Goal: Task Accomplishment & Management: Manage account settings

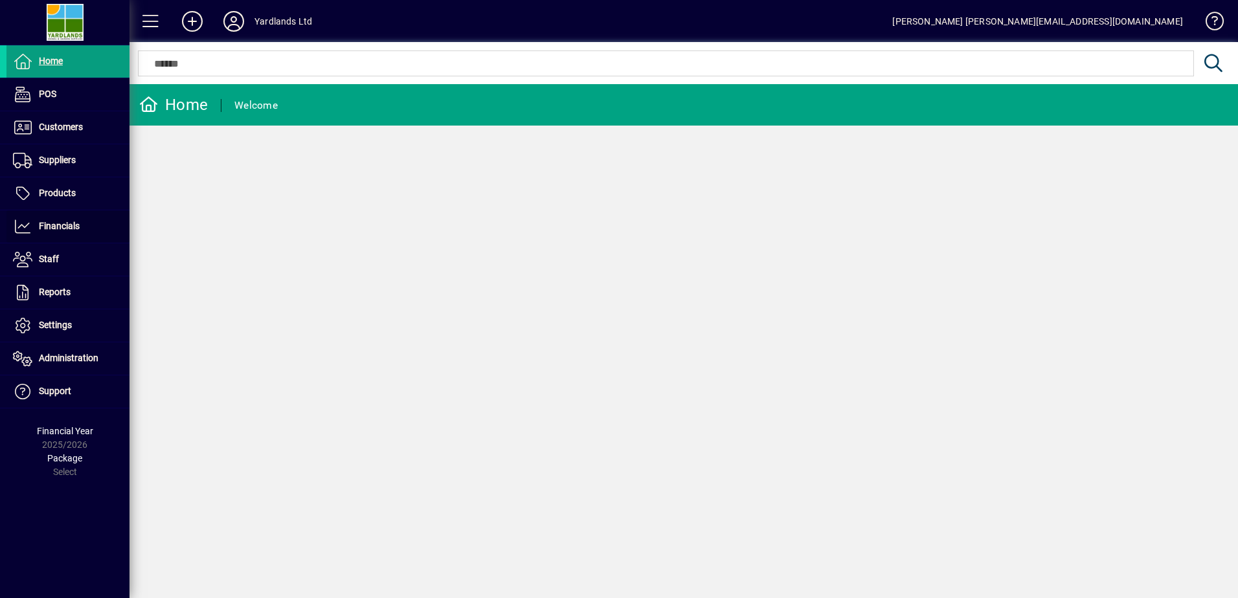
click at [54, 222] on span "Financials" at bounding box center [59, 226] width 41 height 10
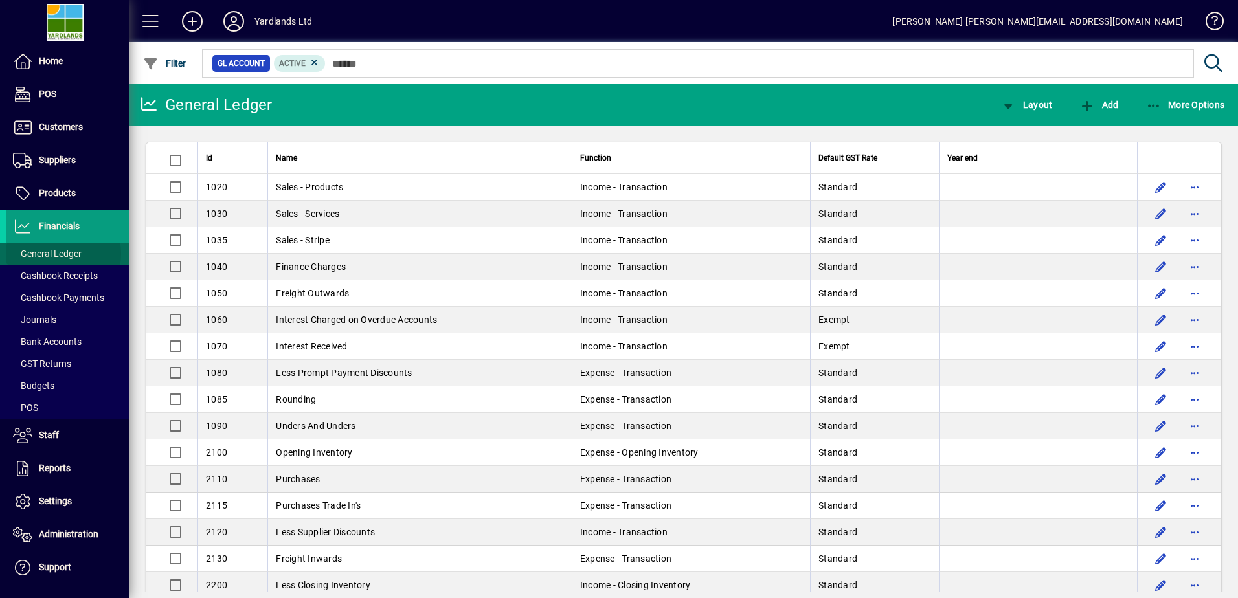
click at [62, 254] on span "General Ledger" at bounding box center [47, 254] width 69 height 10
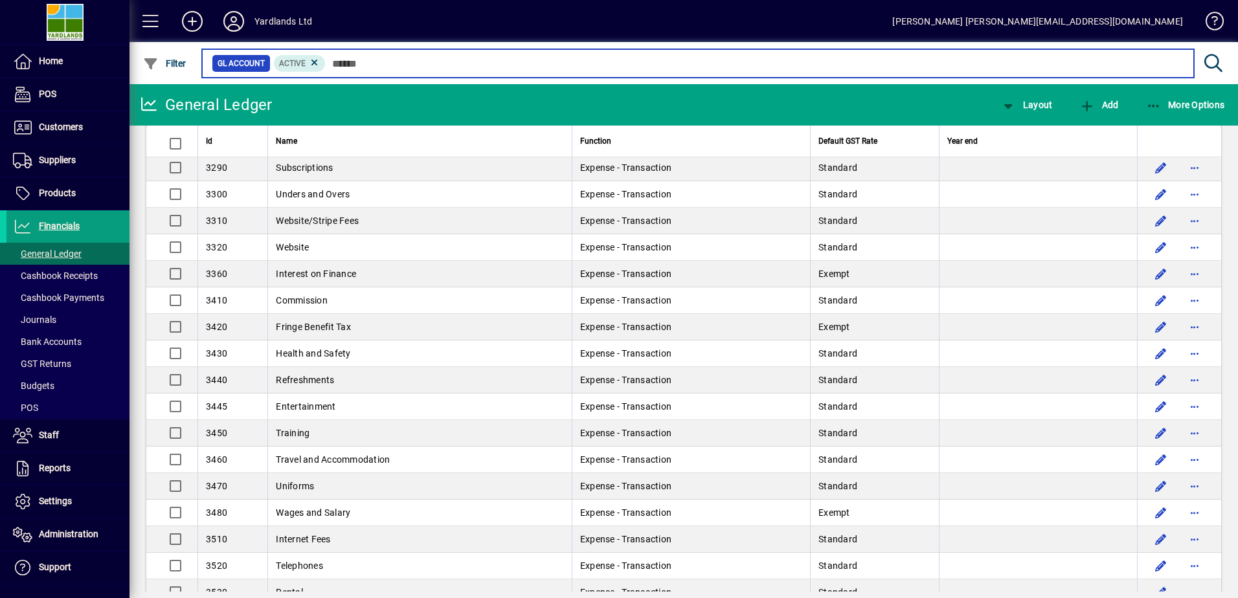
scroll to position [1036, 0]
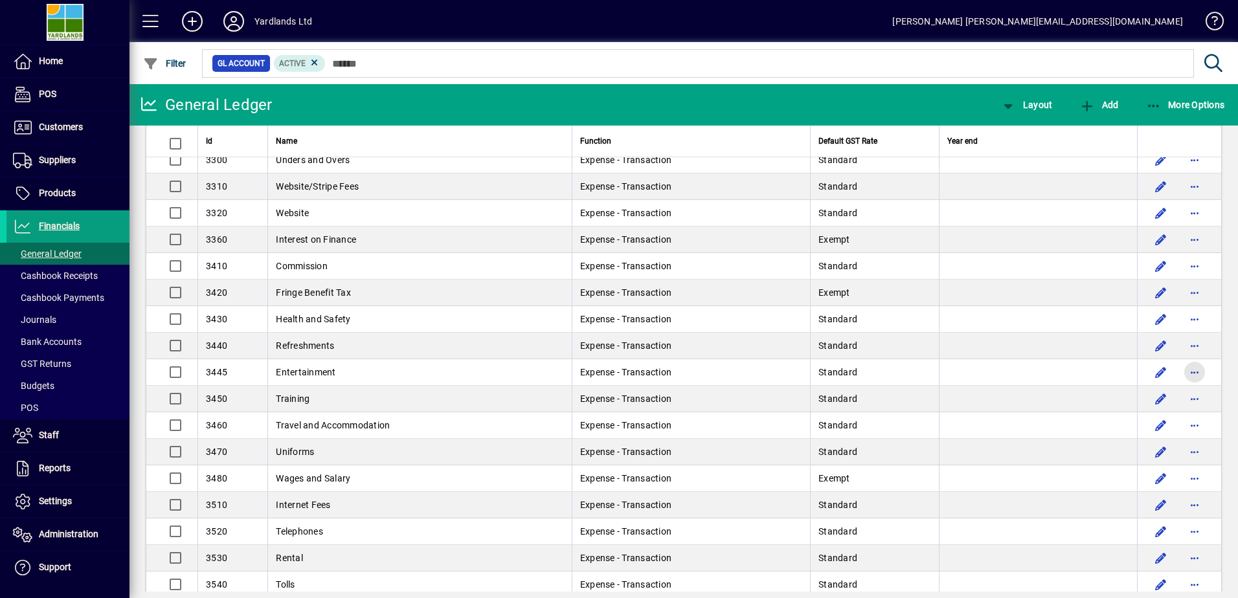
click at [1188, 370] on span "button" at bounding box center [1194, 372] width 31 height 31
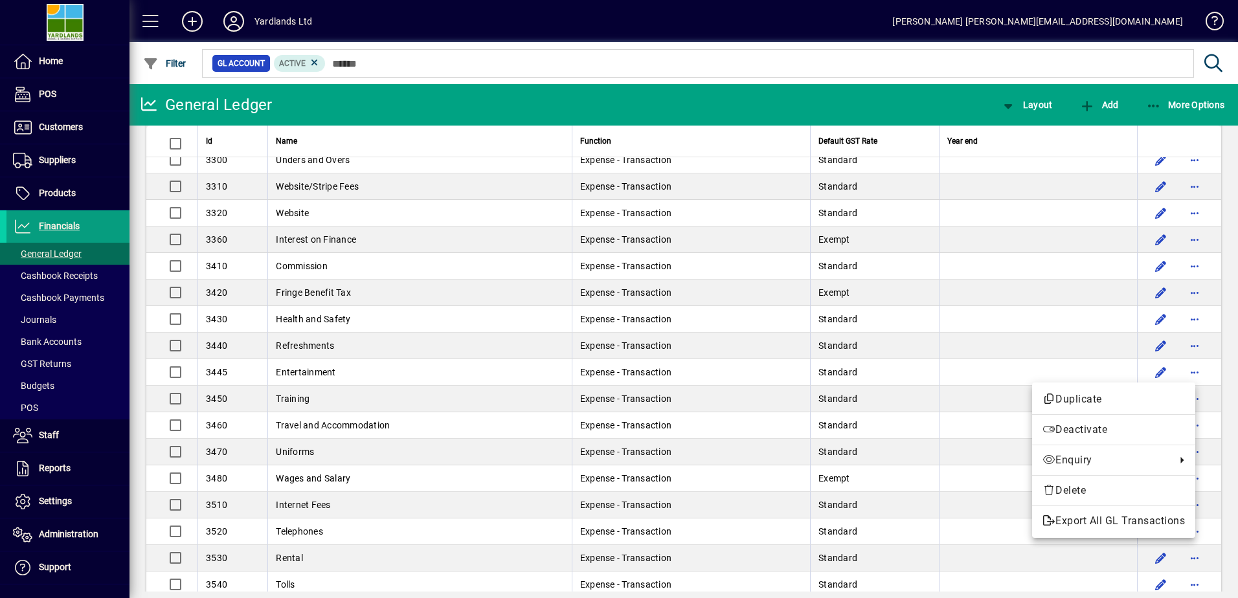
click at [1084, 398] on span "Duplicate" at bounding box center [1113, 400] width 142 height 16
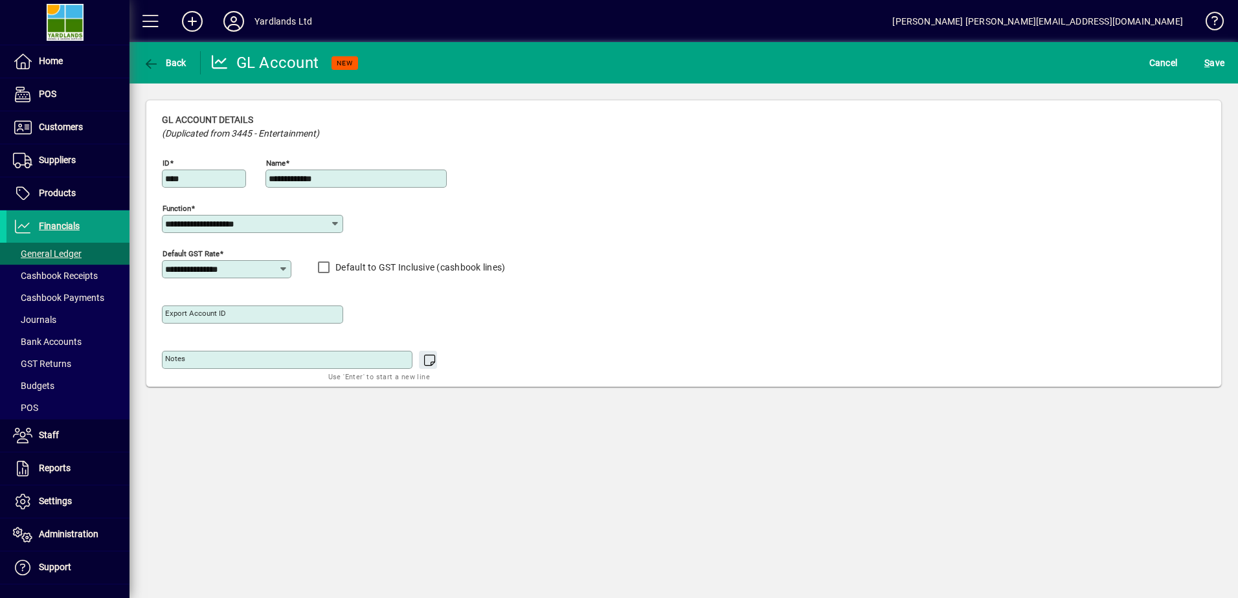
type input "****"
drag, startPoint x: 362, startPoint y: 190, endPoint x: 352, endPoint y: 184, distance: 11.3
click at [361, 190] on div at bounding box center [355, 195] width 181 height 14
click at [350, 183] on input "**********" at bounding box center [357, 178] width 177 height 10
type input "**********"
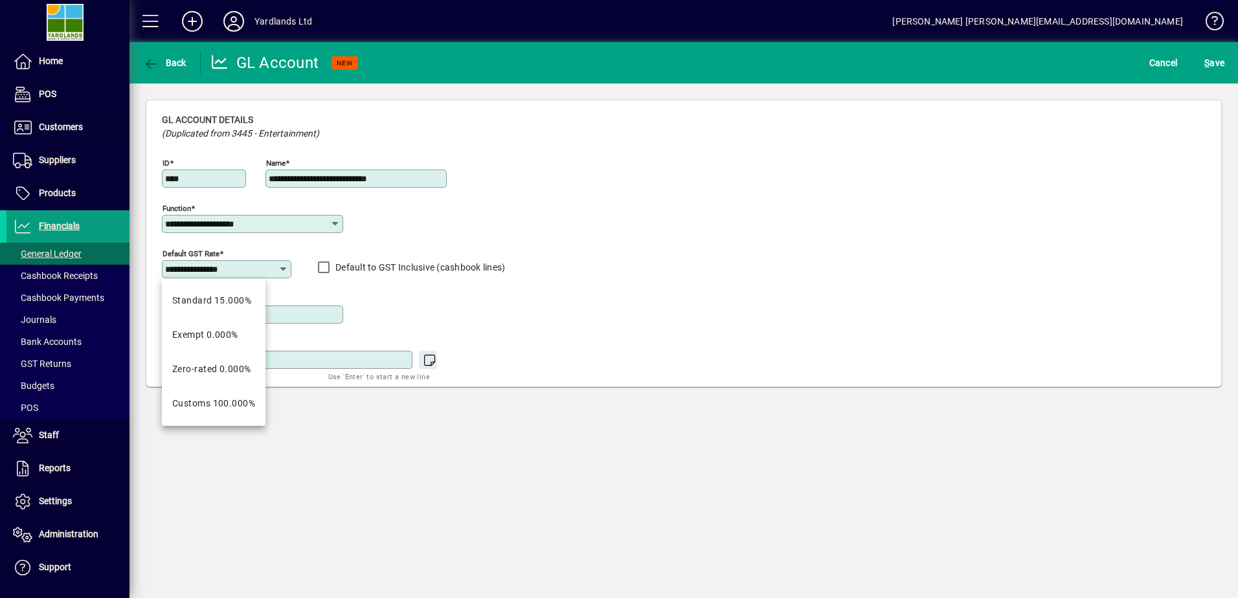
click at [254, 268] on input "**********" at bounding box center [221, 269] width 113 height 10
click at [212, 331] on div "Exempt 0.000%" at bounding box center [205, 335] width 66 height 14
type input "**********"
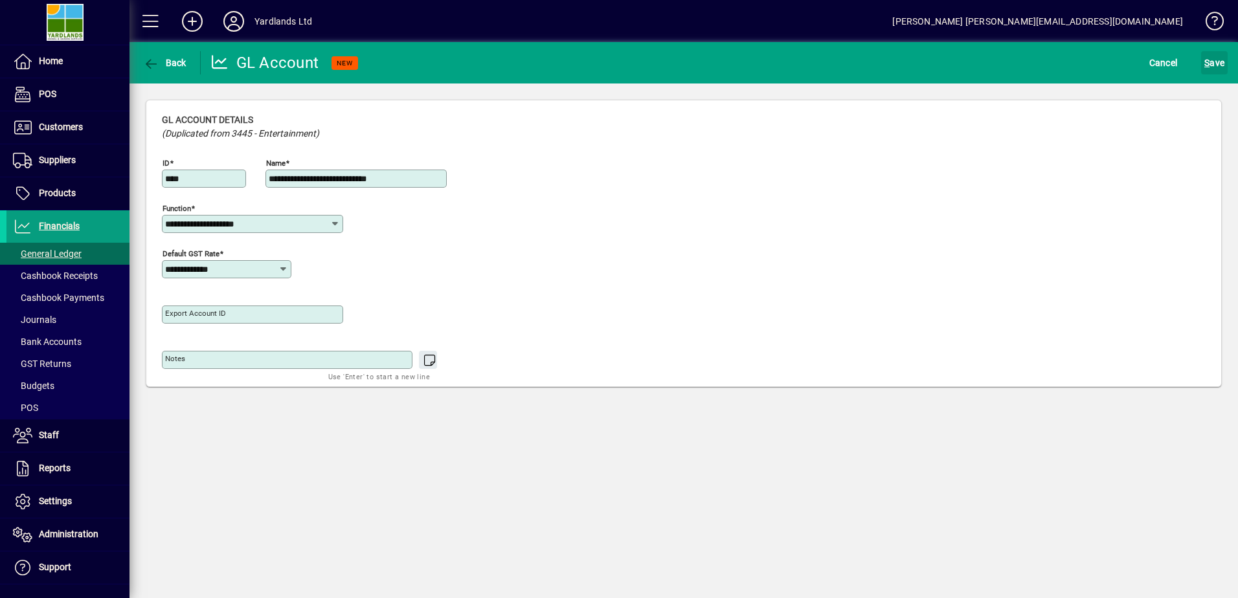
click at [1214, 61] on span "S ave" at bounding box center [1214, 62] width 20 height 21
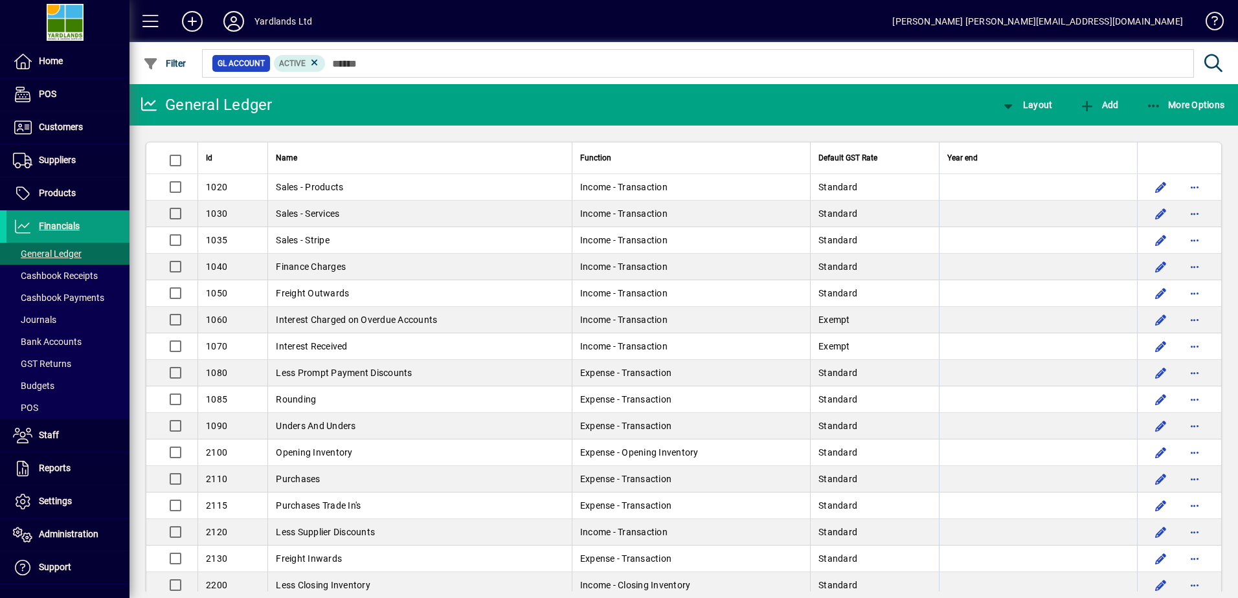
click at [1159, 101] on icon "button" at bounding box center [1154, 106] width 16 height 13
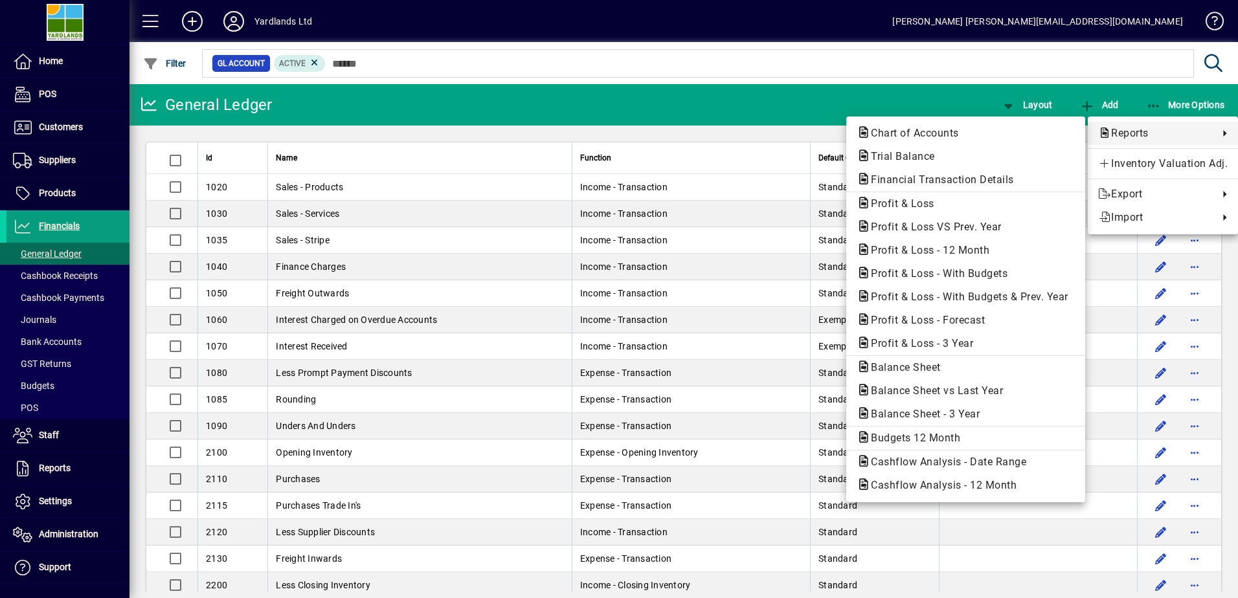
click at [1148, 135] on span "Reports" at bounding box center [1155, 134] width 114 height 16
click at [917, 151] on span "Trial Balance" at bounding box center [898, 156] width 85 height 12
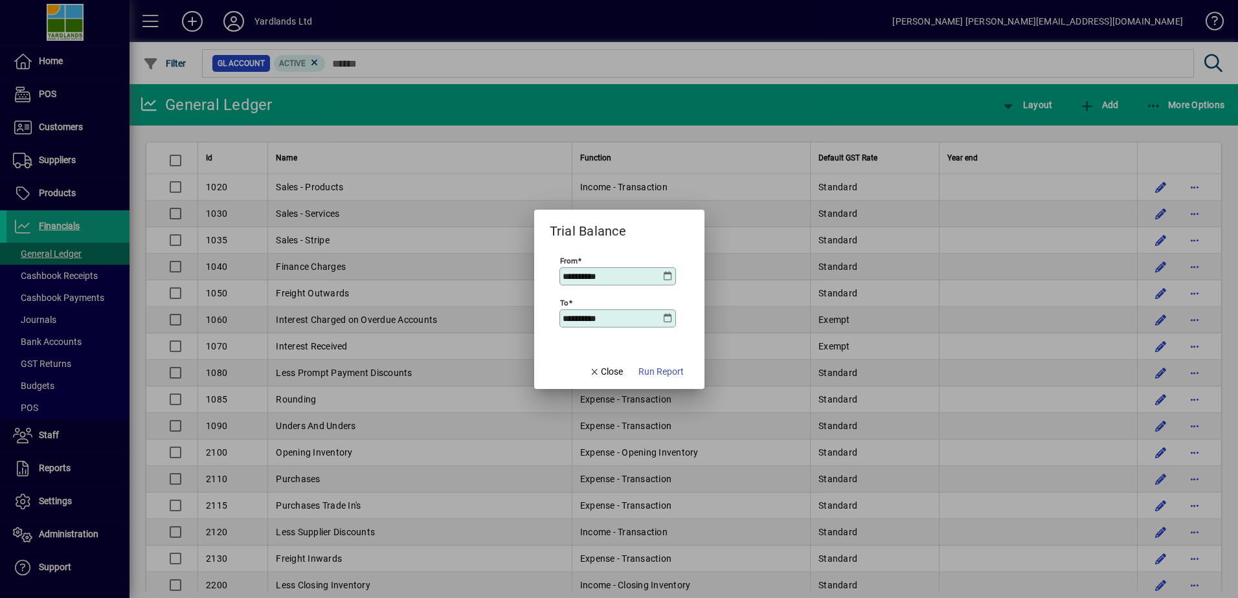
click at [667, 274] on icon at bounding box center [668, 276] width 10 height 10
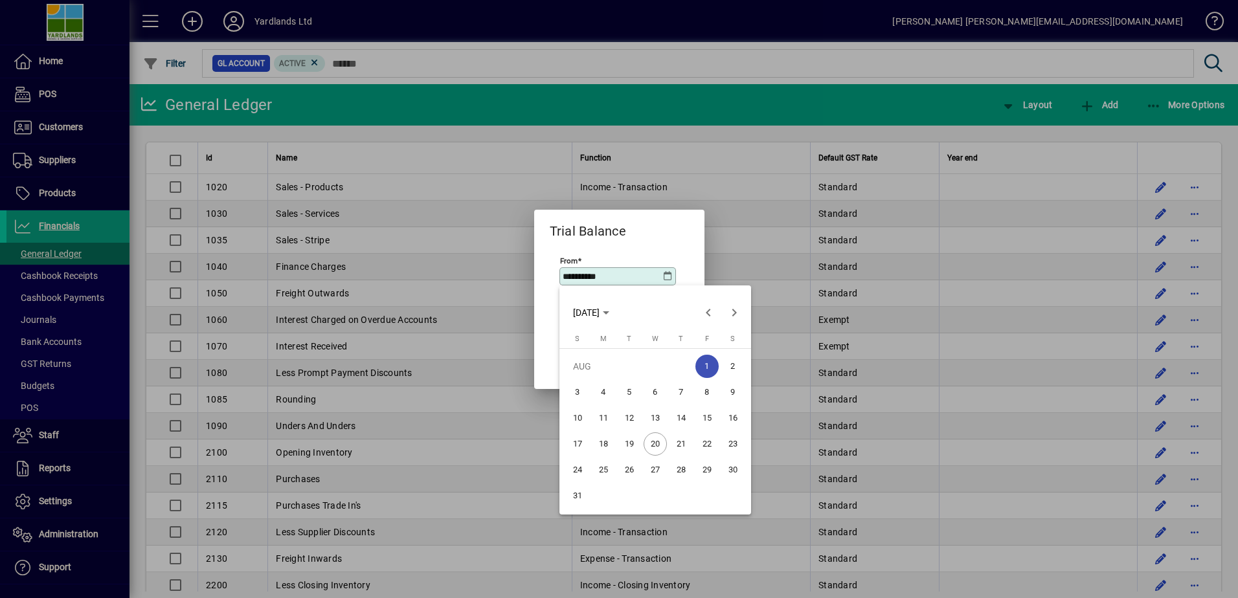
click at [705, 311] on span "Previous month" at bounding box center [708, 313] width 26 height 26
click at [627, 391] on span "1" at bounding box center [629, 392] width 23 height 23
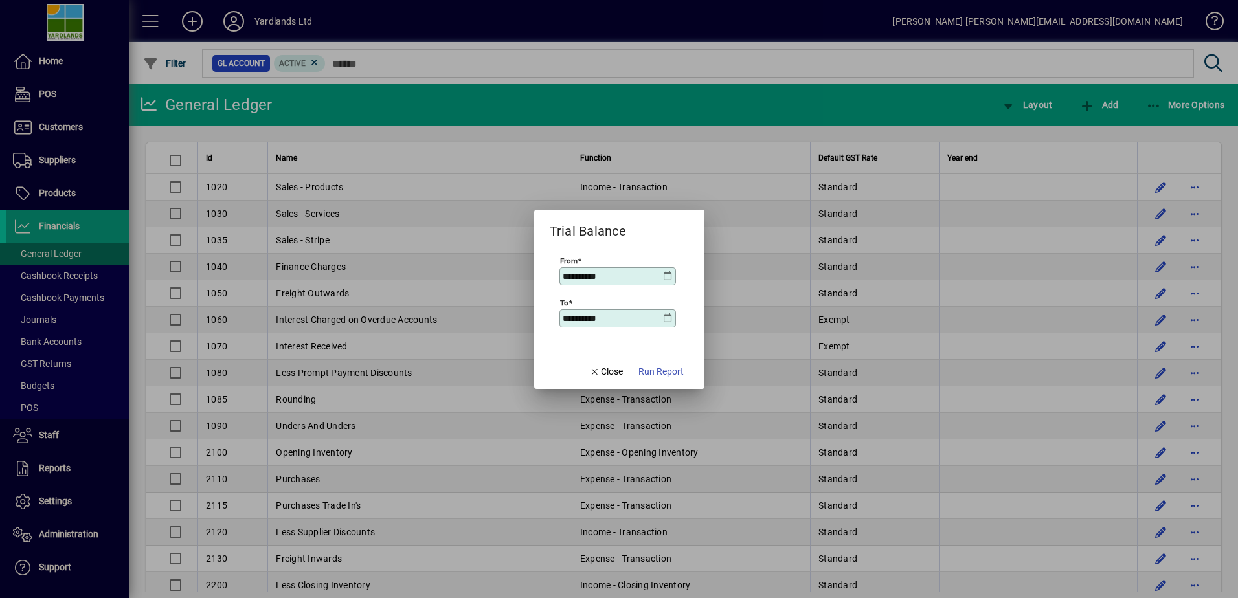
click at [664, 276] on icon at bounding box center [668, 276] width 10 height 10
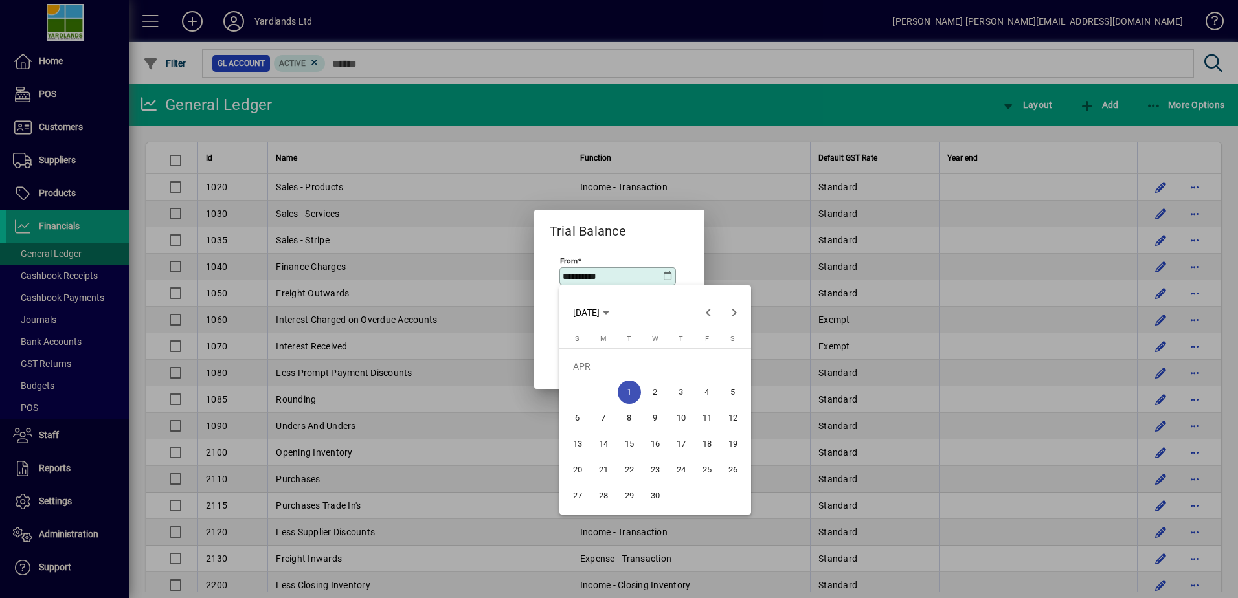
click at [609, 310] on span "[DATE]" at bounding box center [591, 312] width 36 height 10
click at [586, 401] on span "2024" at bounding box center [586, 404] width 41 height 23
click at [723, 379] on span "APR" at bounding box center [722, 378] width 41 height 23
click at [601, 391] on span "1" at bounding box center [603, 392] width 23 height 23
type input "**********"
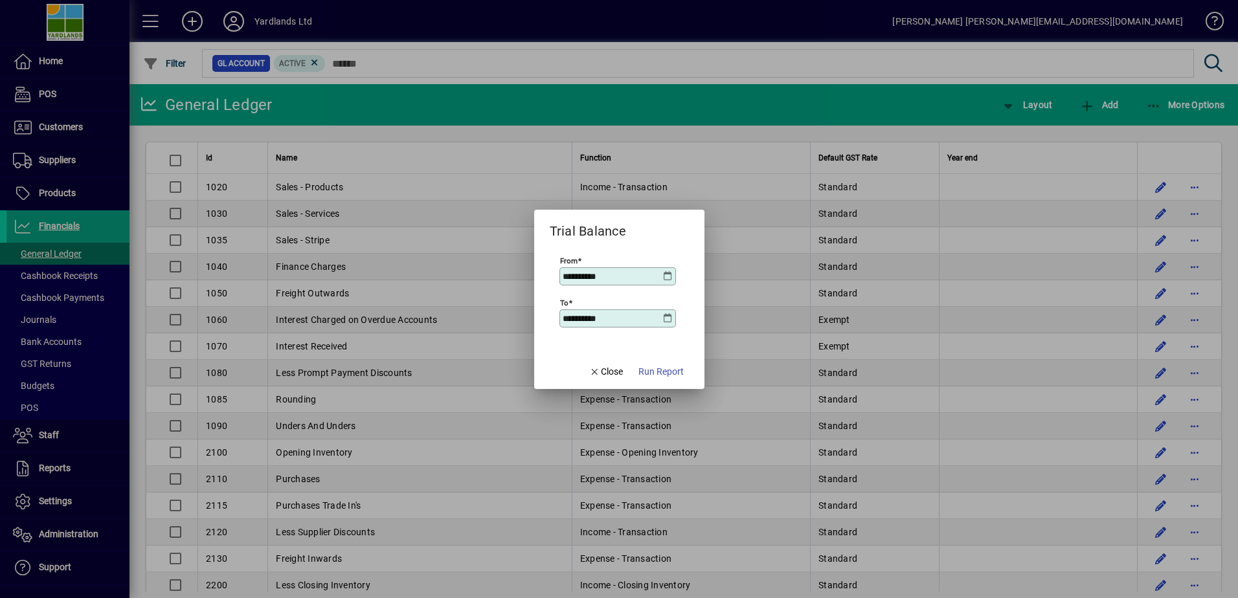
click at [666, 318] on icon at bounding box center [668, 318] width 10 height 10
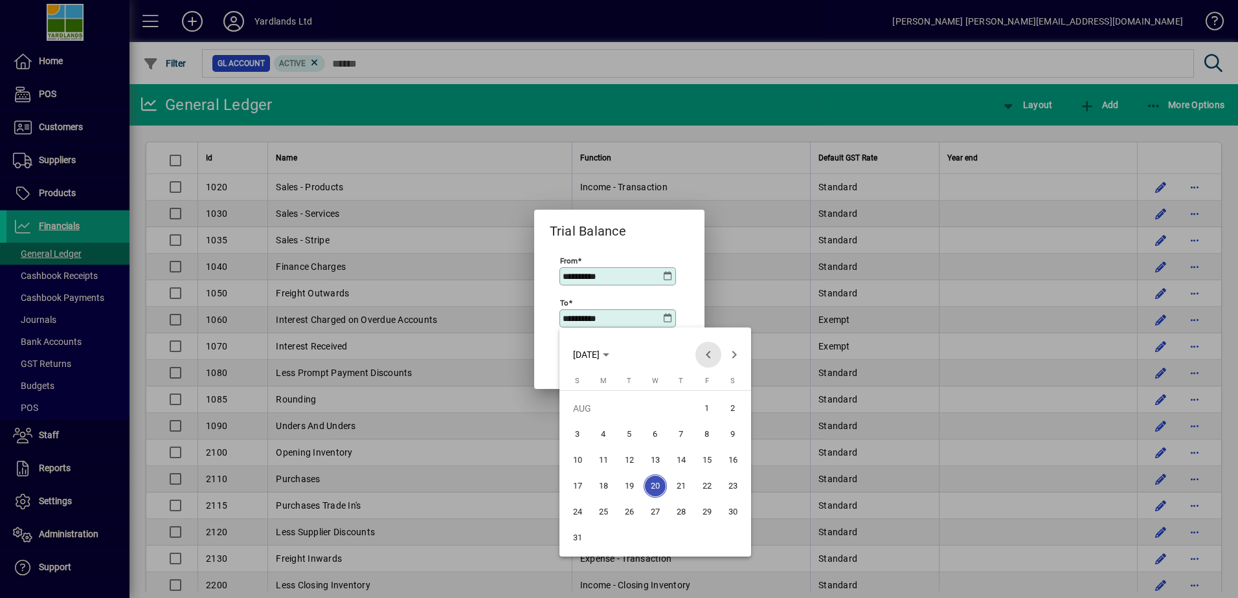
click at [705, 354] on span "Previous month" at bounding box center [708, 355] width 26 height 26
click at [706, 354] on span "Previous month" at bounding box center [708, 355] width 26 height 26
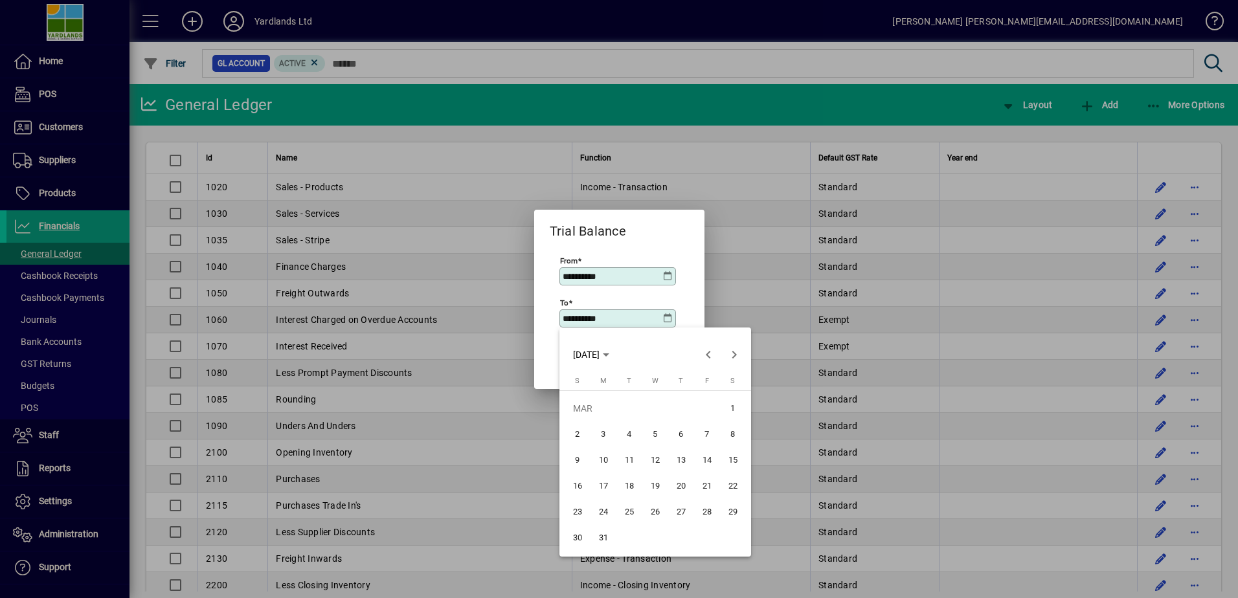
click at [607, 539] on span "31" at bounding box center [603, 537] width 23 height 23
type input "**********"
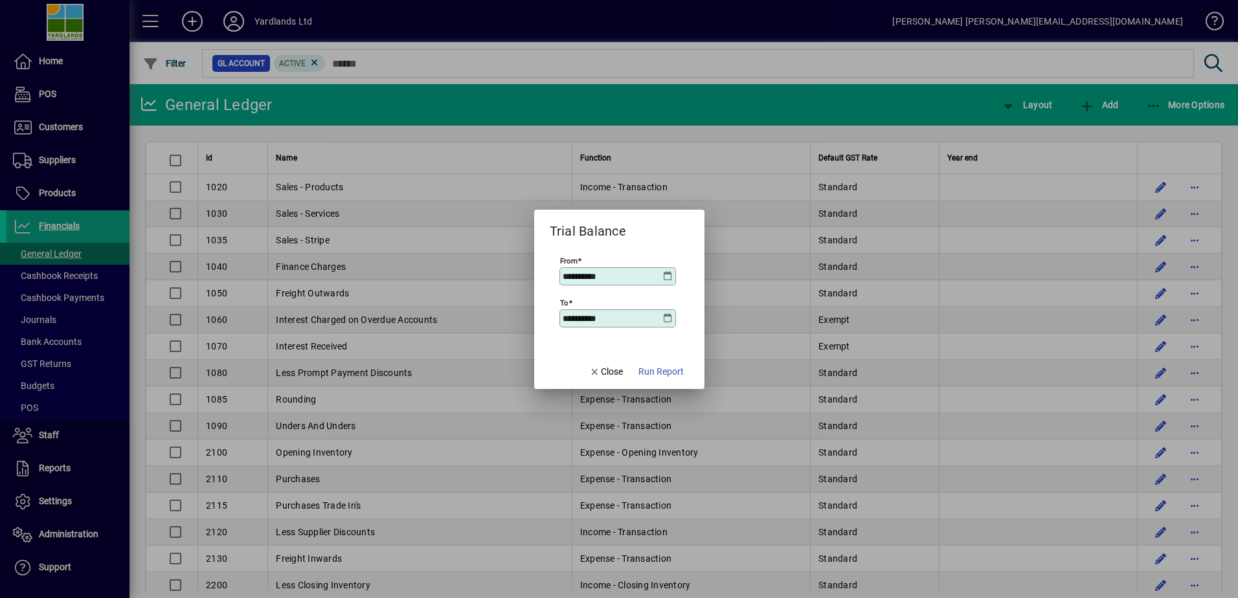
click at [660, 372] on span "Run Report" at bounding box center [660, 372] width 45 height 14
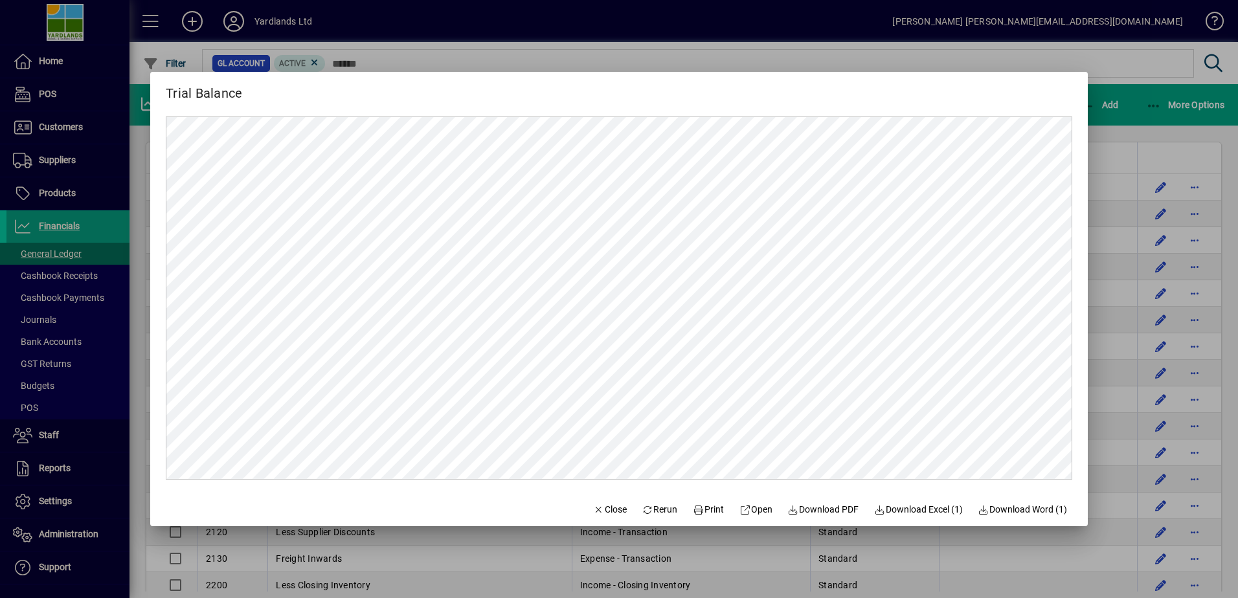
click at [704, 509] on span "Print" at bounding box center [708, 510] width 31 height 14
click at [593, 511] on span "Close" at bounding box center [610, 510] width 34 height 14
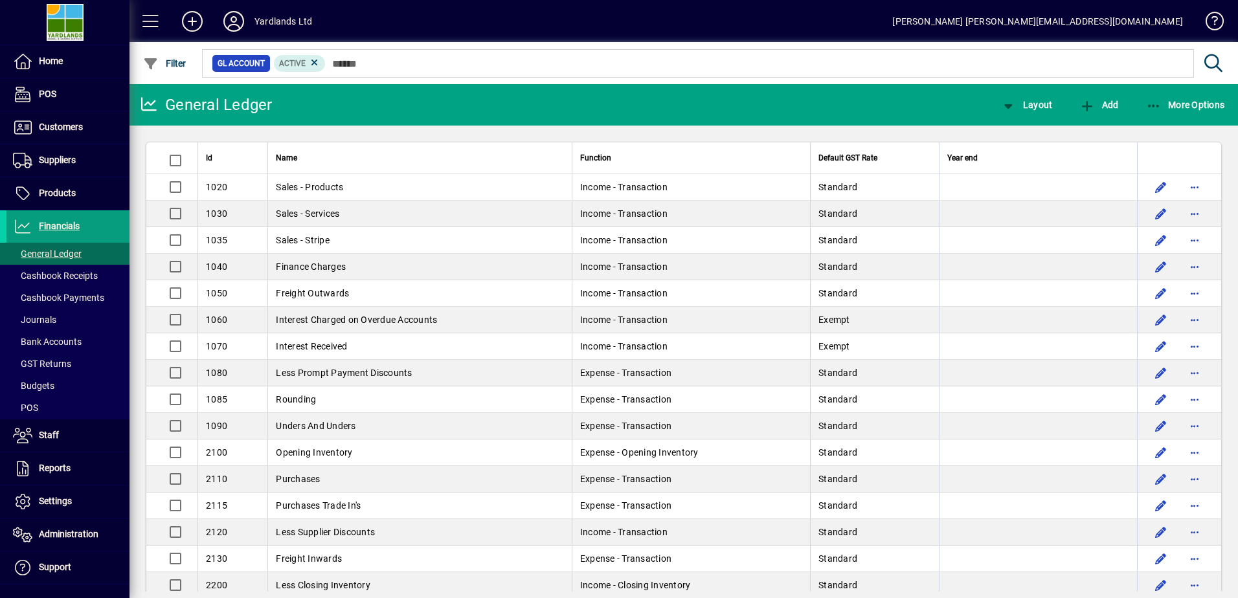
click at [56, 70] on span at bounding box center [67, 61] width 123 height 31
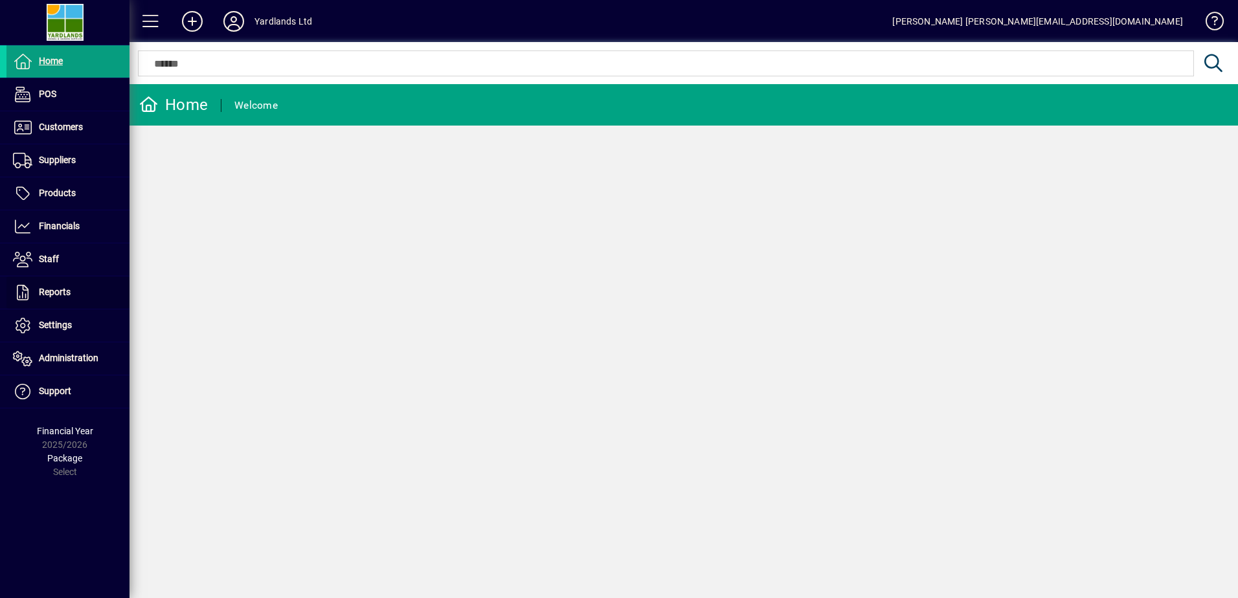
click at [56, 280] on span at bounding box center [67, 292] width 123 height 31
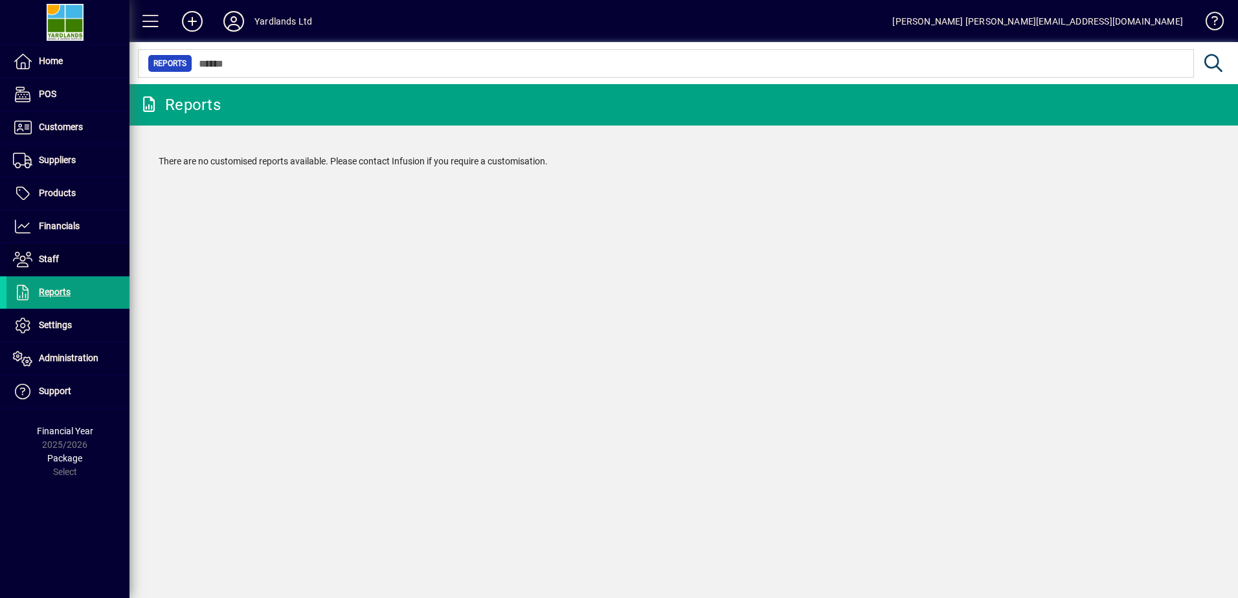
click at [56, 263] on span "Staff" at bounding box center [49, 259] width 20 height 10
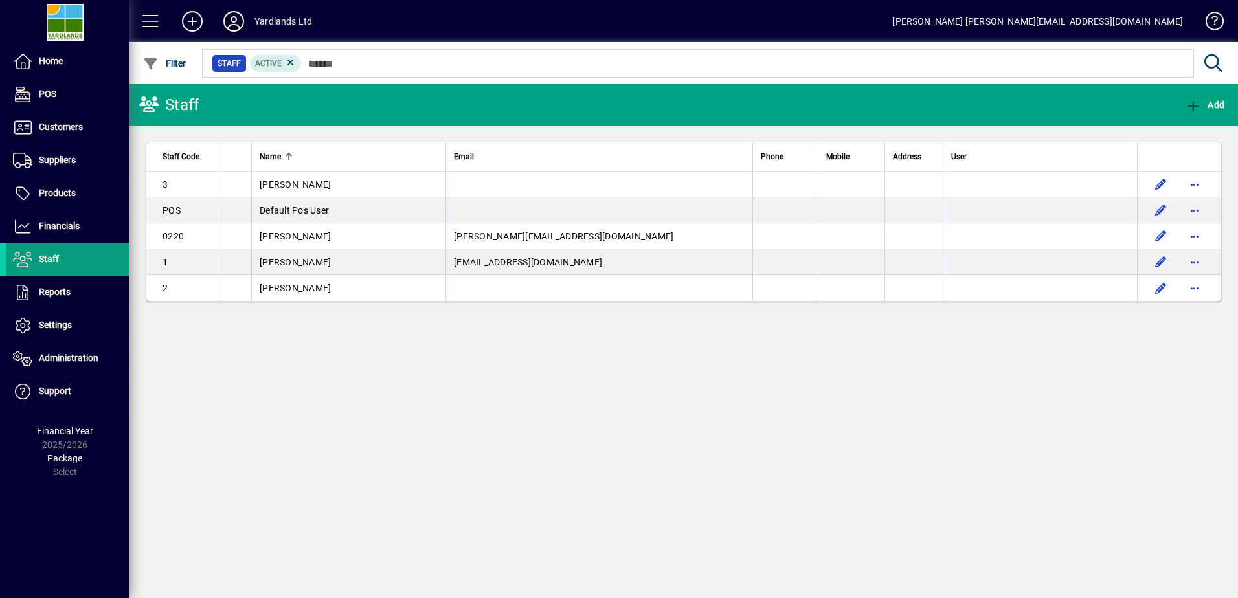
click at [44, 214] on span at bounding box center [67, 226] width 123 height 31
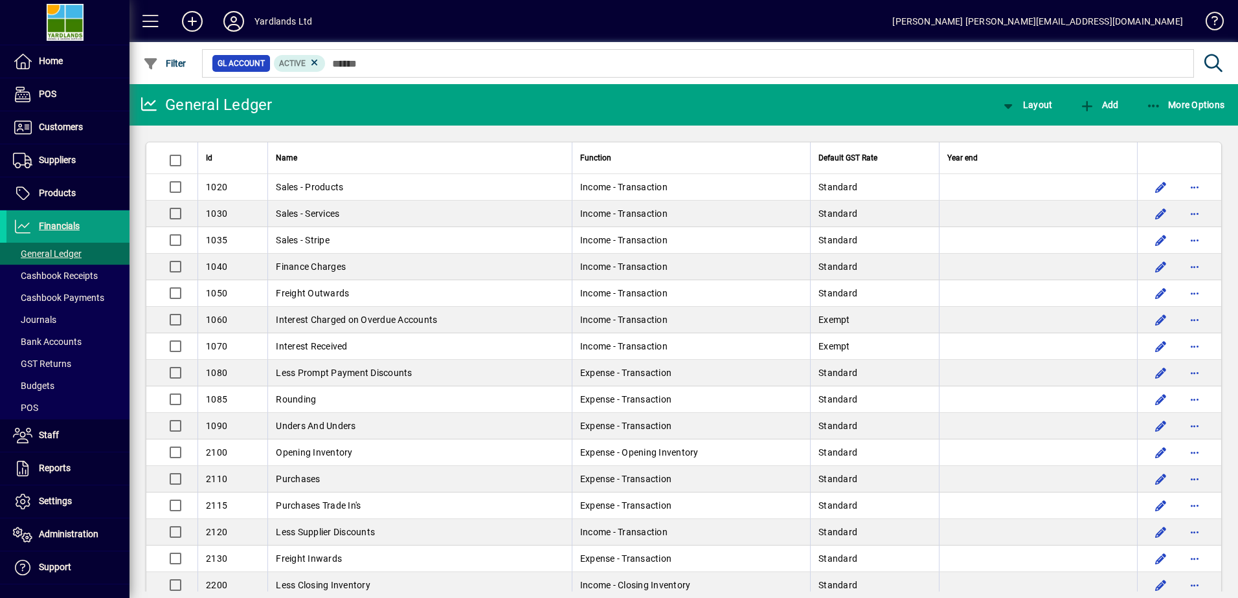
click at [44, 320] on span "Journals" at bounding box center [34, 320] width 43 height 10
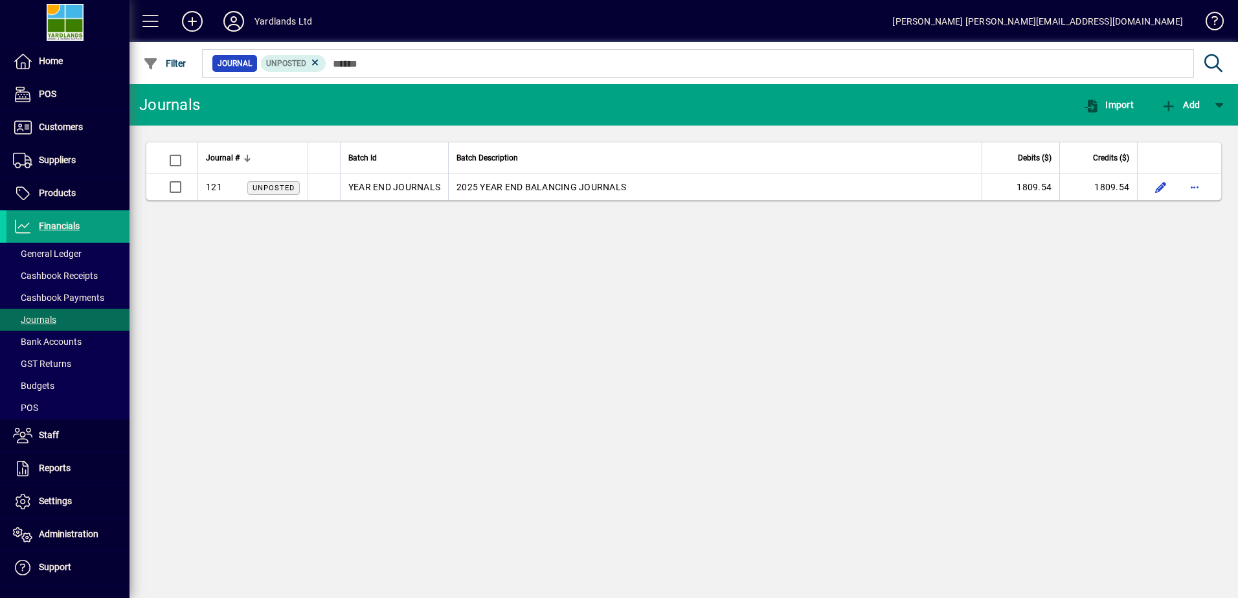
click at [500, 184] on td "2025 YEAR END BALANCING JOURNALS" at bounding box center [714, 187] width 533 height 26
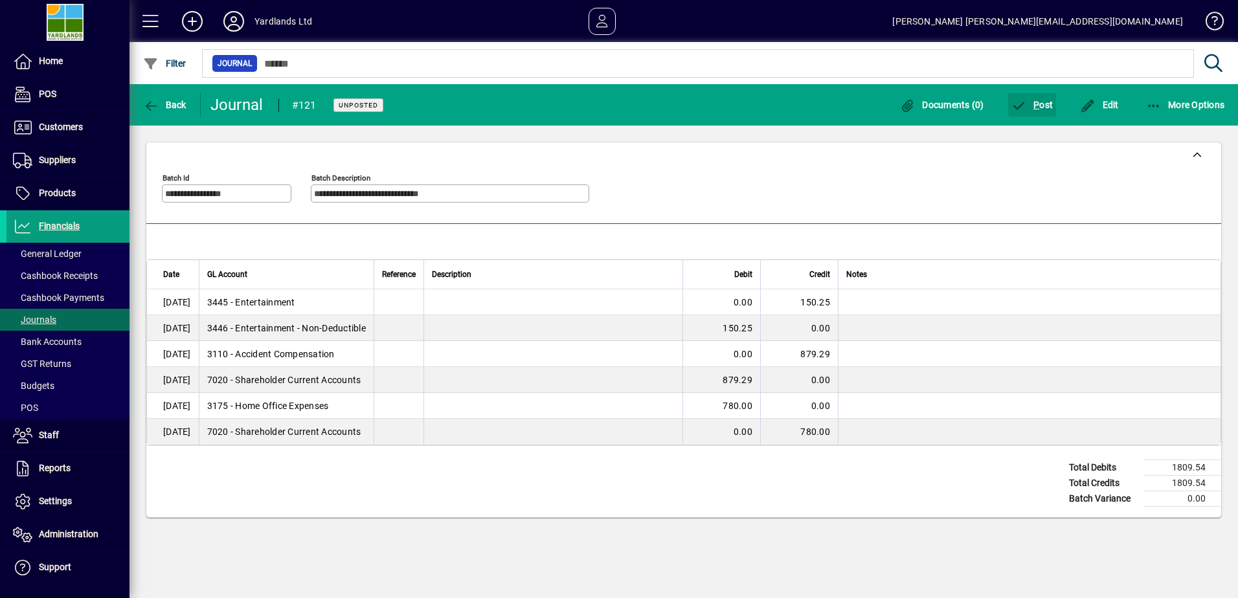
click at [1046, 109] on span "P ost" at bounding box center [1032, 105] width 42 height 10
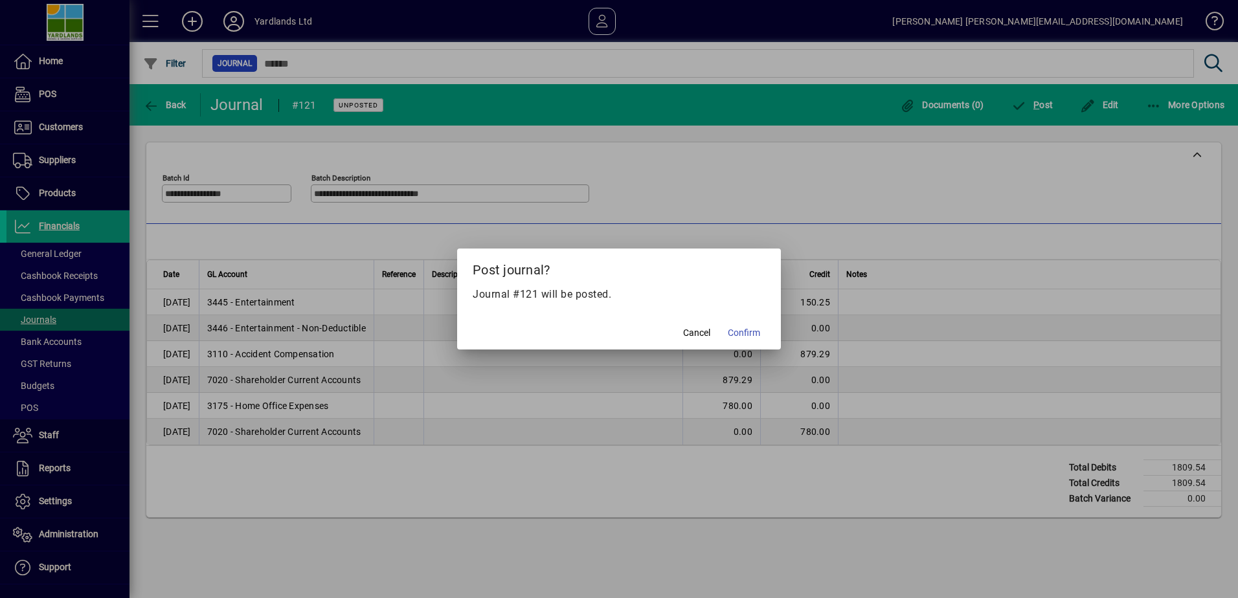
click at [753, 333] on span "Confirm" at bounding box center [744, 333] width 32 height 14
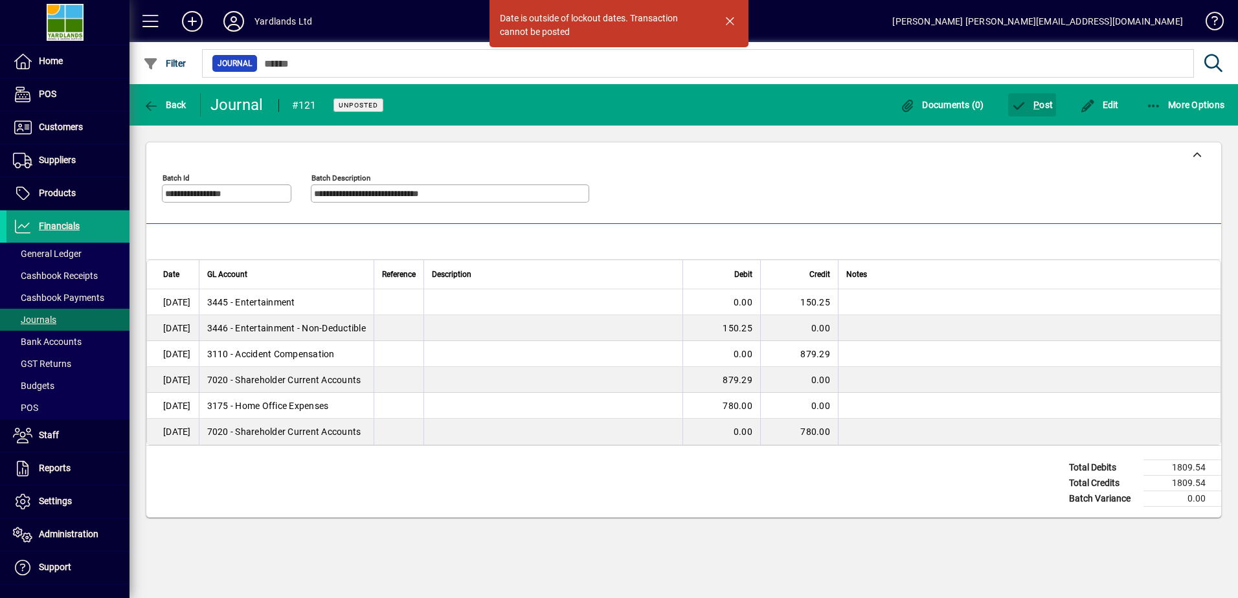
click at [730, 20] on span "button" at bounding box center [729, 20] width 31 height 31
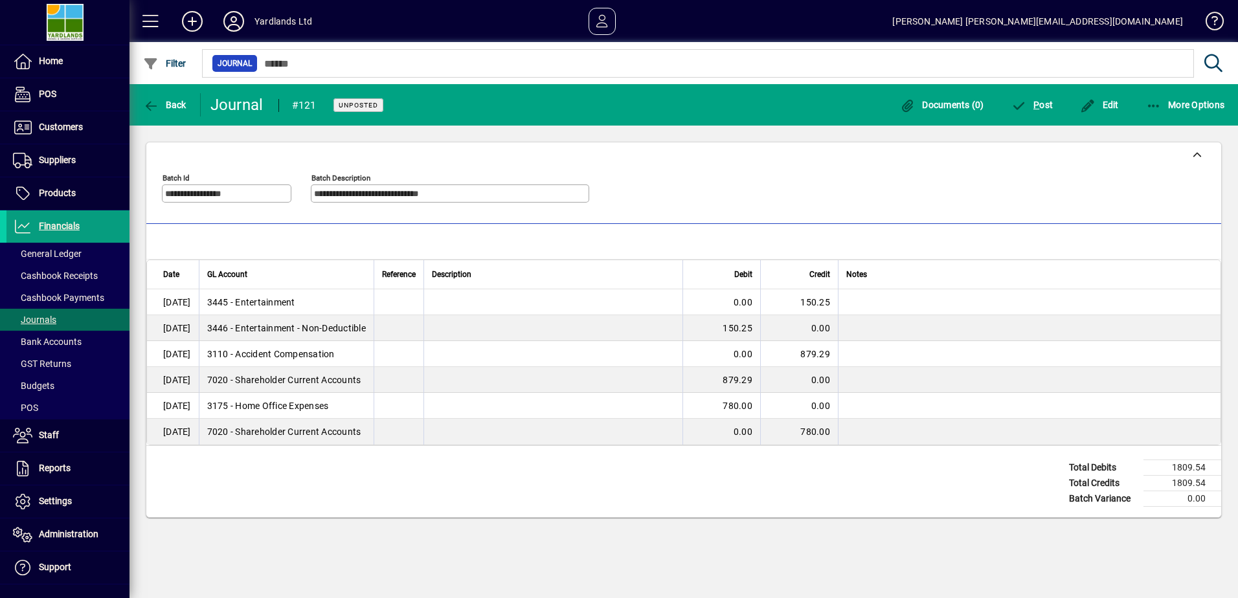
click at [47, 499] on span "Settings" at bounding box center [55, 501] width 33 height 10
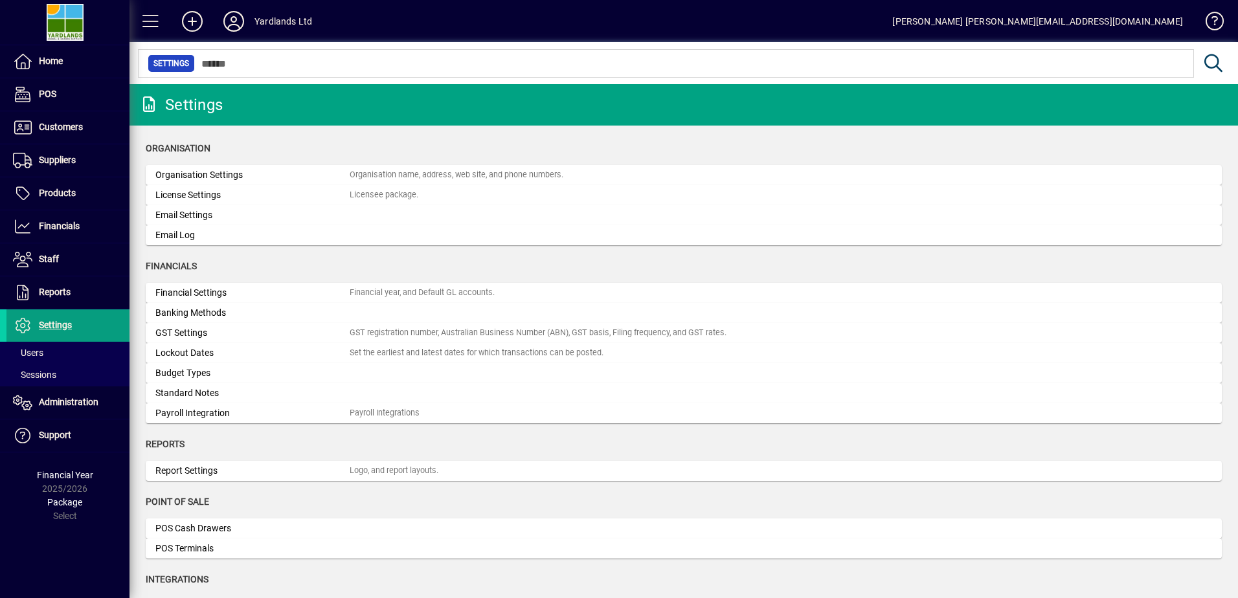
click at [205, 357] on div "Lockout Dates" at bounding box center [252, 353] width 194 height 14
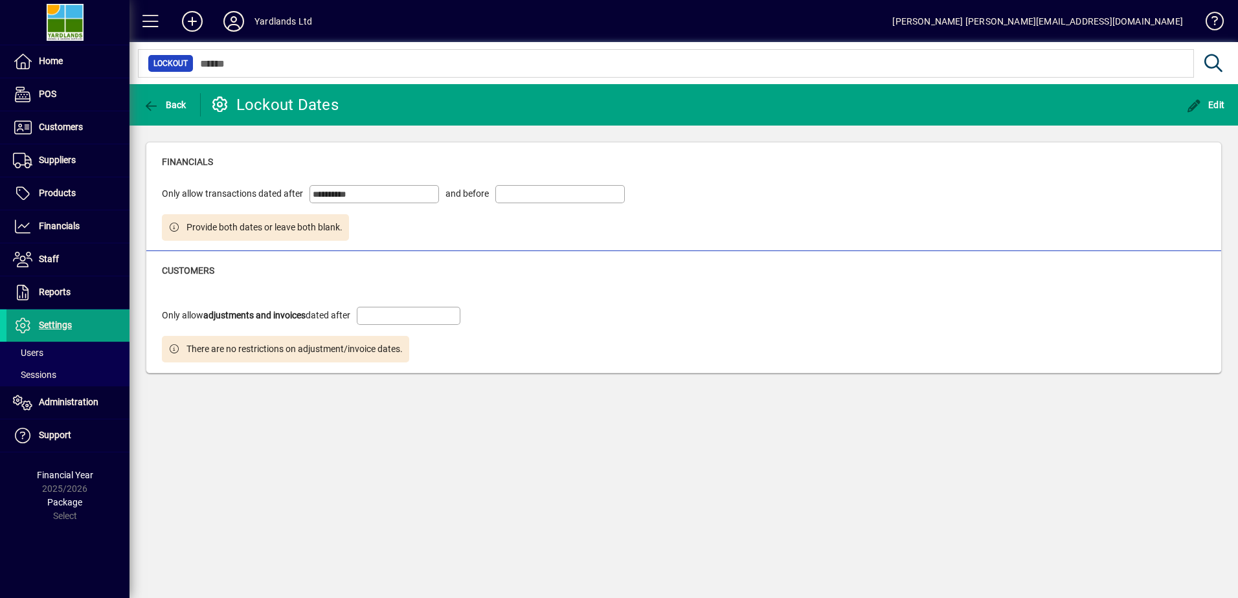
click at [370, 190] on input "**********" at bounding box center [376, 194] width 126 height 10
click at [1207, 100] on span "Edit" at bounding box center [1205, 105] width 39 height 10
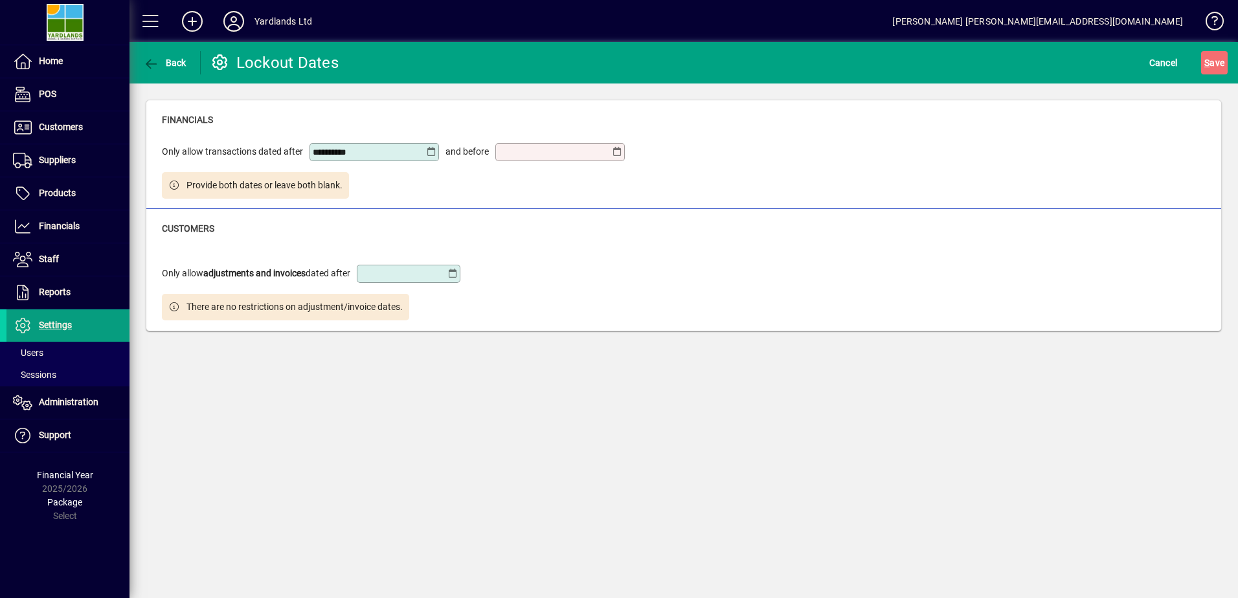
click at [427, 150] on icon at bounding box center [431, 152] width 10 height 10
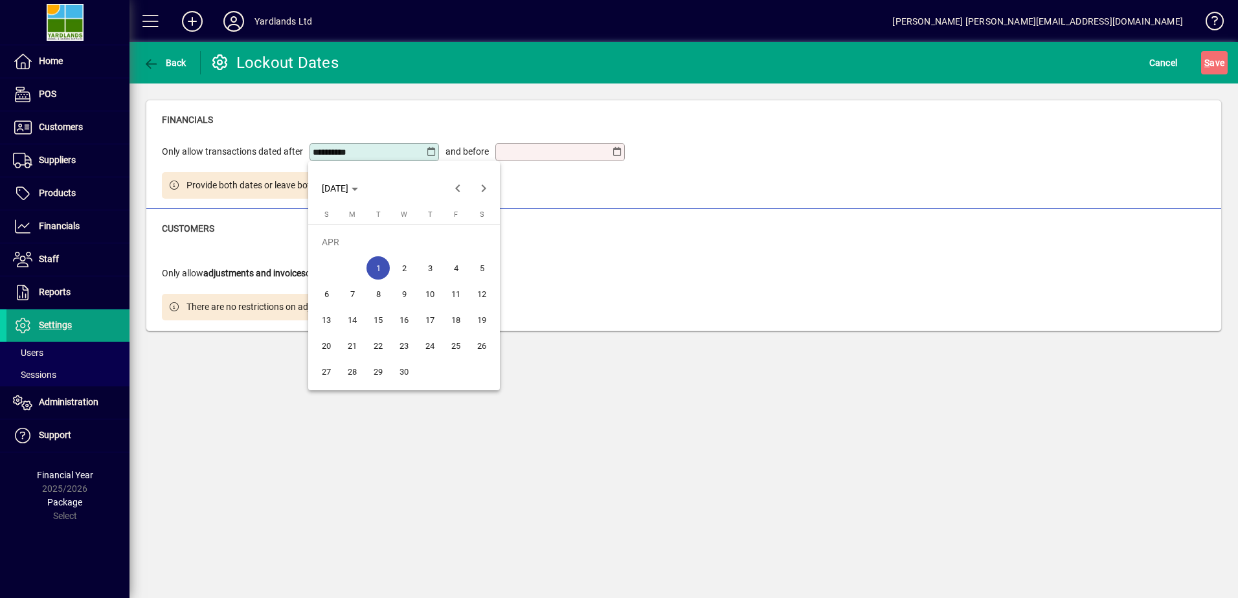
click at [456, 186] on span "Previous month" at bounding box center [458, 188] width 26 height 26
click at [353, 372] on span "31" at bounding box center [351, 371] width 23 height 23
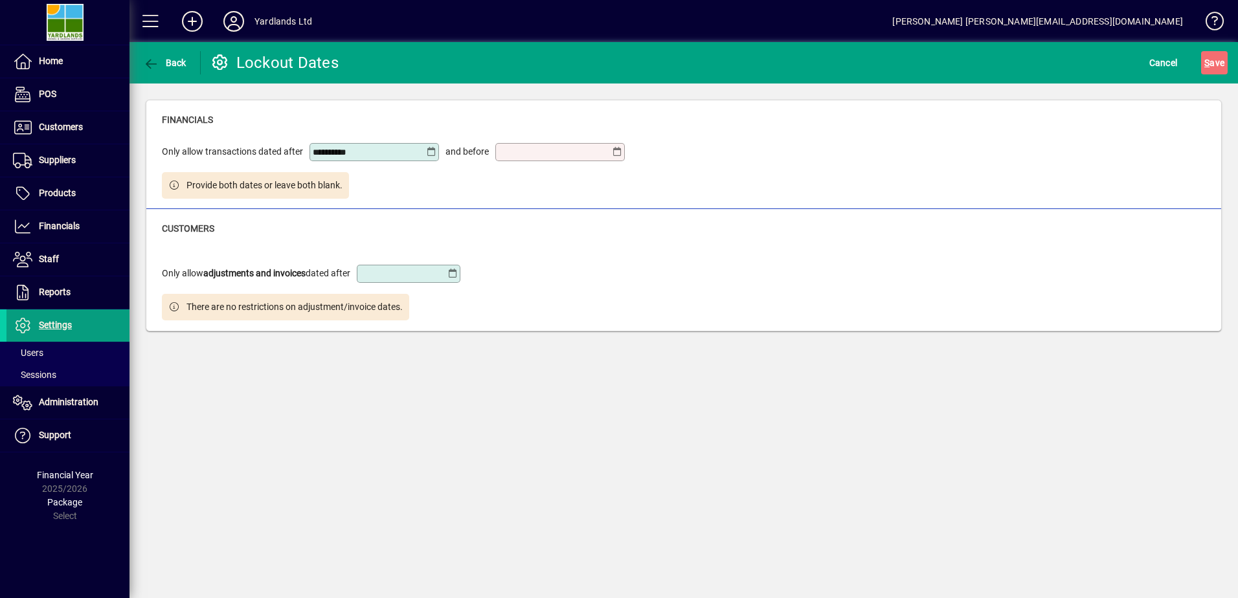
click at [426, 151] on icon at bounding box center [431, 152] width 10 height 10
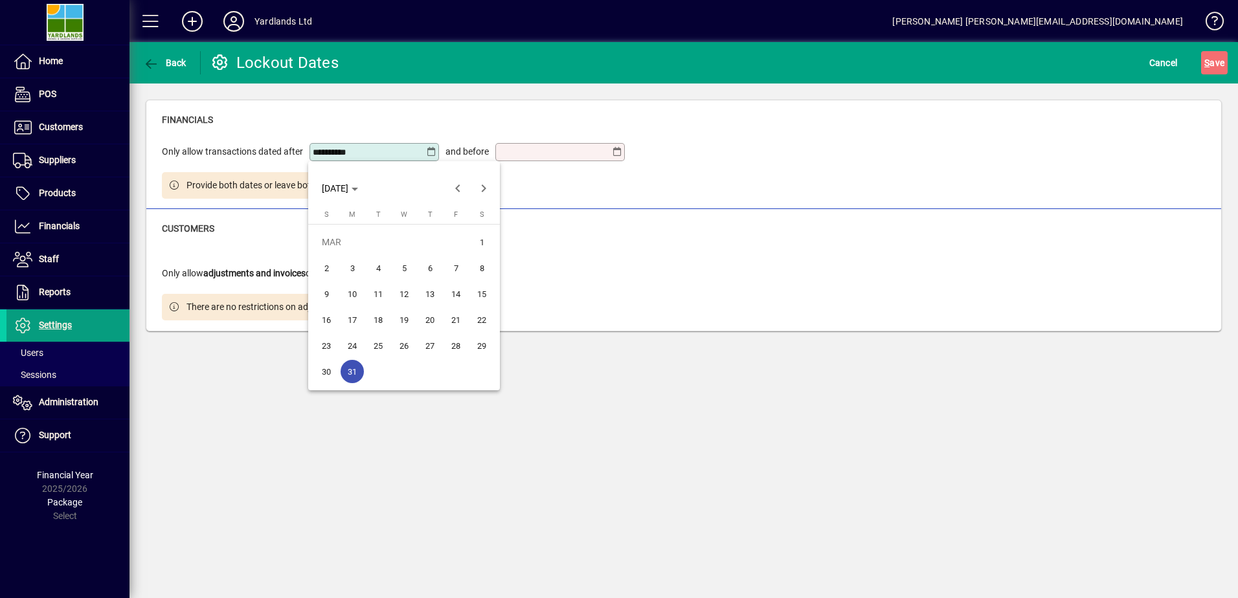
click at [326, 371] on span "30" at bounding box center [326, 371] width 23 height 23
type input "**********"
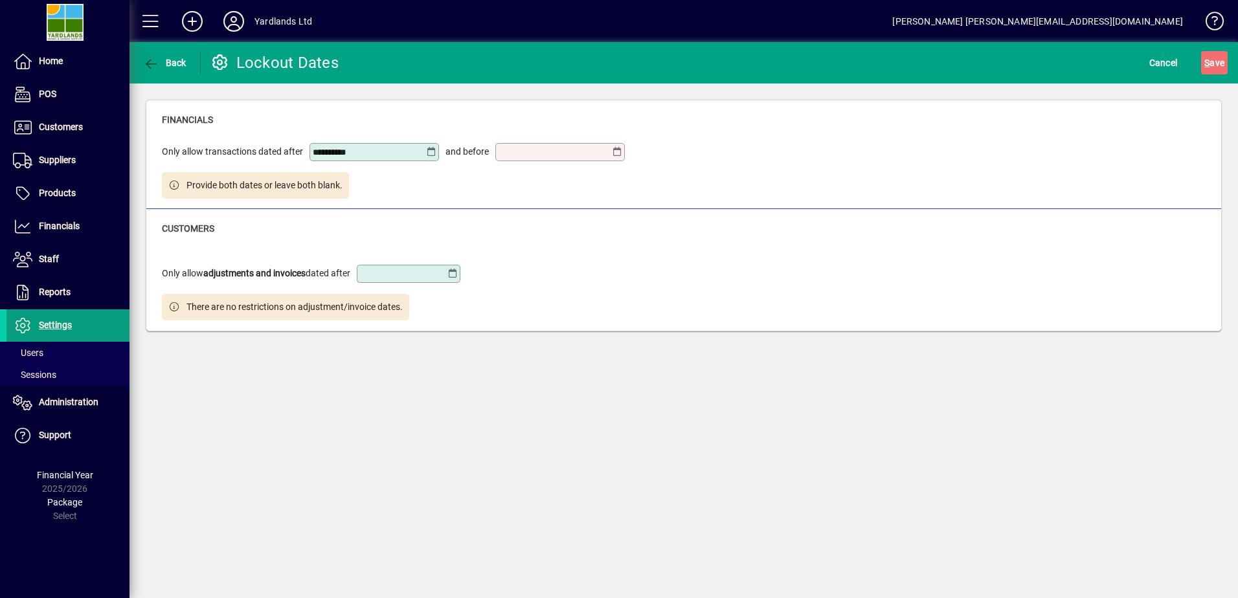
click at [456, 273] on icon at bounding box center [453, 274] width 10 height 10
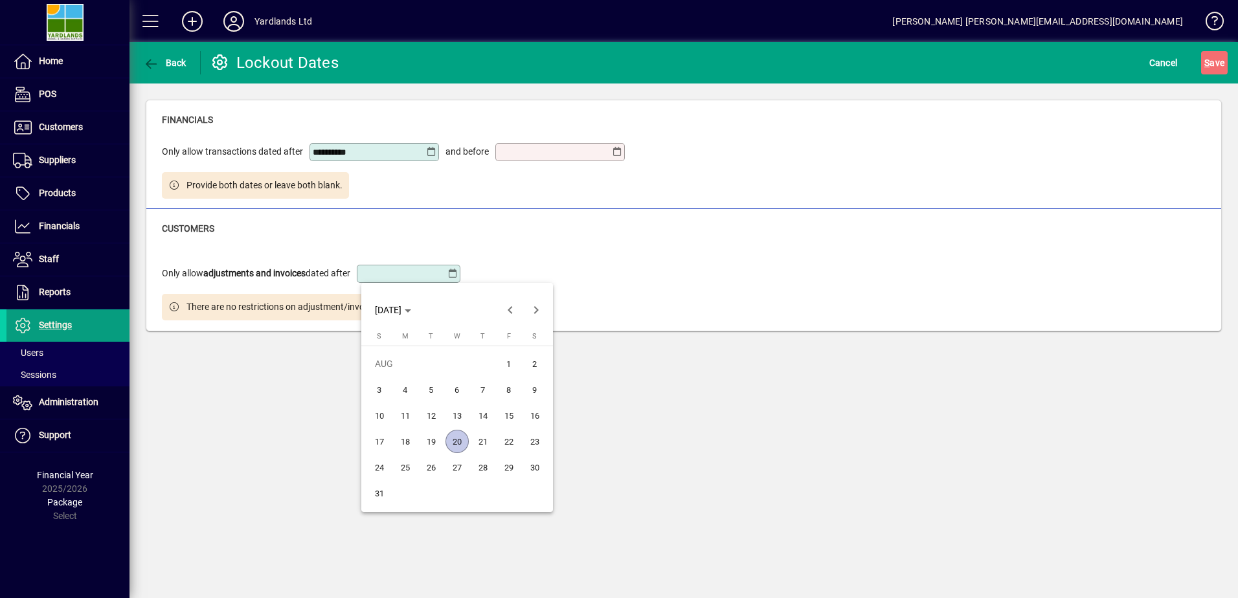
click at [507, 306] on span "Previous month" at bounding box center [510, 310] width 26 height 26
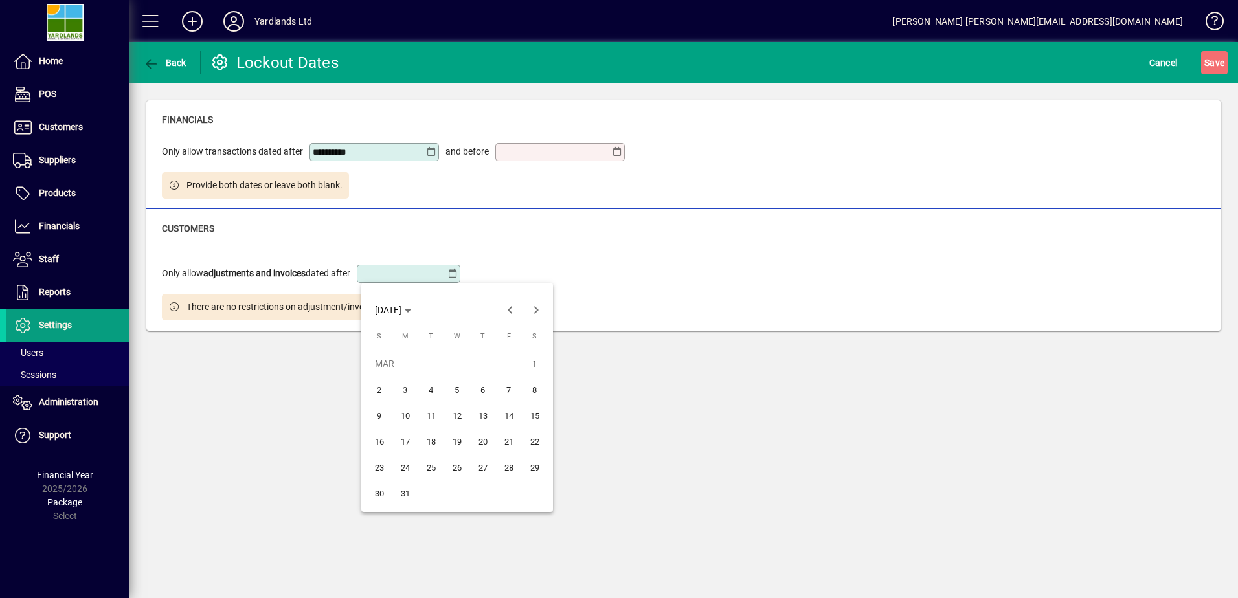
click at [382, 491] on span "30" at bounding box center [379, 493] width 23 height 23
type input "**********"
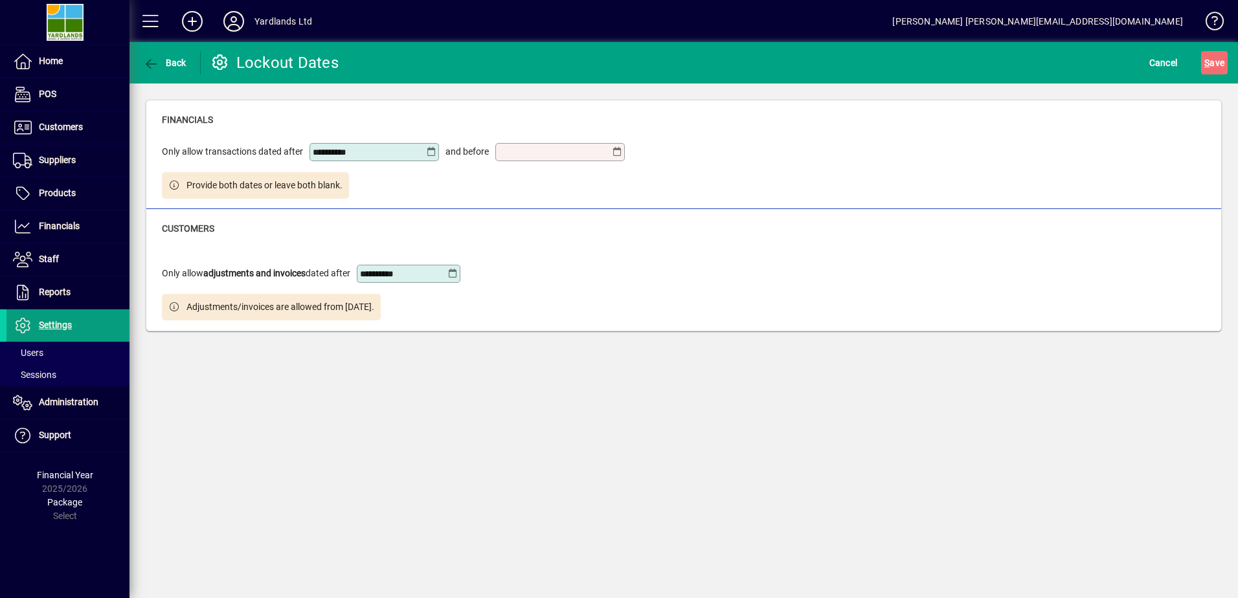
click at [268, 186] on span "Provide both dates or leave both blank." at bounding box center [264, 186] width 156 height 14
click at [514, 145] on div at bounding box center [559, 152] width 129 height 18
click at [616, 151] on icon at bounding box center [617, 152] width 10 height 10
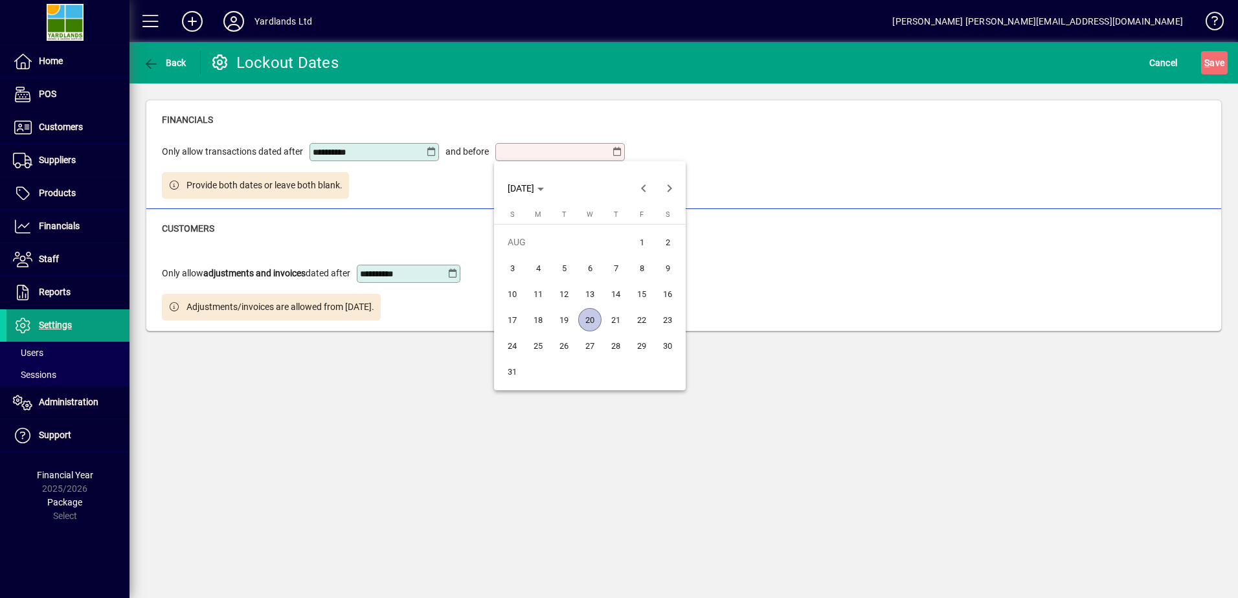
click at [665, 188] on span "Next month" at bounding box center [669, 188] width 26 height 26
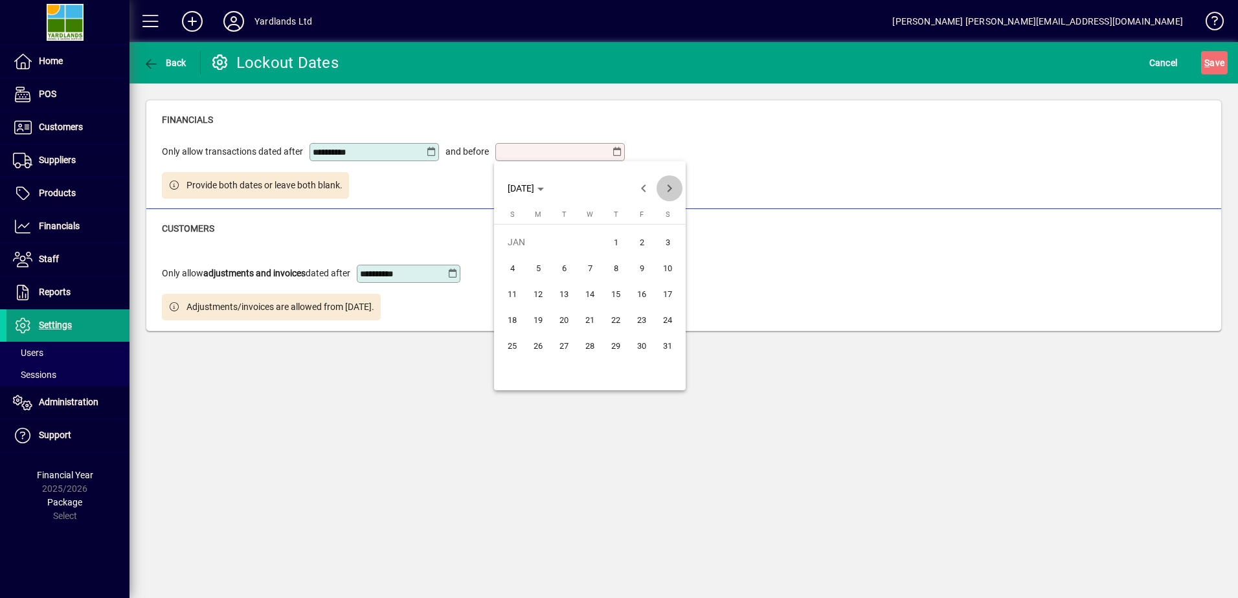
click at [665, 188] on span "Next month" at bounding box center [669, 188] width 26 height 26
click at [617, 341] on span "30" at bounding box center [615, 345] width 23 height 23
type input "**********"
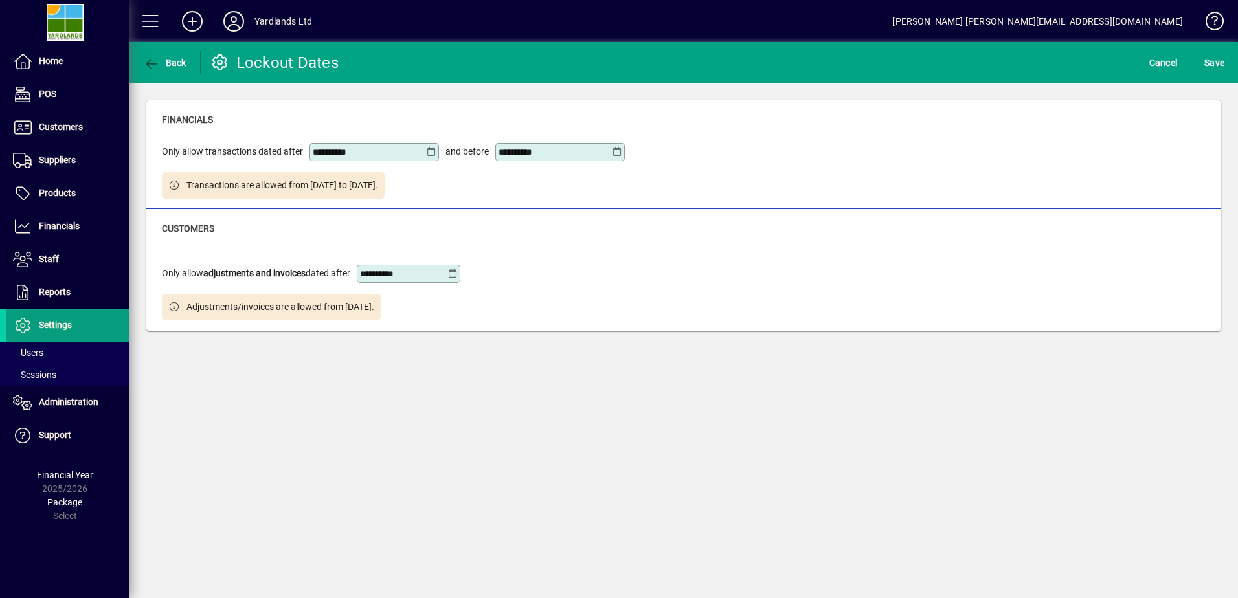
click at [1216, 65] on span "S ave" at bounding box center [1214, 62] width 20 height 21
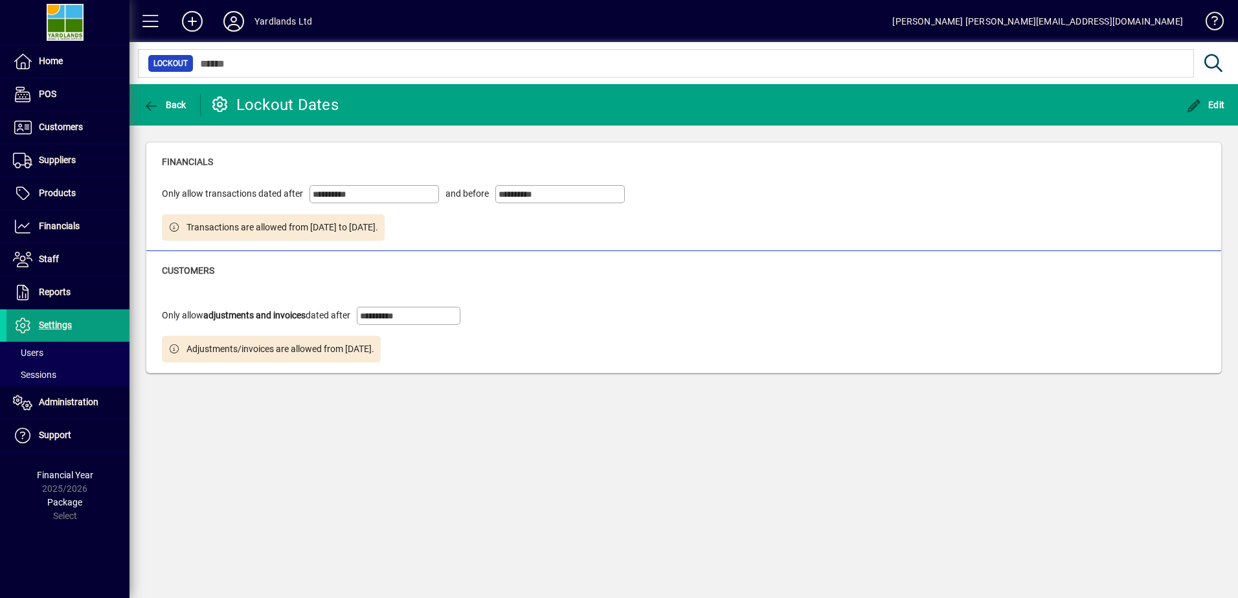
click at [1214, 100] on span "Edit" at bounding box center [1205, 105] width 39 height 10
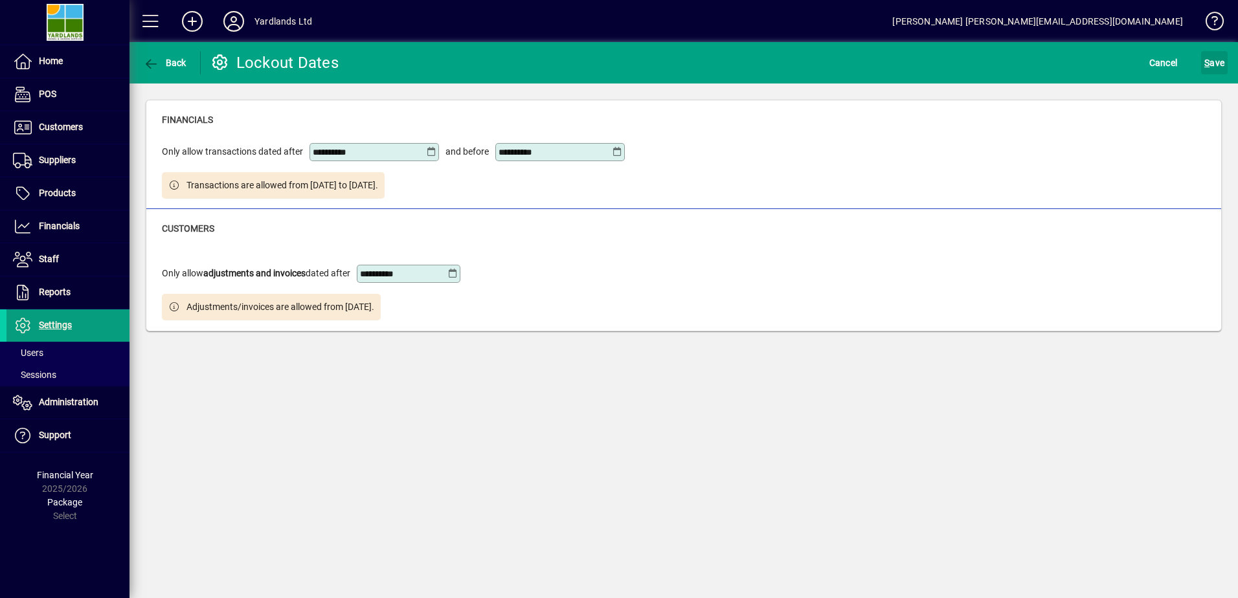
click at [1214, 67] on span "S ave" at bounding box center [1214, 62] width 20 height 21
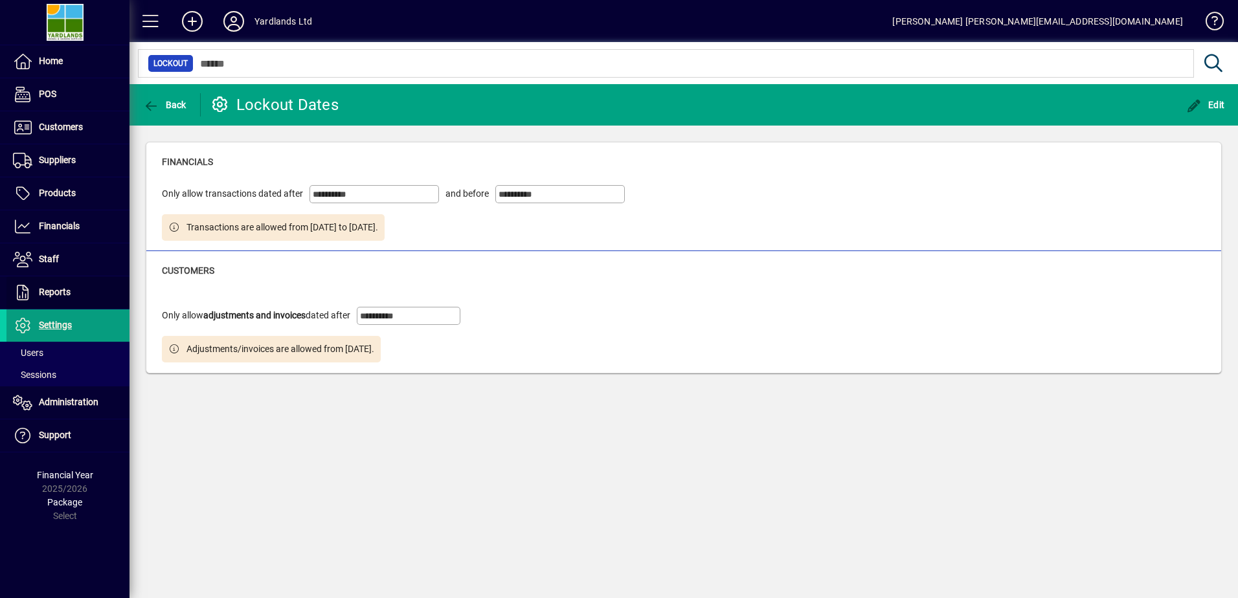
click at [73, 282] on span at bounding box center [67, 292] width 123 height 31
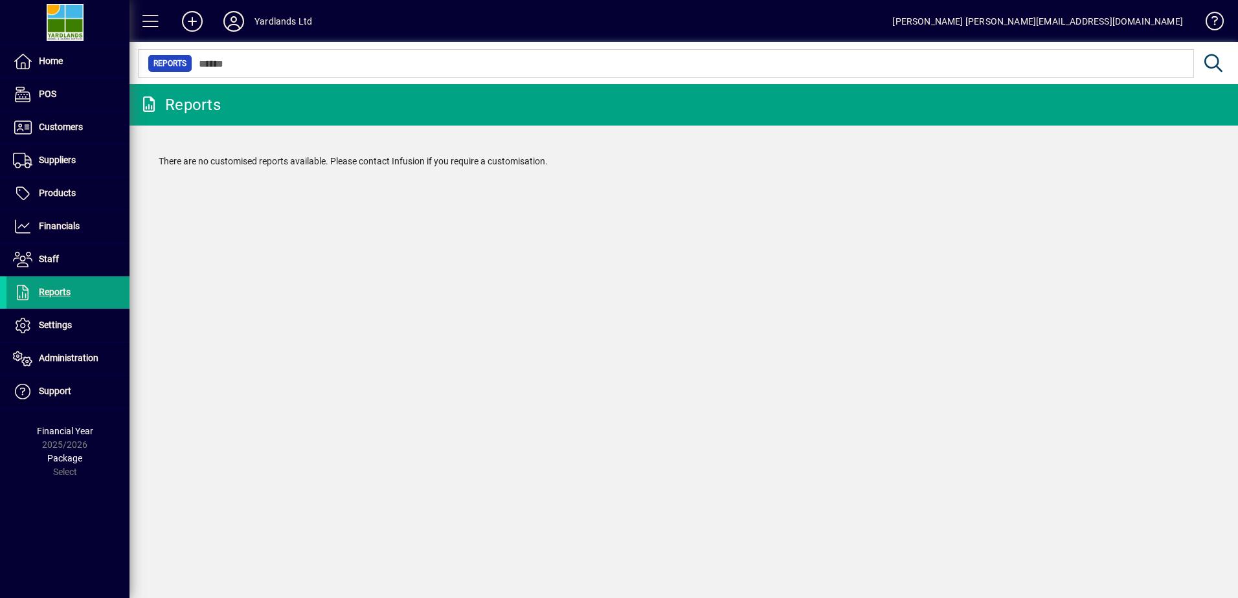
click at [61, 323] on span "Settings" at bounding box center [55, 325] width 33 height 10
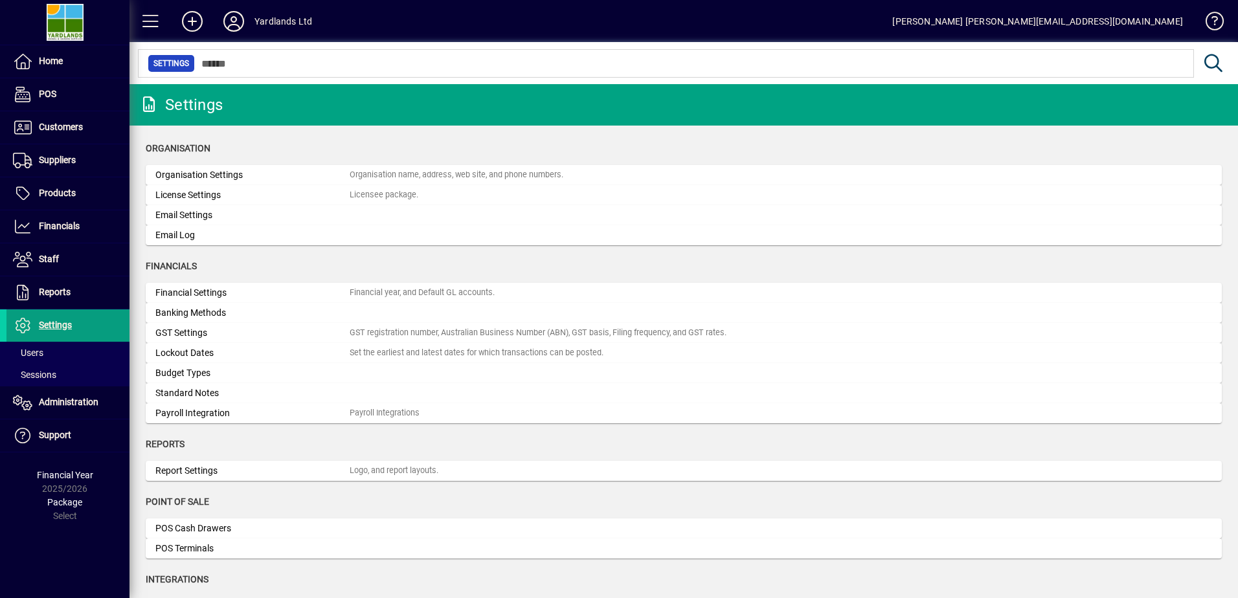
click at [196, 352] on div "Lockout Dates" at bounding box center [252, 353] width 194 height 14
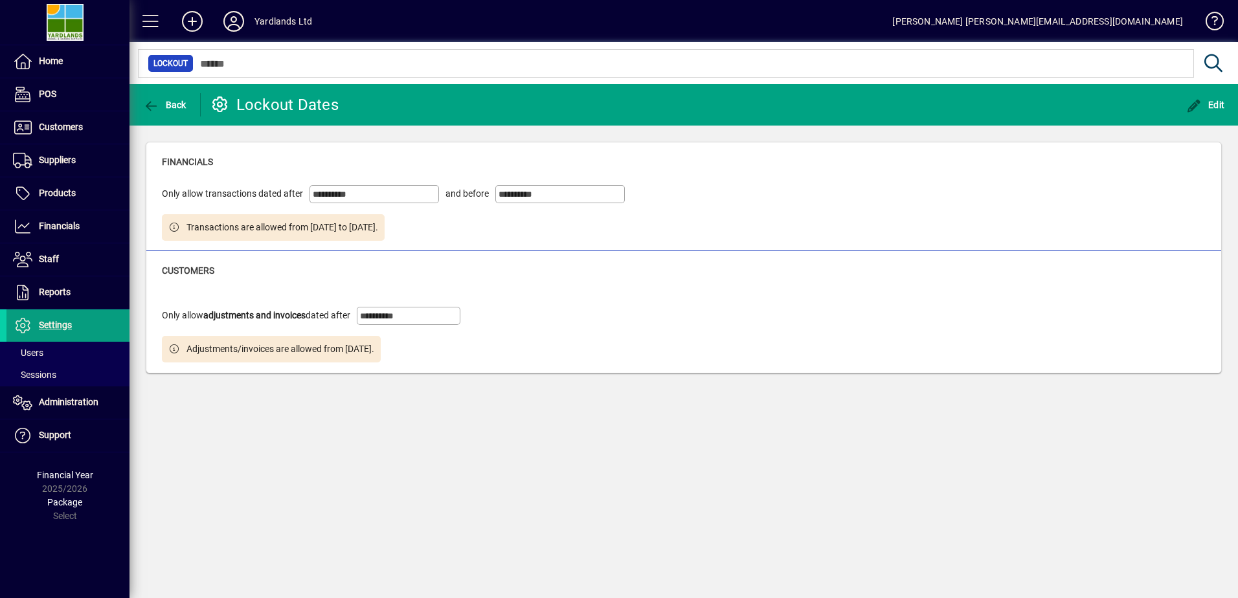
click at [52, 227] on span "Financials" at bounding box center [59, 226] width 41 height 10
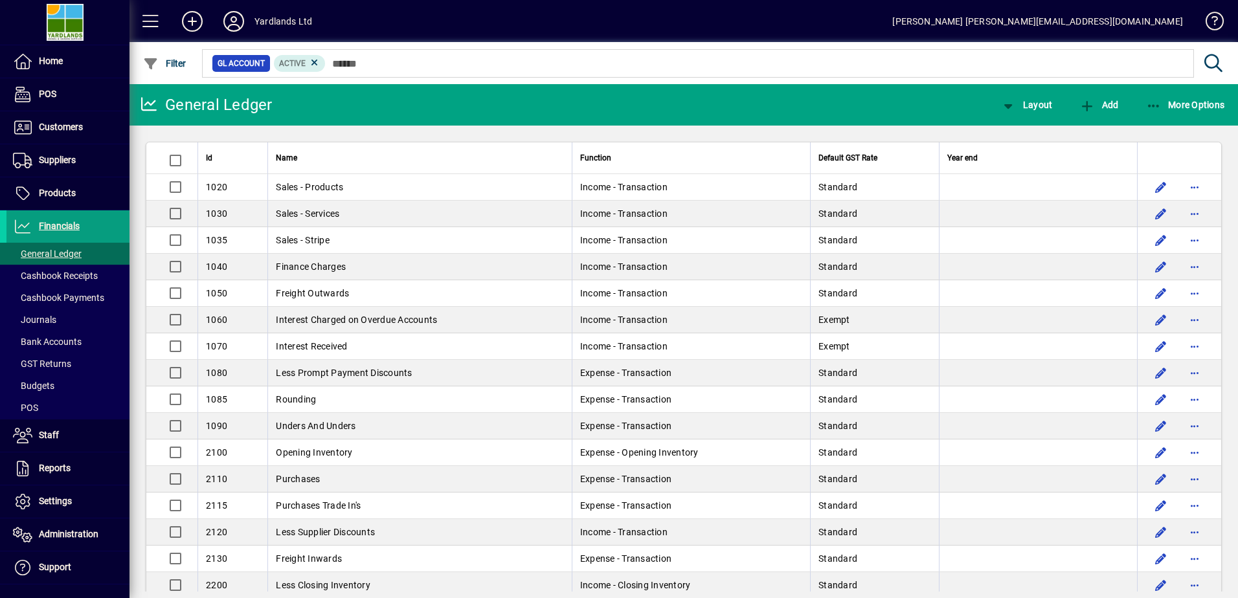
click at [50, 320] on span "Journals" at bounding box center [34, 320] width 43 height 10
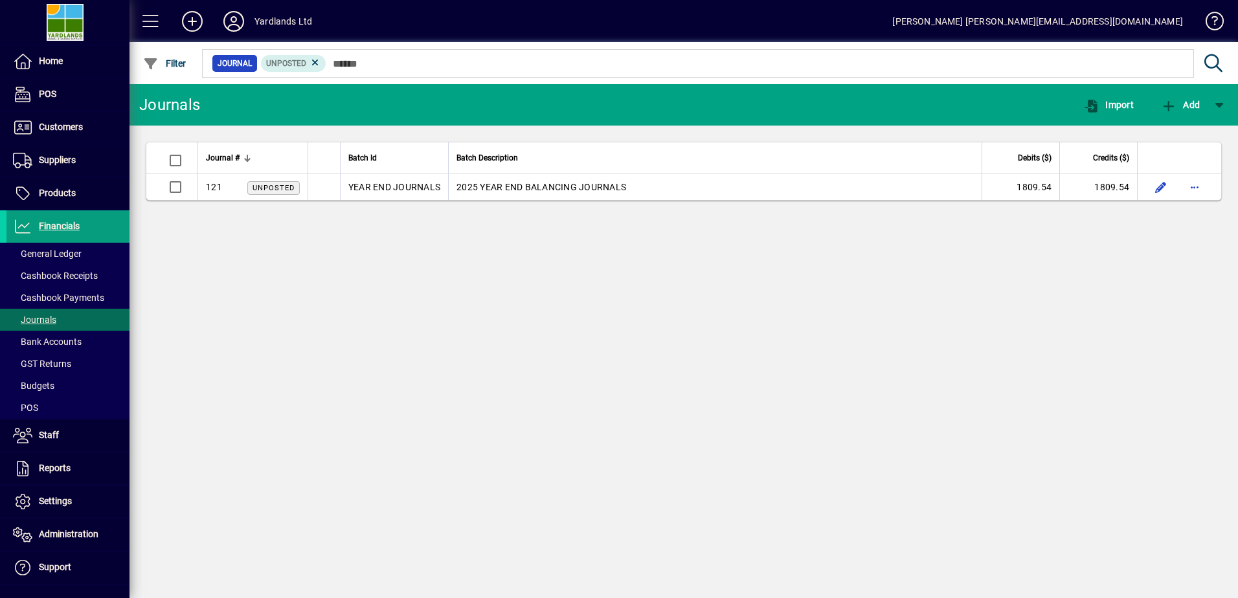
click at [542, 188] on td "2025 YEAR END BALANCING JOURNALS" at bounding box center [714, 187] width 533 height 26
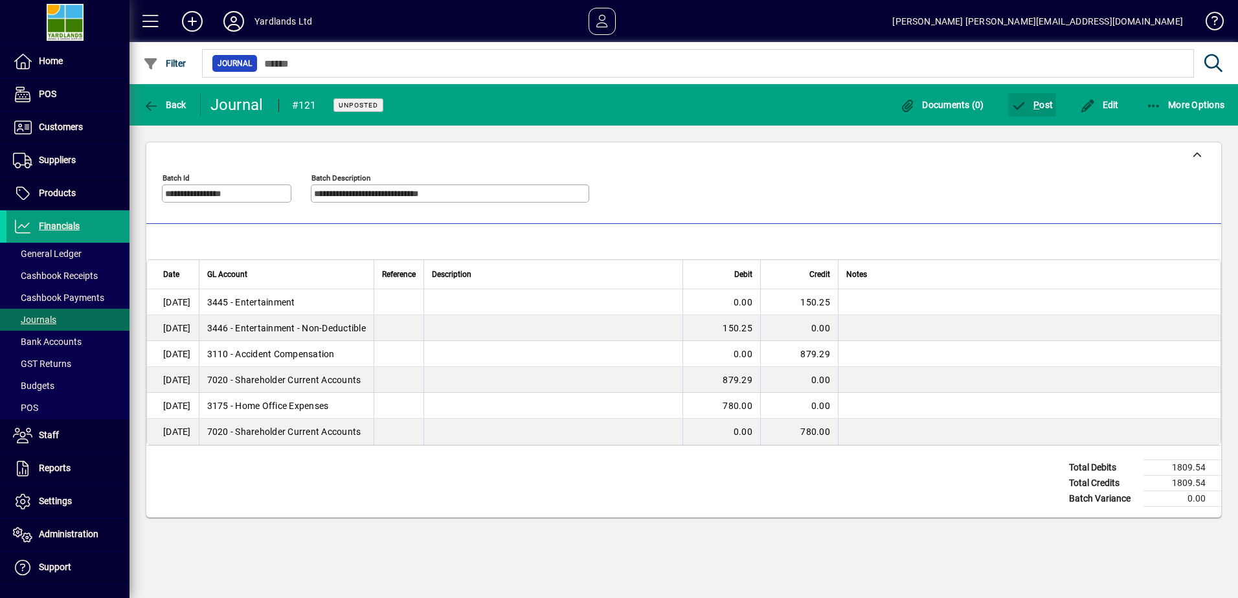
click at [1040, 101] on span "P ost" at bounding box center [1032, 105] width 42 height 10
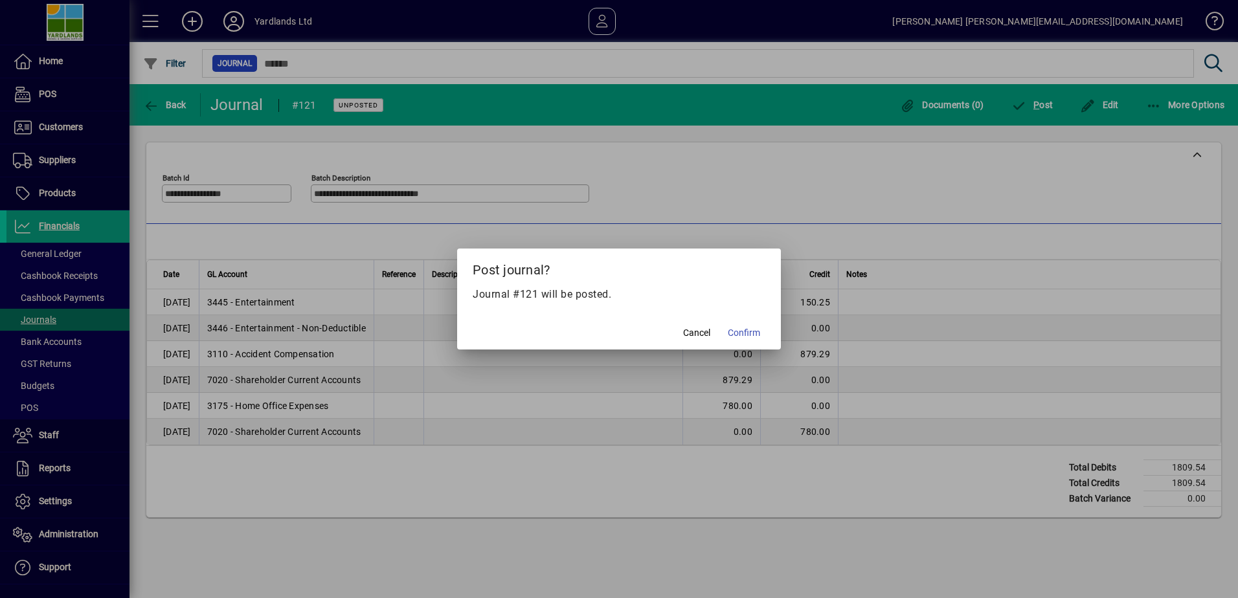
click at [748, 331] on span "Confirm" at bounding box center [744, 333] width 32 height 14
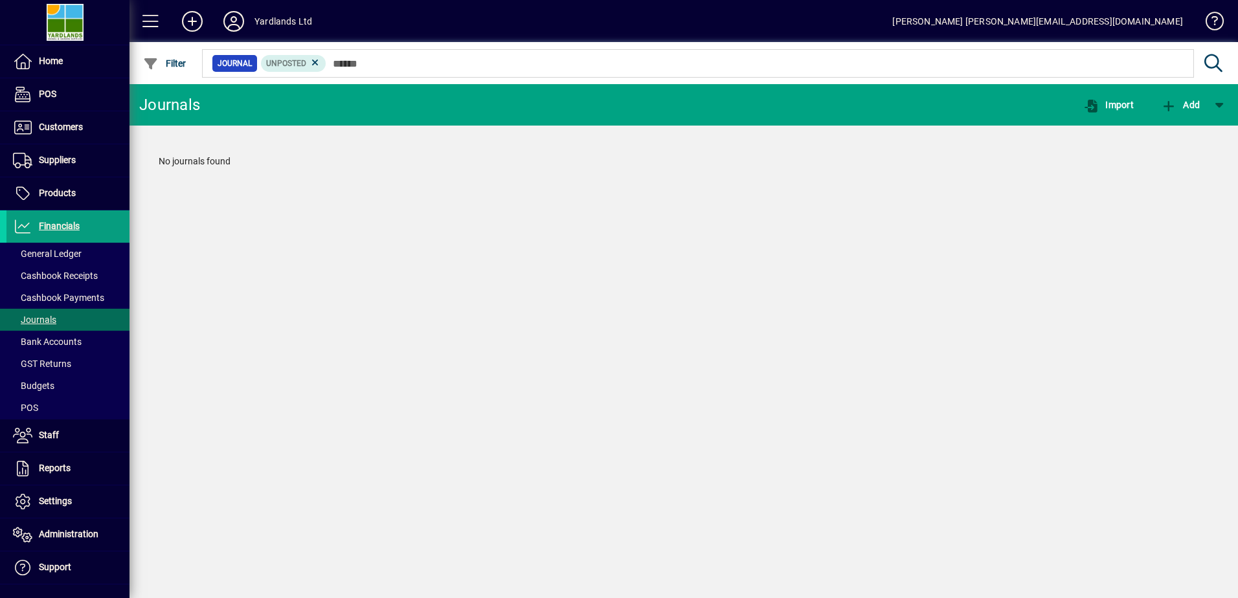
click at [31, 359] on span "GST Returns" at bounding box center [42, 364] width 58 height 10
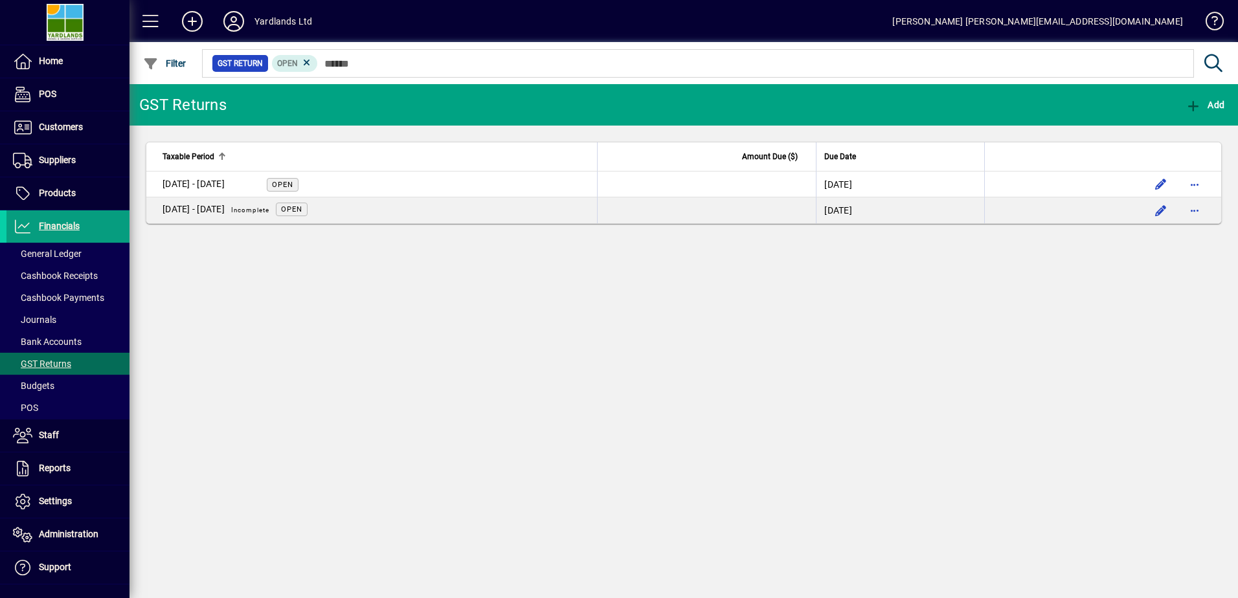
click at [225, 181] on div "[DATE] - [DATE]" at bounding box center [193, 184] width 62 height 14
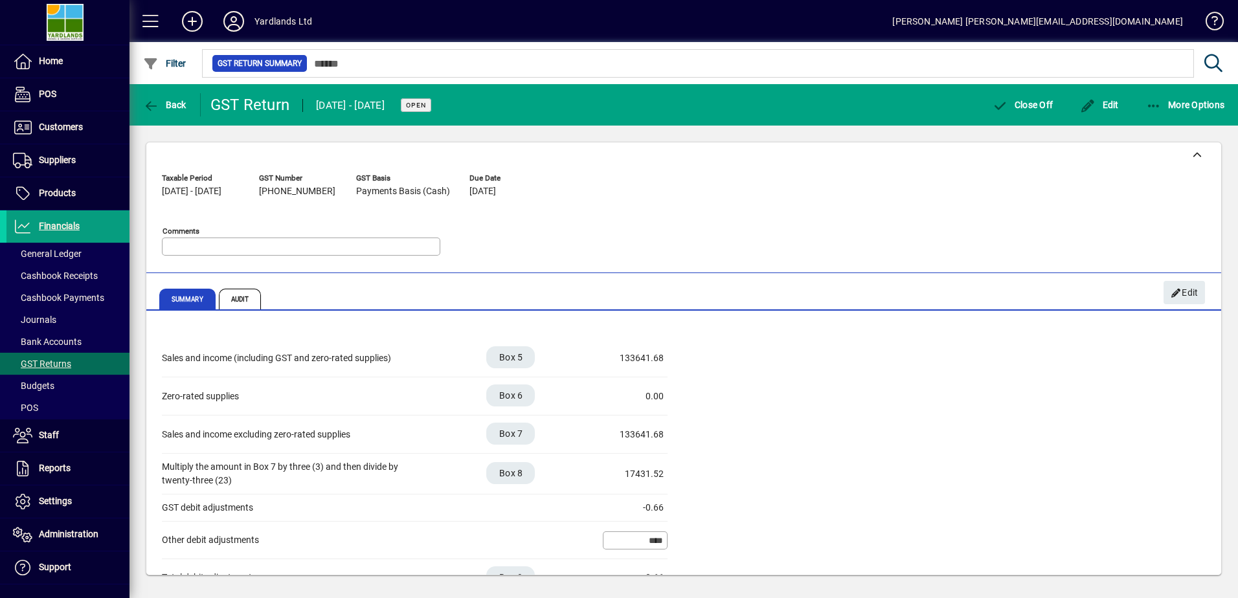
click at [241, 300] on span "Audit" at bounding box center [240, 299] width 43 height 21
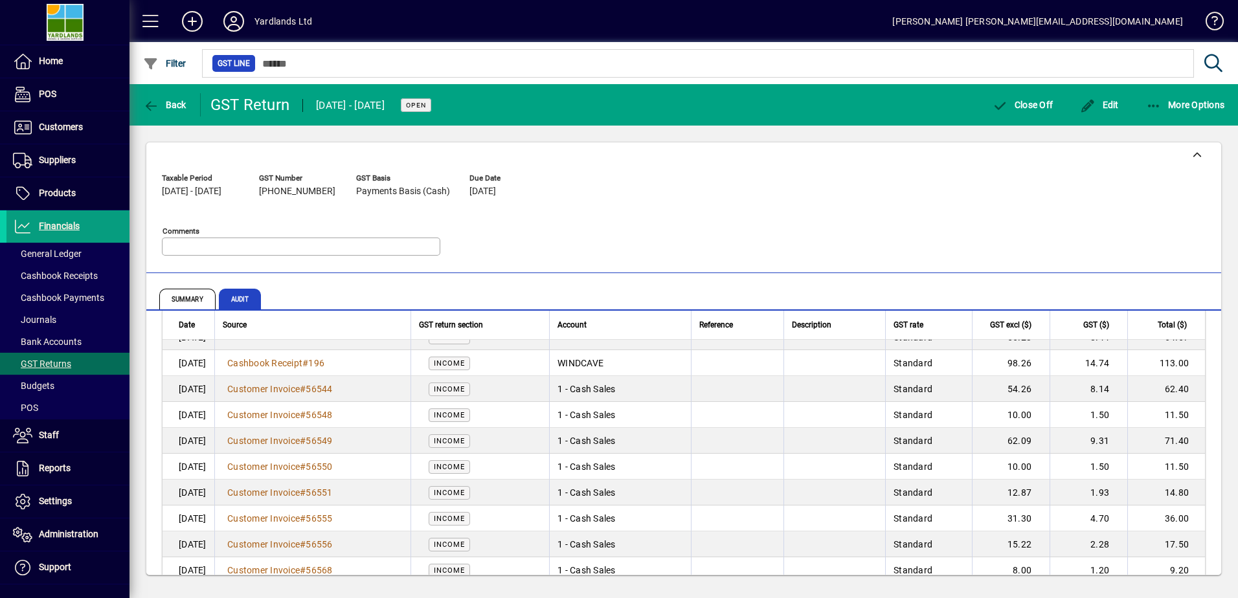
scroll to position [2415, 0]
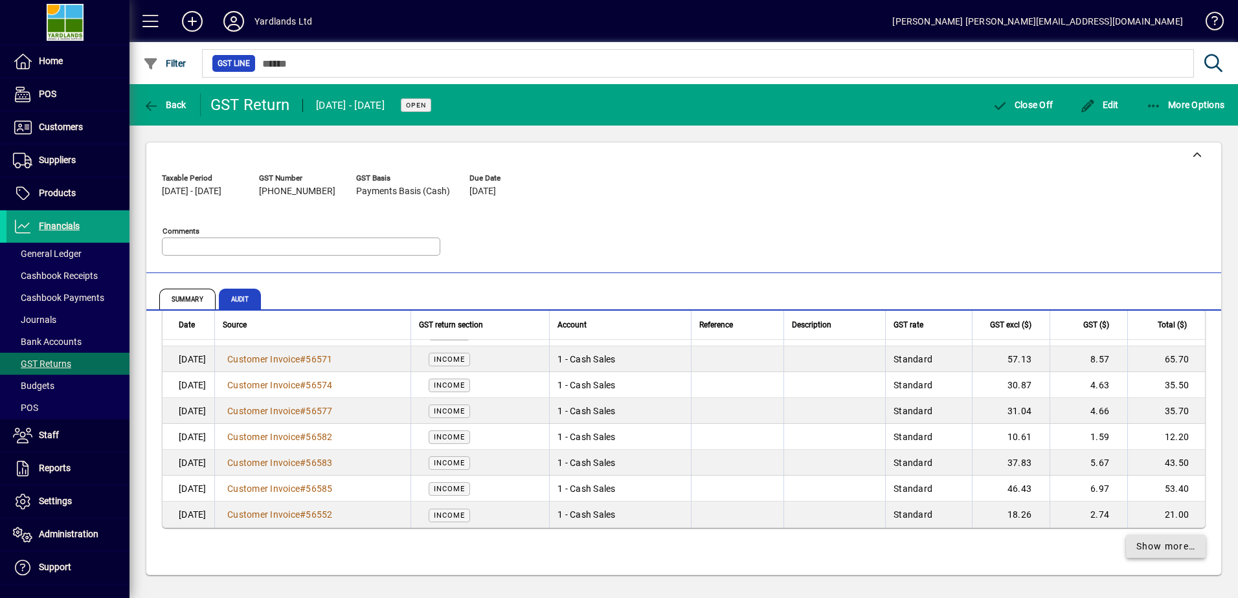
click at [1160, 547] on span "Show more…" at bounding box center [1166, 547] width 60 height 14
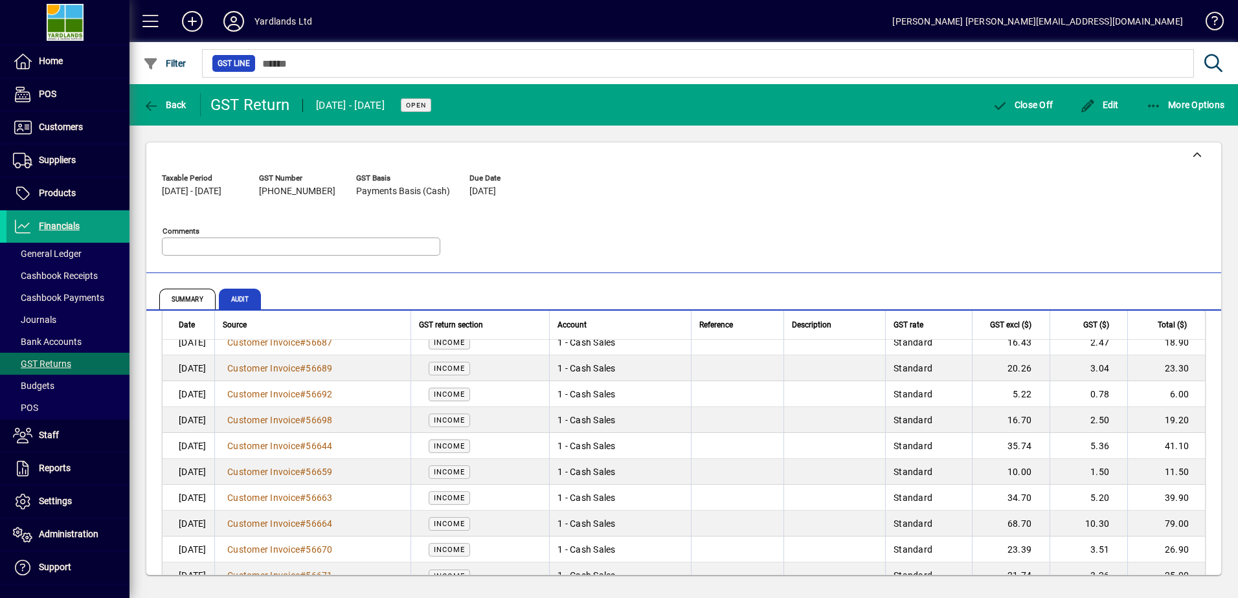
scroll to position [5004, 0]
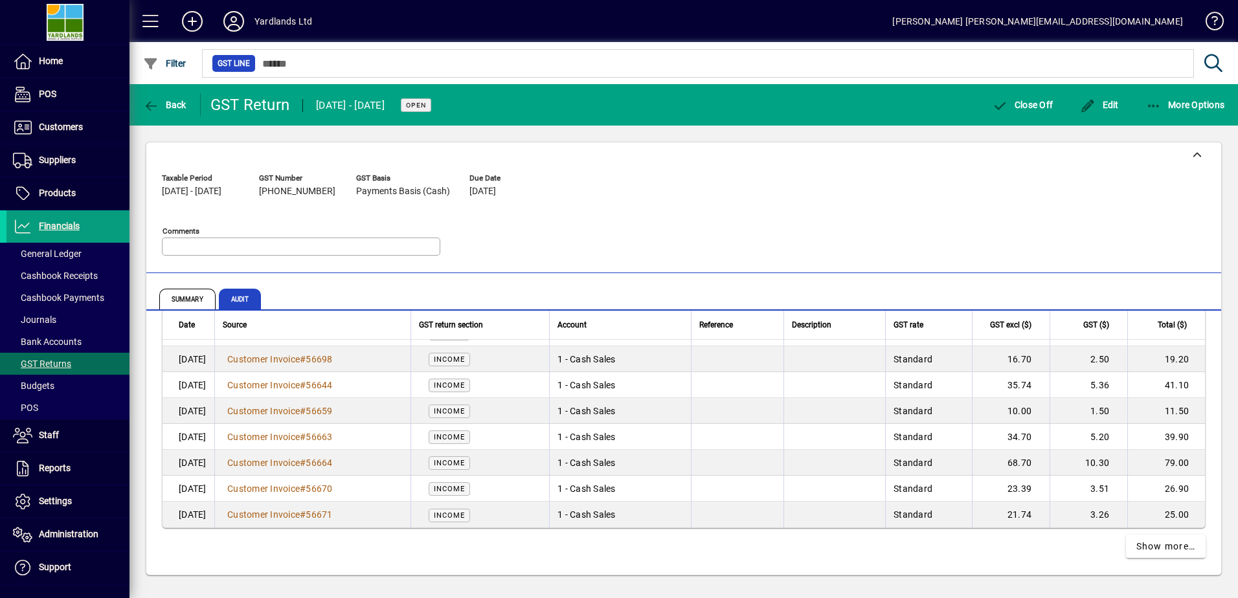
click at [48, 319] on span "Journals" at bounding box center [34, 320] width 43 height 10
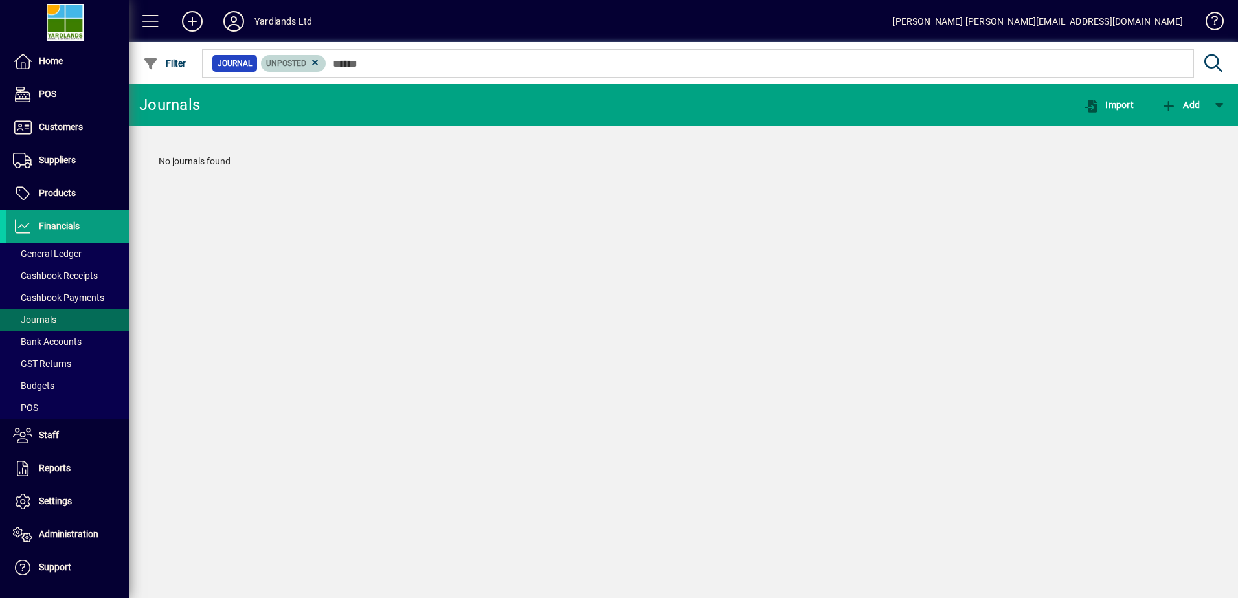
click at [315, 61] on icon at bounding box center [315, 63] width 12 height 12
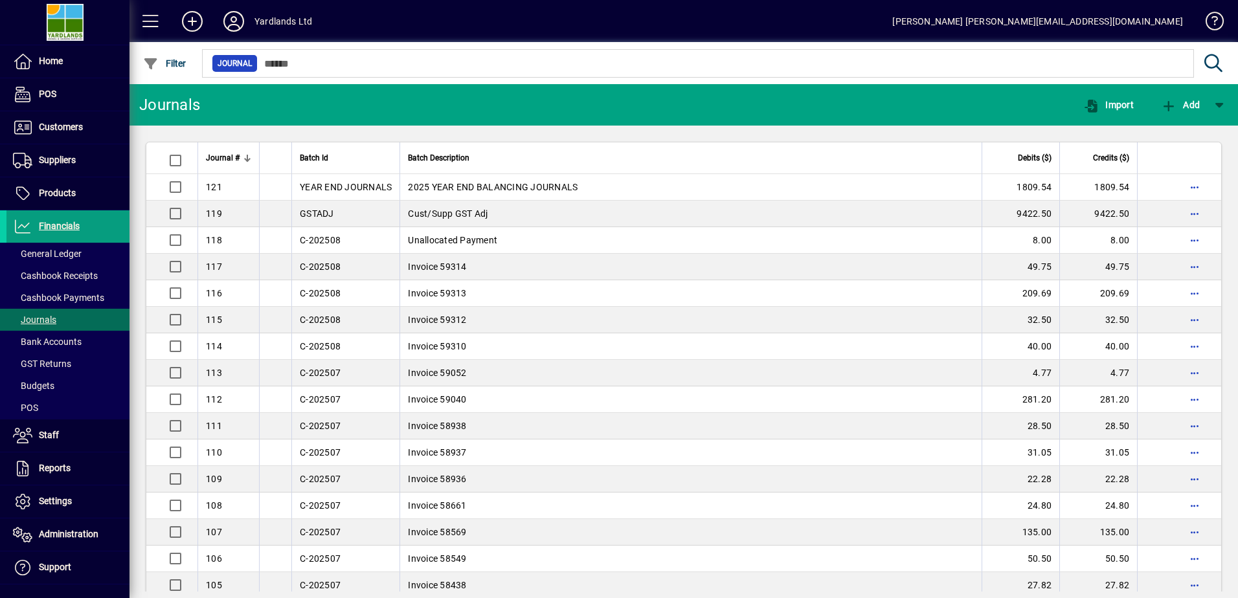
click at [1194, 186] on span "button" at bounding box center [1194, 187] width 31 height 31
click at [1028, 245] on span "Transaction" at bounding box center [1020, 245] width 71 height 16
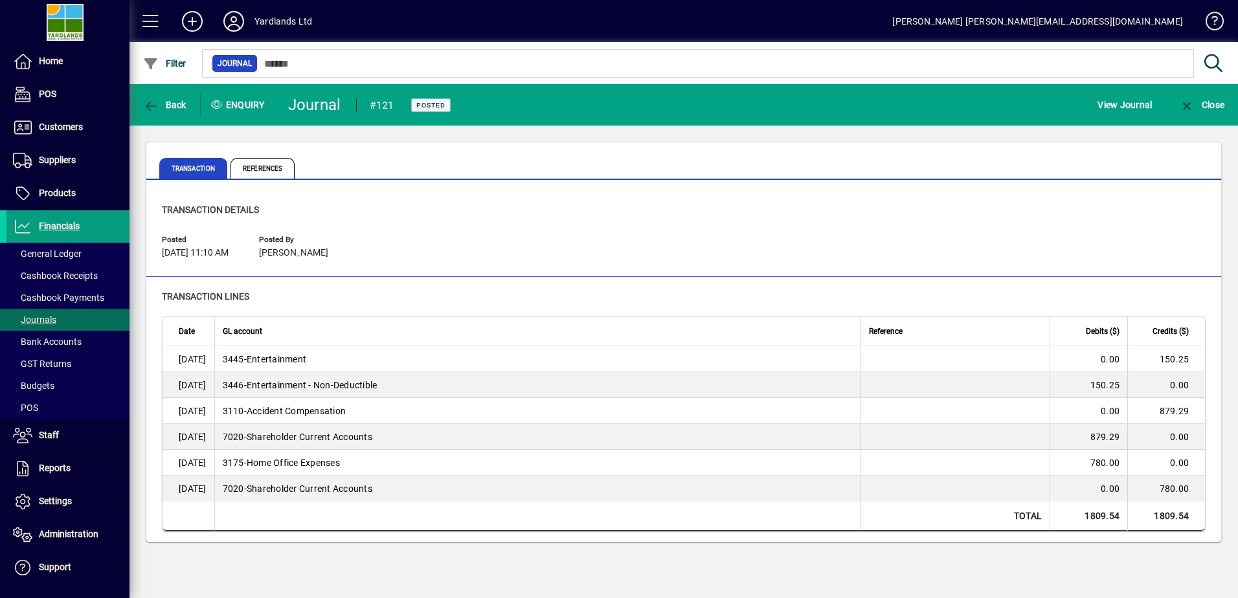
click at [270, 173] on span "References" at bounding box center [262, 168] width 64 height 21
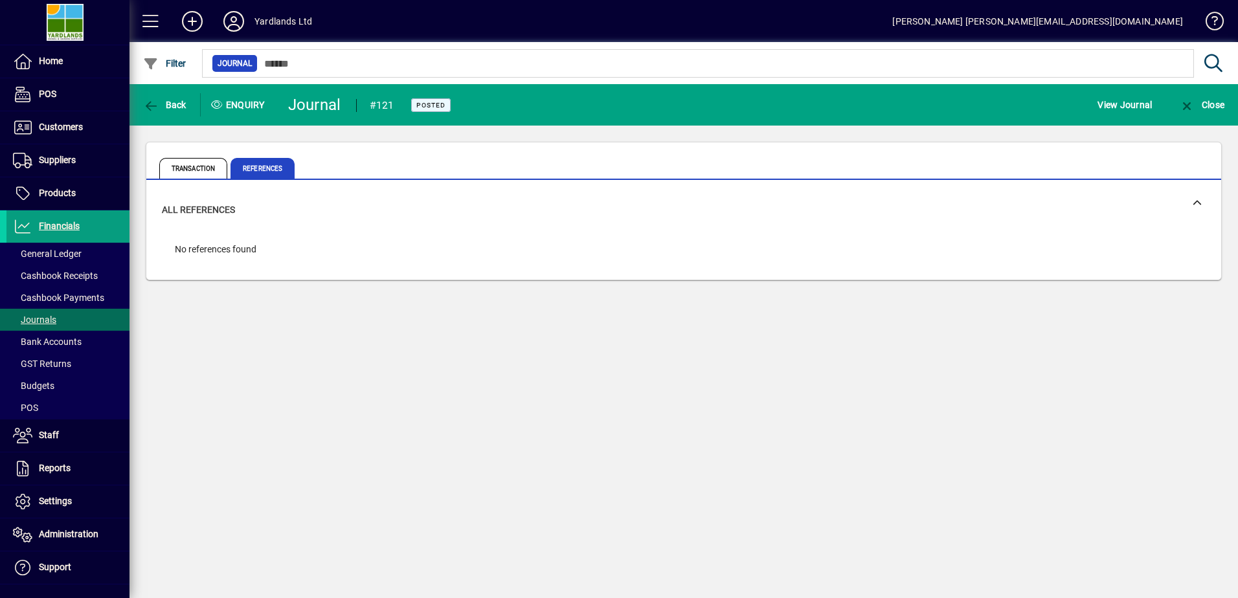
click at [179, 165] on span "Transaction" at bounding box center [193, 168] width 68 height 21
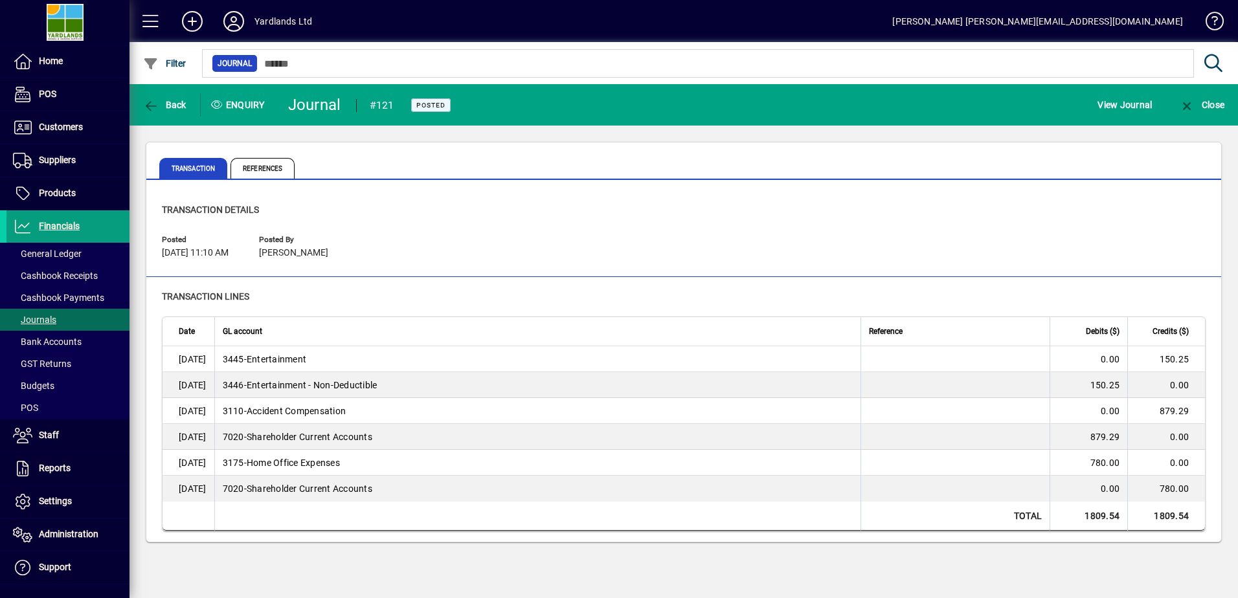
click at [1119, 104] on span "View Journal" at bounding box center [1124, 105] width 54 height 21
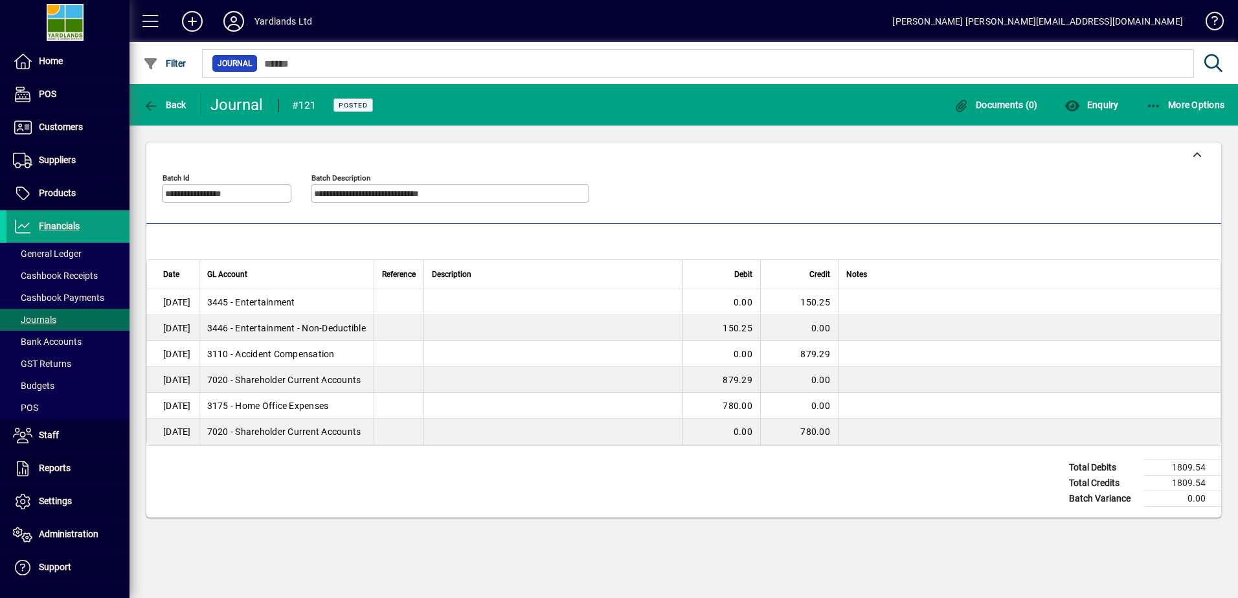
click at [1153, 98] on span "button" at bounding box center [1185, 104] width 85 height 31
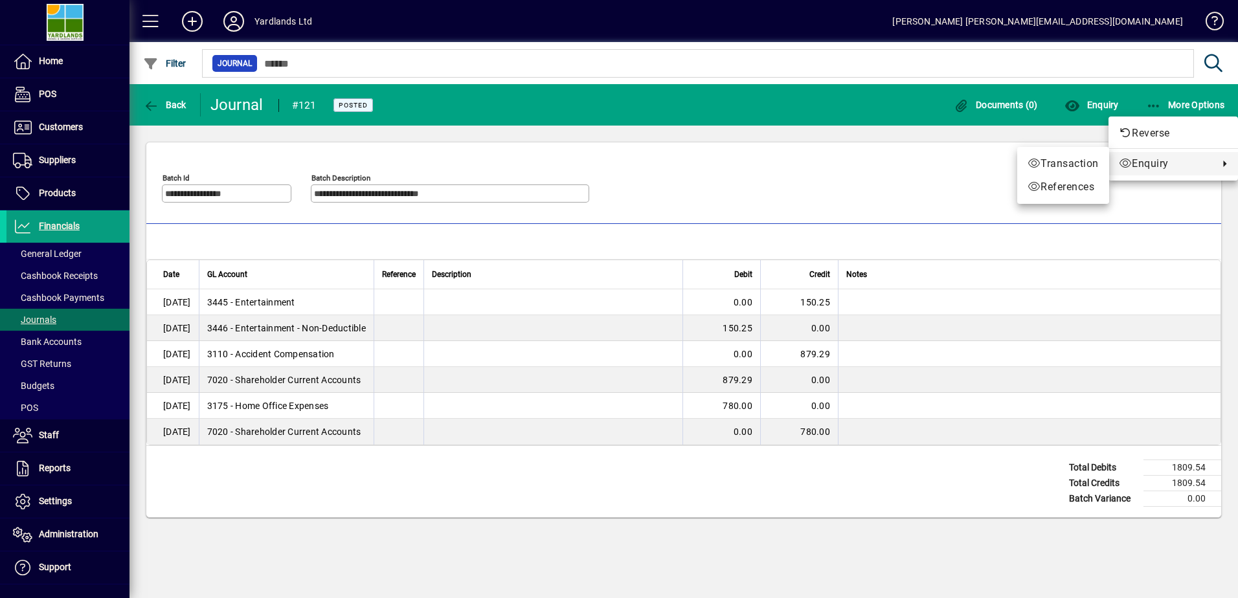
click at [1076, 186] on span "References" at bounding box center [1062, 187] width 71 height 16
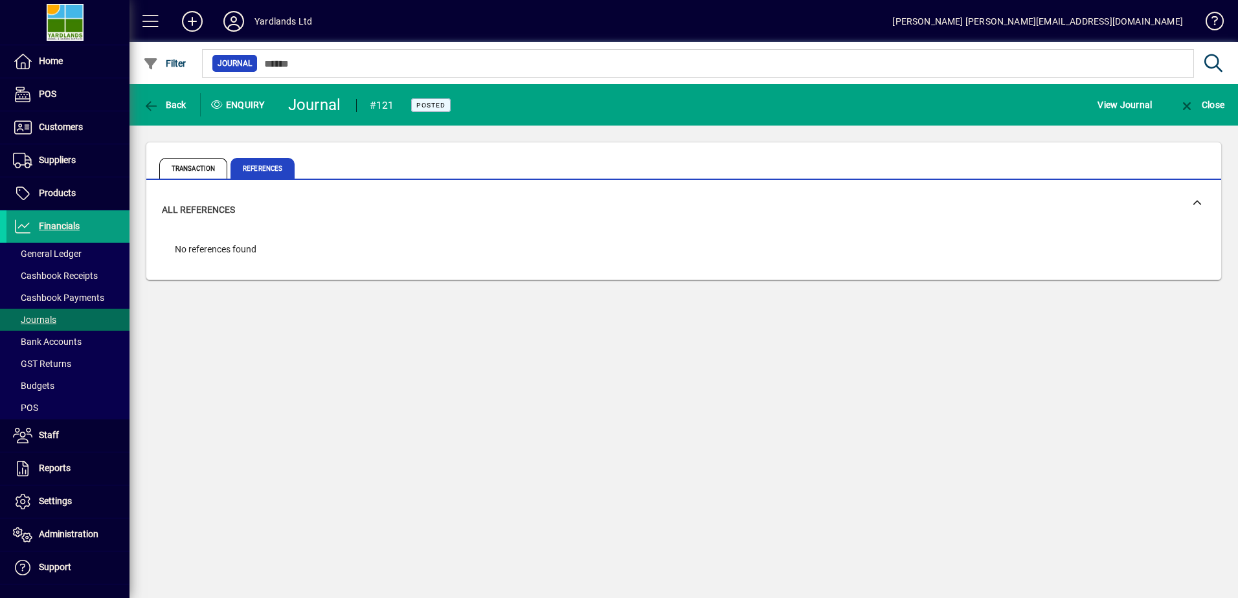
click at [195, 177] on span "Transaction" at bounding box center [193, 168] width 68 height 21
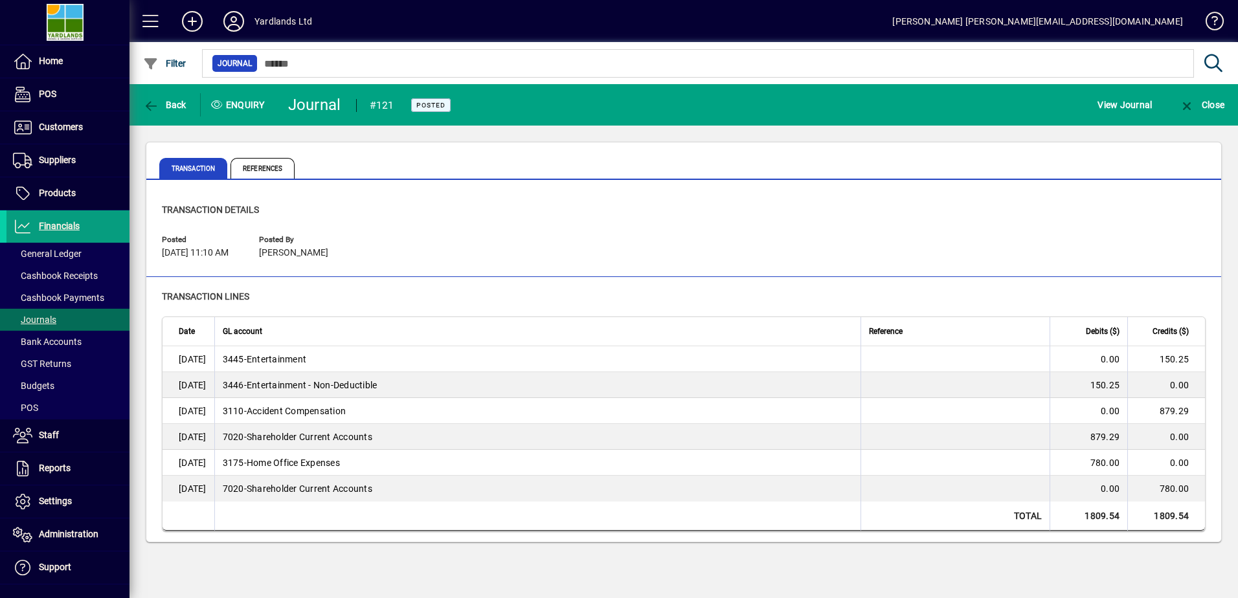
click at [255, 166] on span "References" at bounding box center [262, 168] width 64 height 21
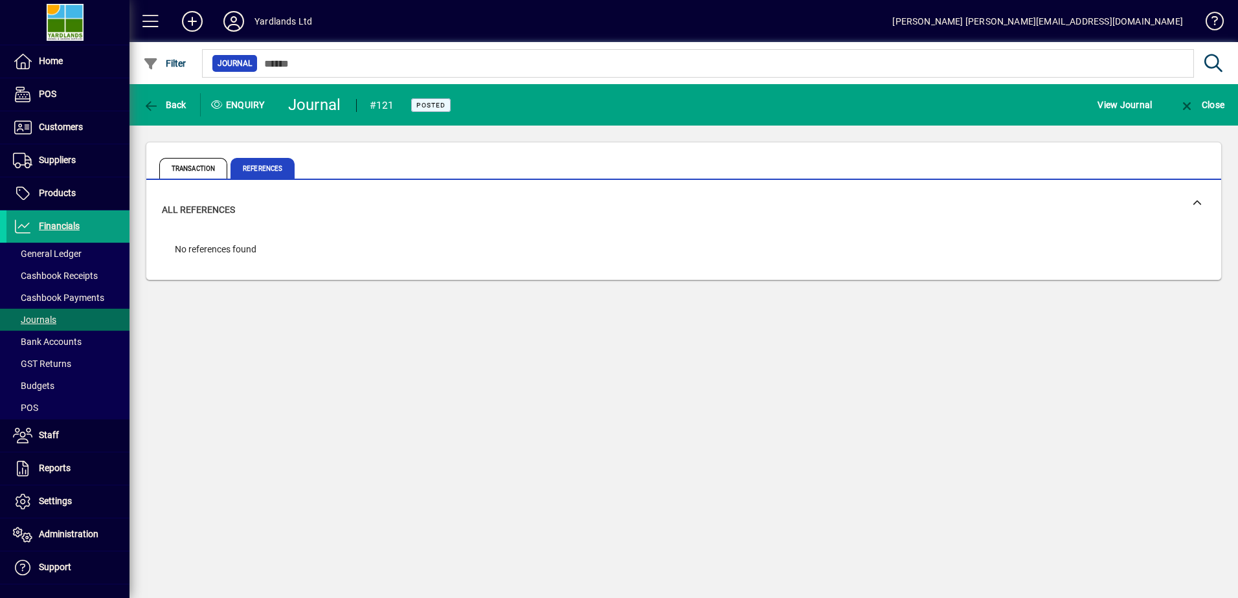
click at [195, 166] on span "Transaction" at bounding box center [193, 168] width 68 height 21
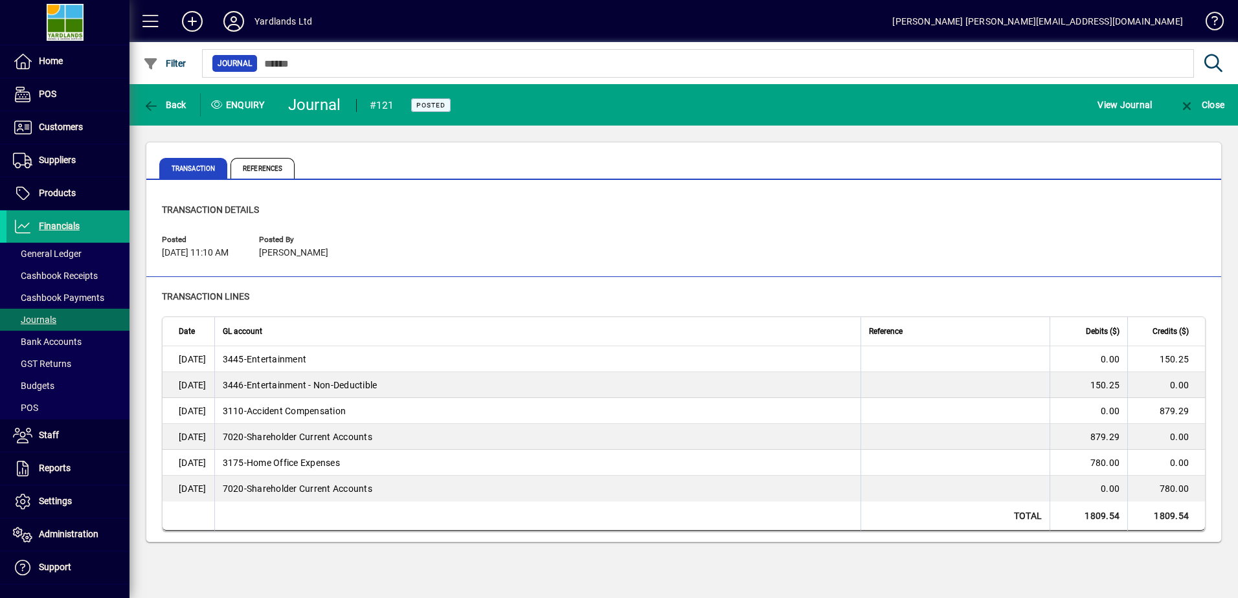
click at [158, 103] on icon "button" at bounding box center [151, 106] width 16 height 13
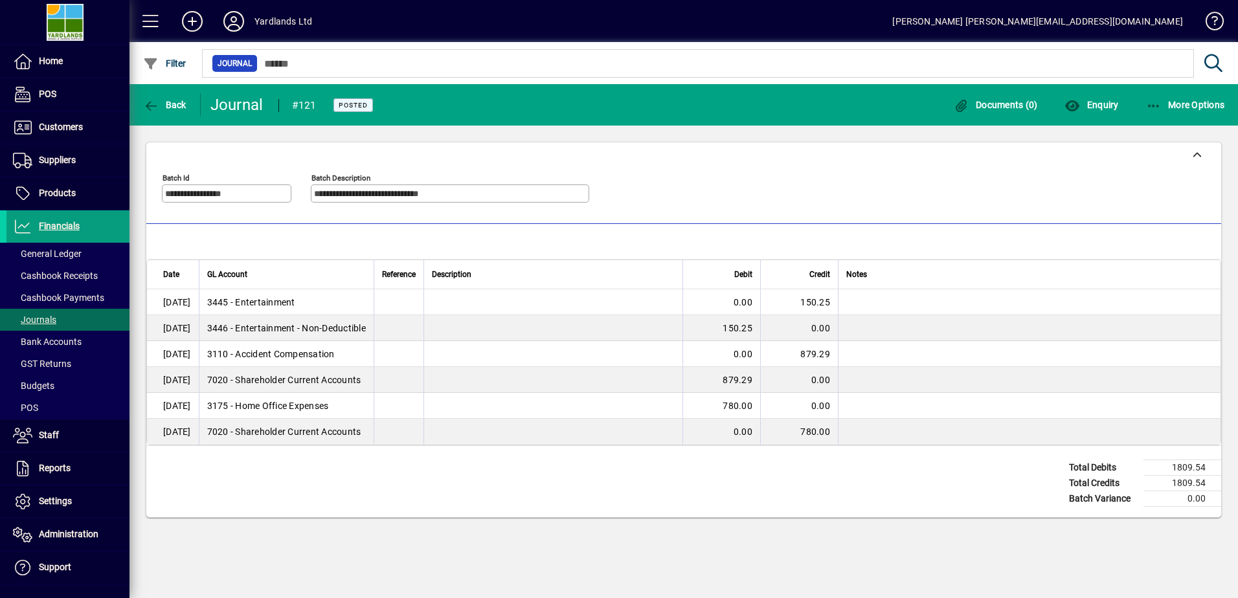
click at [1089, 100] on span "Enquiry" at bounding box center [1091, 105] width 54 height 10
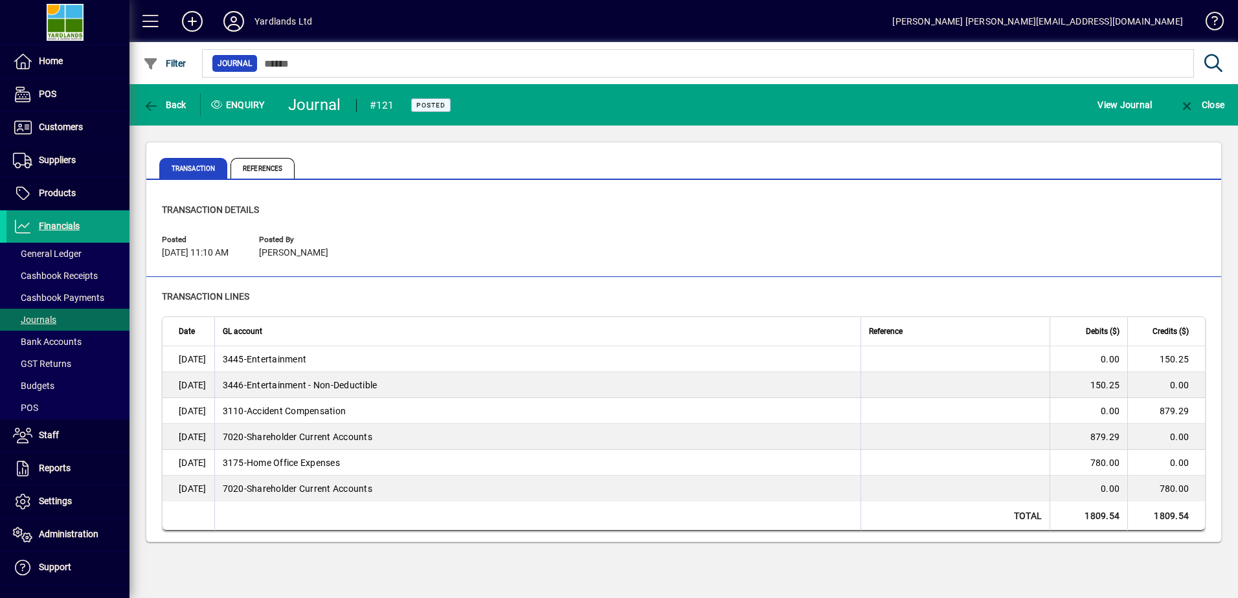
click at [1124, 103] on span "View Journal" at bounding box center [1124, 105] width 54 height 21
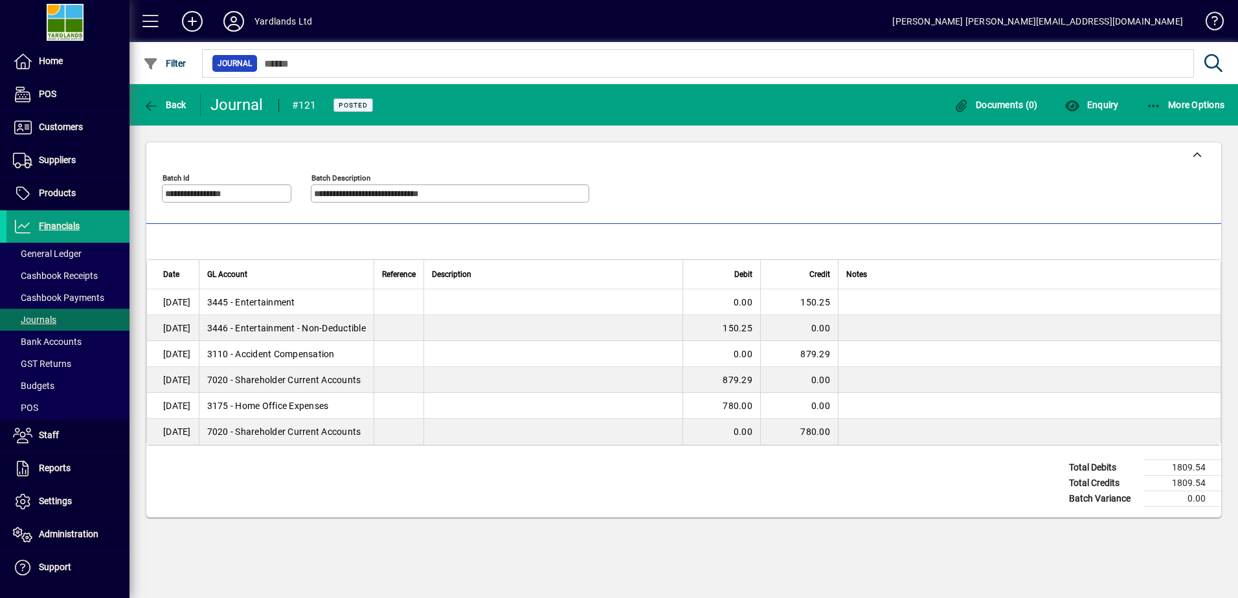
click at [1157, 105] on icon "button" at bounding box center [1154, 106] width 16 height 13
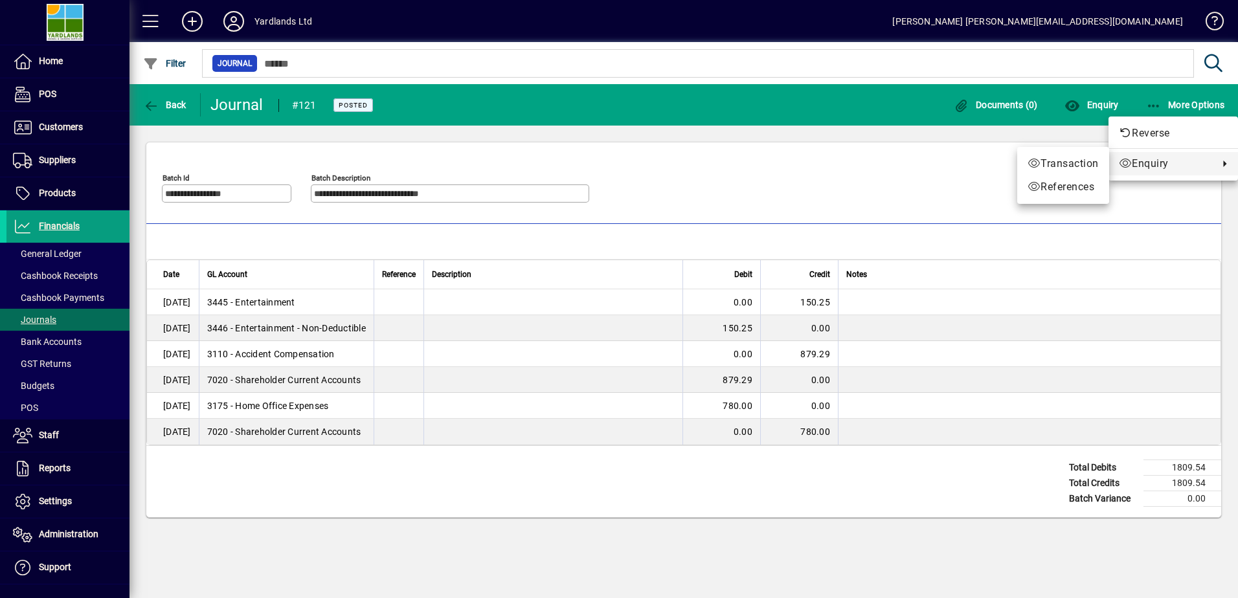
click at [512, 194] on div at bounding box center [619, 299] width 1238 height 598
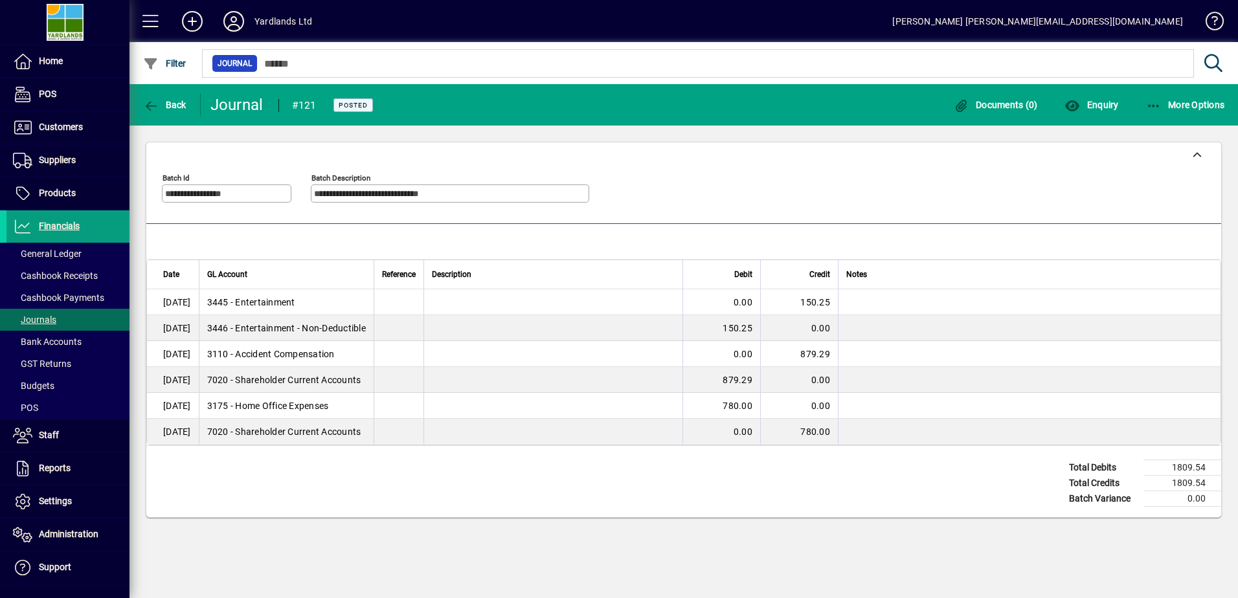
click at [52, 360] on span "GST Returns" at bounding box center [42, 364] width 58 height 10
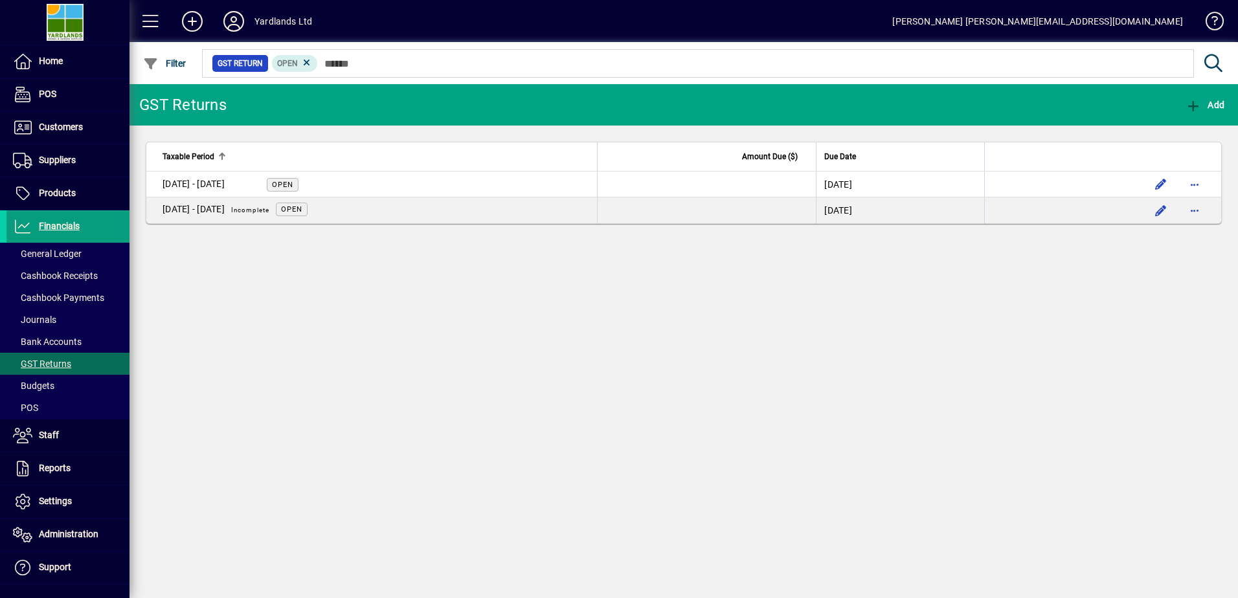
click at [225, 184] on div "[DATE] - [DATE]" at bounding box center [193, 184] width 62 height 14
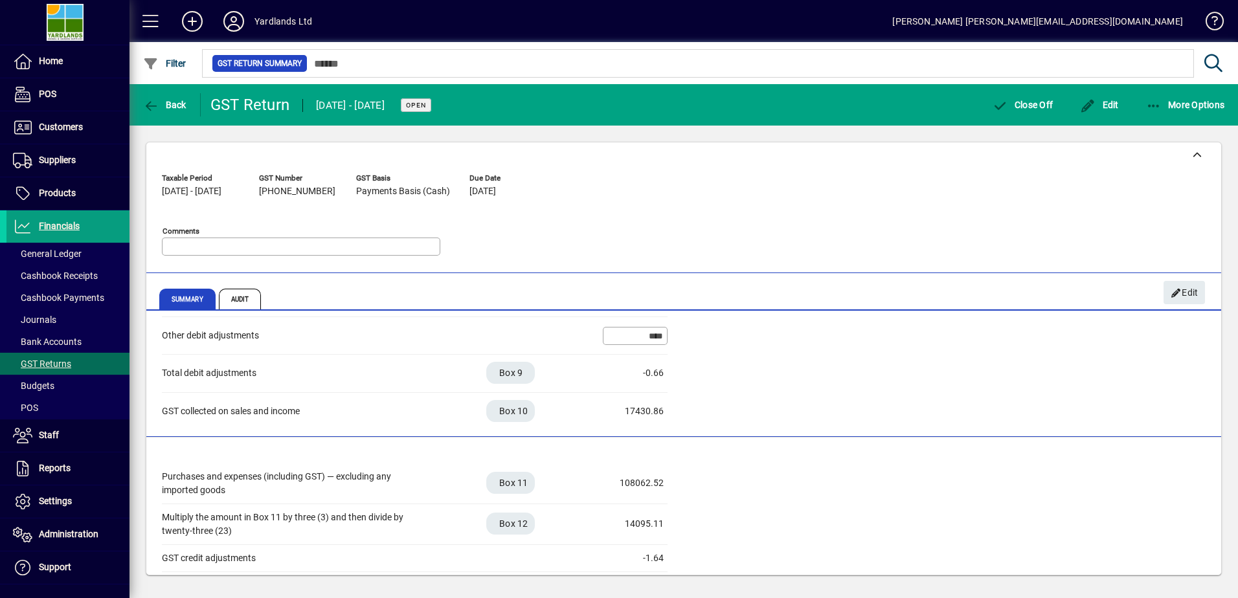
scroll to position [129, 0]
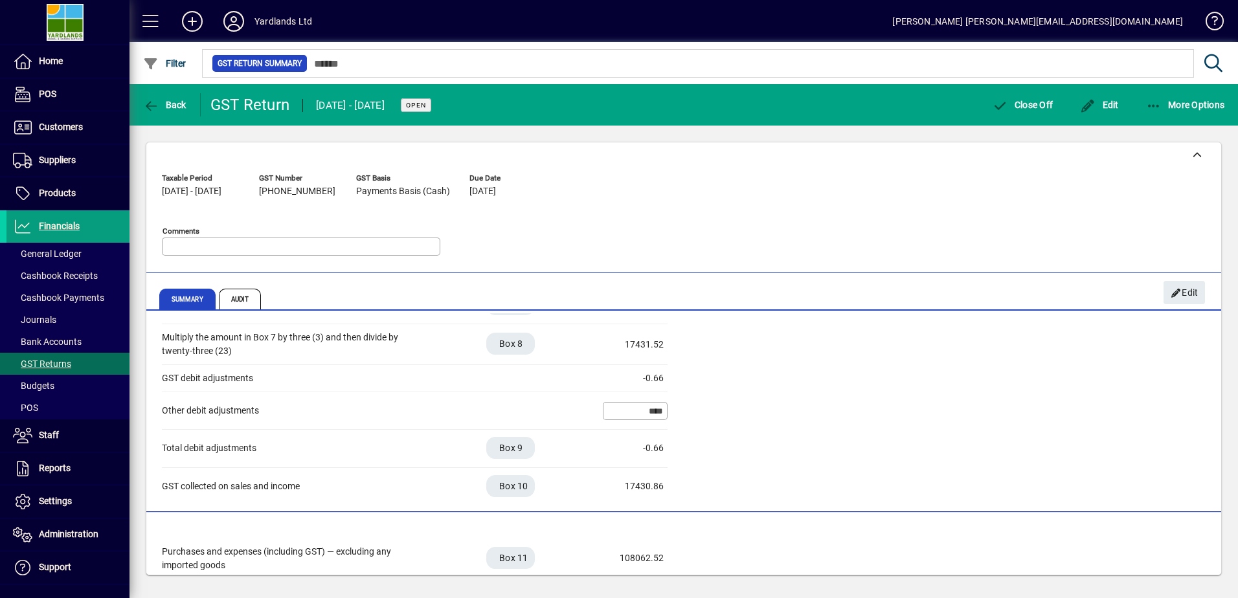
click at [238, 302] on span "Audit" at bounding box center [240, 299] width 43 height 21
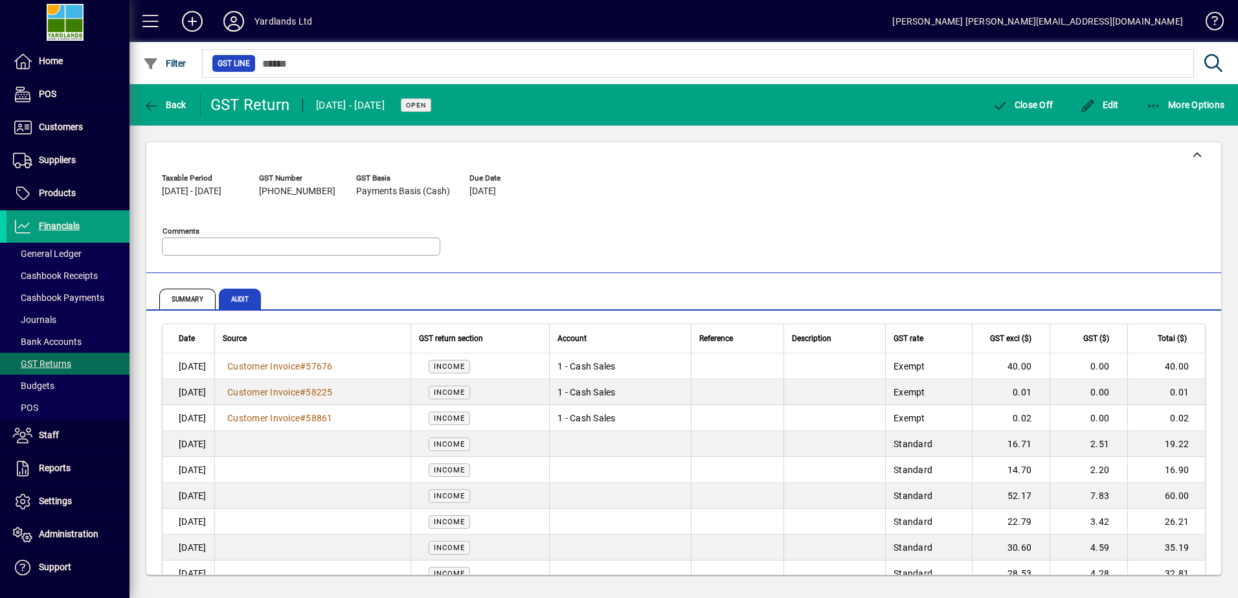
click at [243, 296] on span "Audit" at bounding box center [240, 299] width 43 height 21
click at [1148, 100] on icon "button" at bounding box center [1154, 106] width 16 height 13
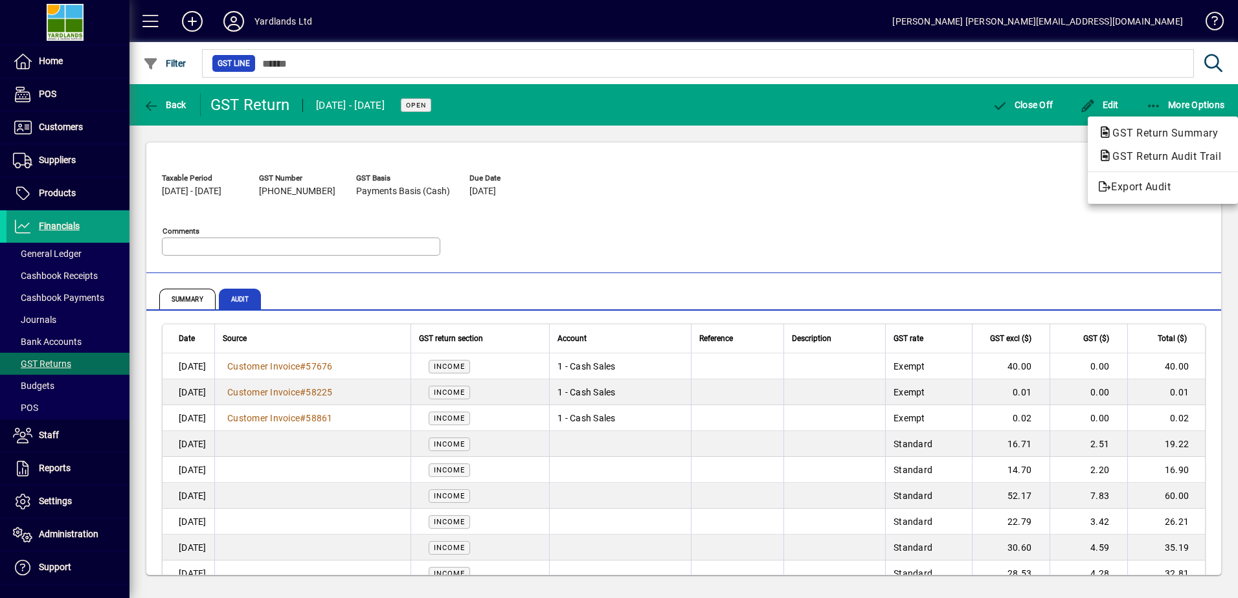
click at [189, 303] on div at bounding box center [619, 299] width 1238 height 598
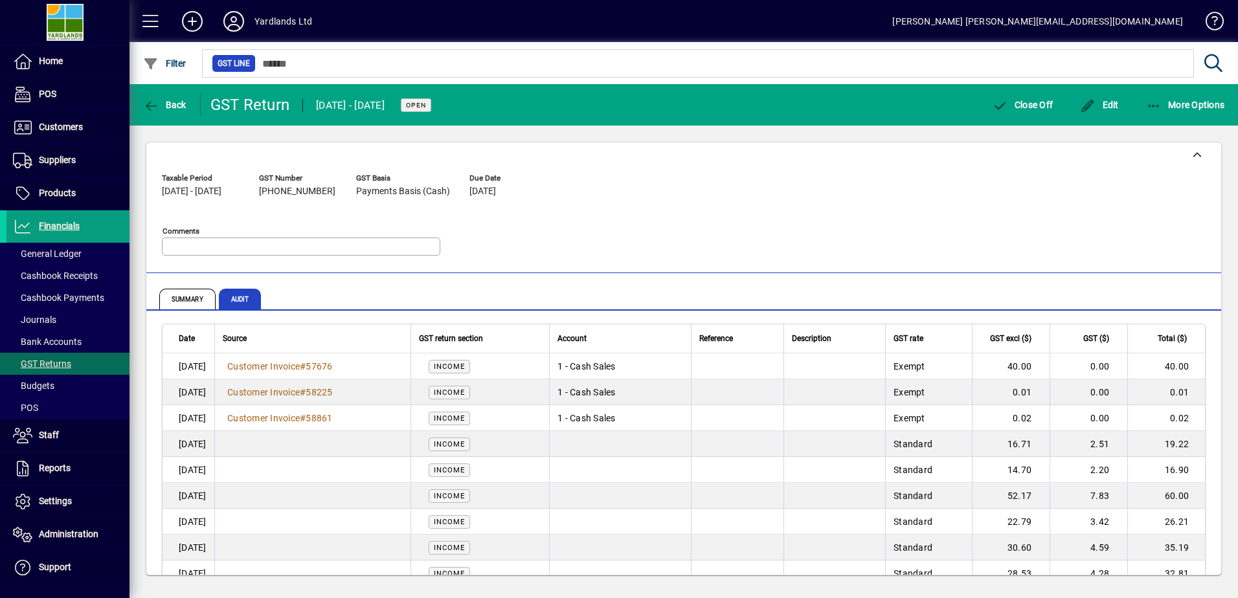
click at [188, 299] on span "Summary" at bounding box center [187, 299] width 56 height 21
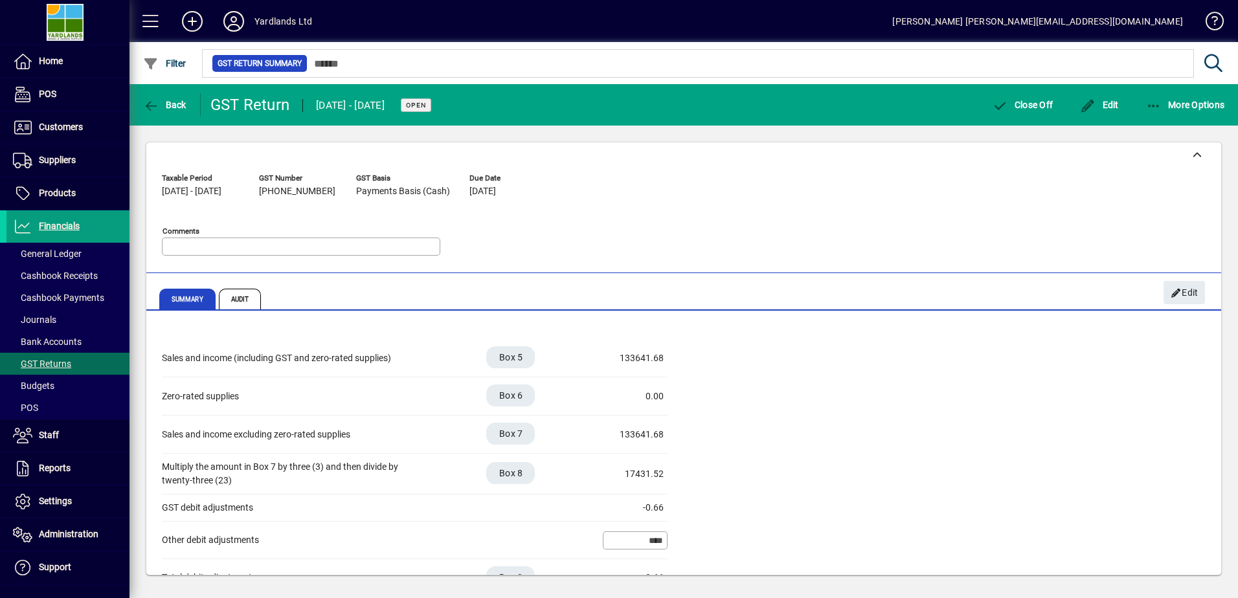
click at [656, 507] on div "-0.66" at bounding box center [631, 508] width 65 height 14
click at [229, 295] on span "Audit" at bounding box center [240, 299] width 43 height 21
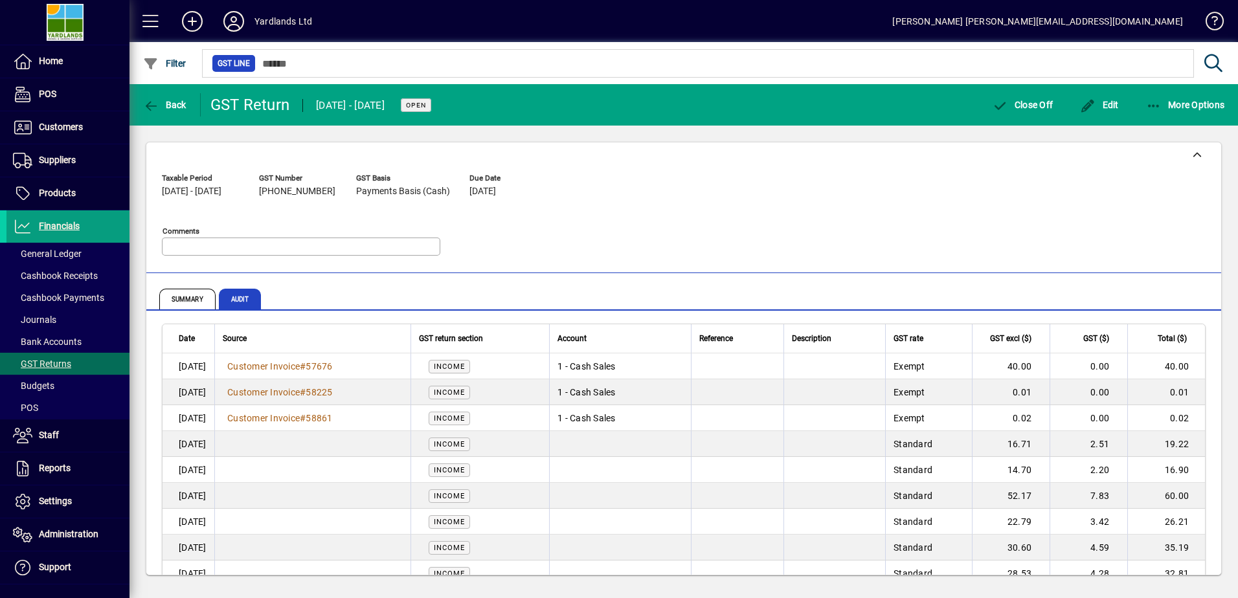
click at [1152, 102] on icon "button" at bounding box center [1154, 106] width 16 height 13
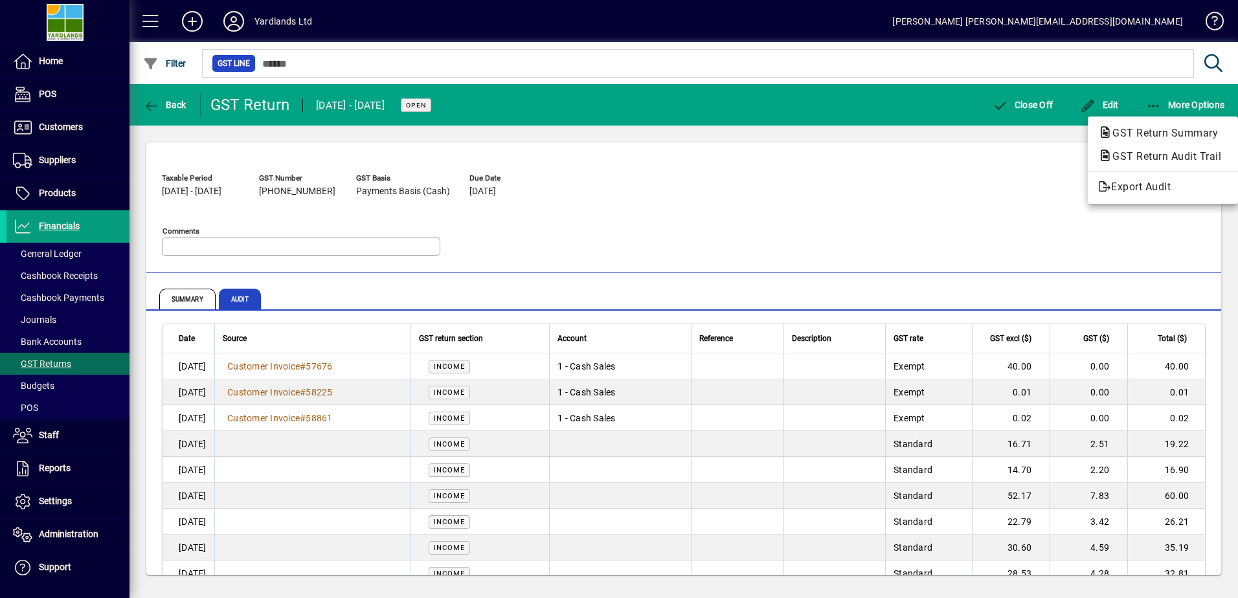
click at [1154, 187] on span "Export Audit" at bounding box center [1162, 187] width 129 height 16
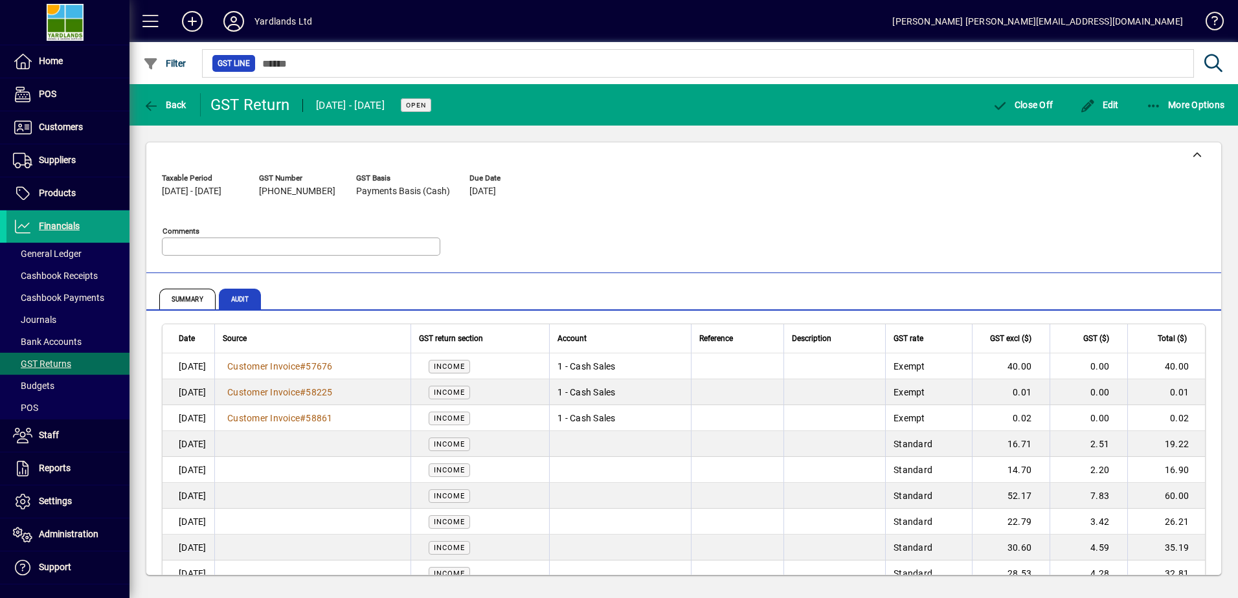
click at [162, 101] on span "Back" at bounding box center [164, 105] width 43 height 10
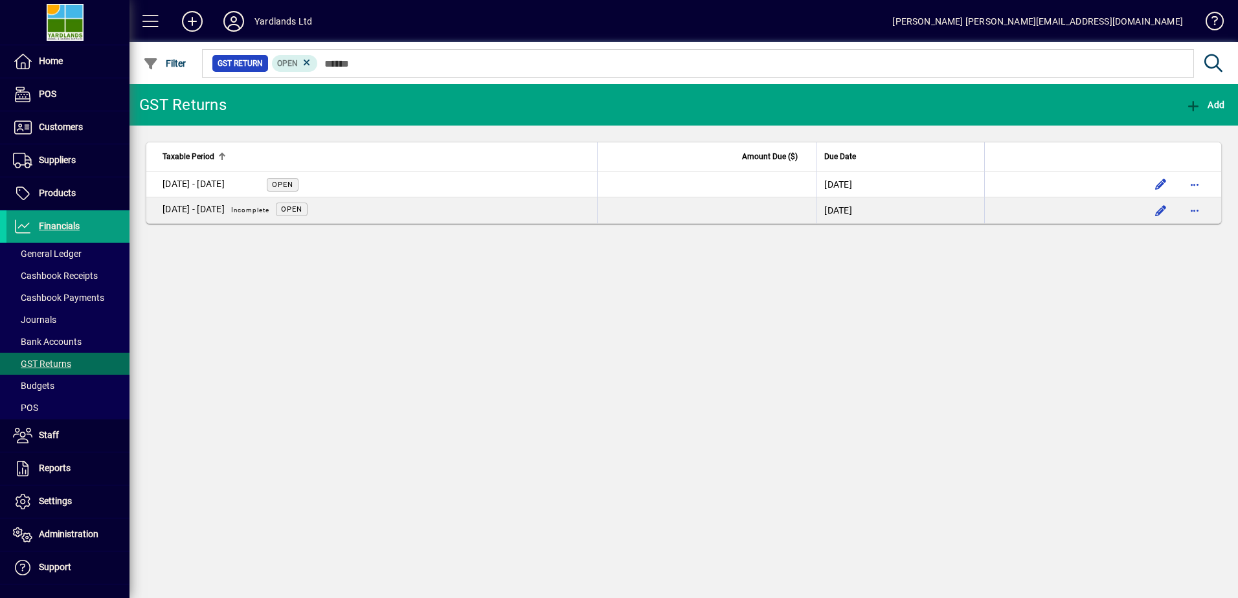
click at [225, 180] on div "[DATE] - [DATE]" at bounding box center [193, 184] width 62 height 14
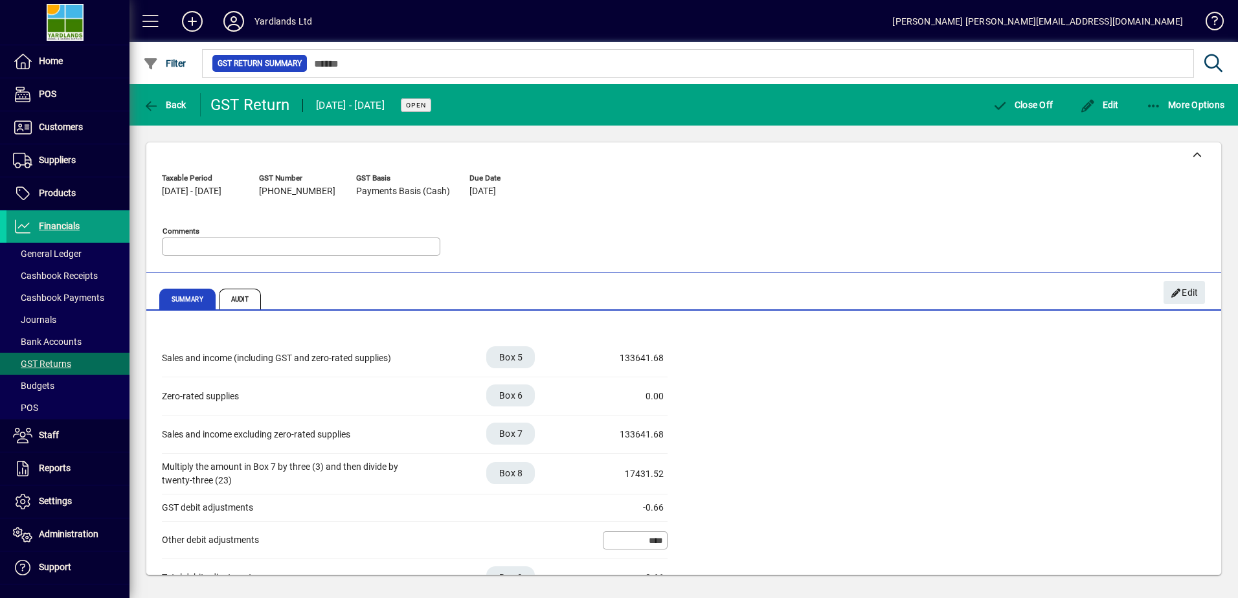
click at [651, 511] on div "-0.66" at bounding box center [631, 508] width 65 height 14
click at [1146, 104] on icon "button" at bounding box center [1154, 106] width 16 height 13
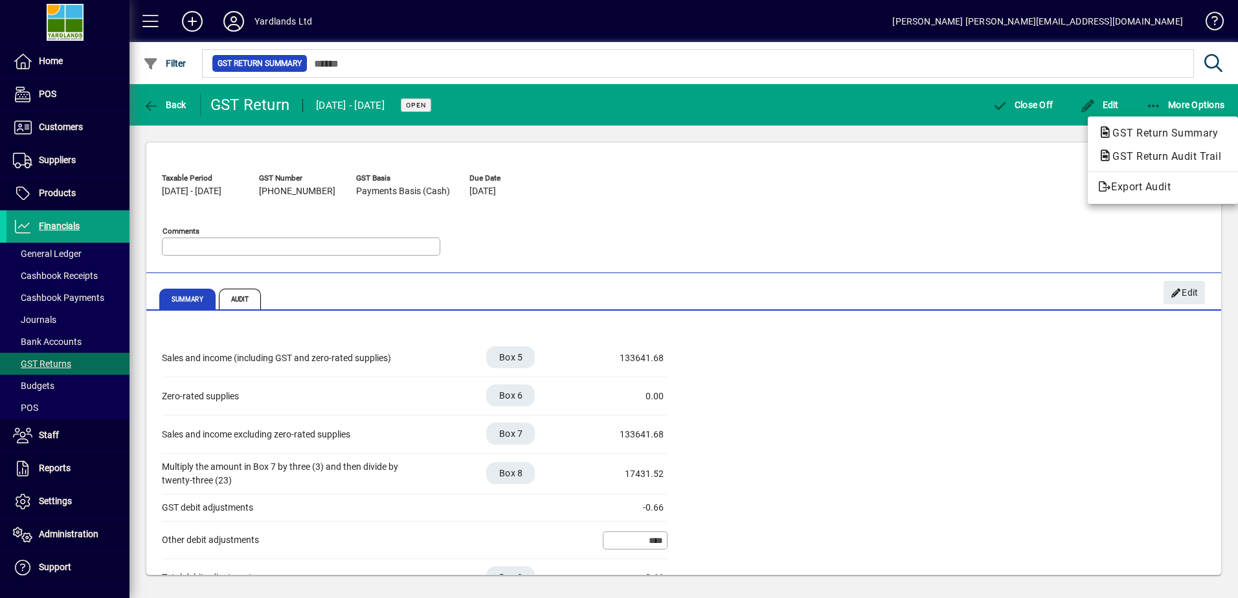
click at [279, 60] on div at bounding box center [619, 299] width 1238 height 598
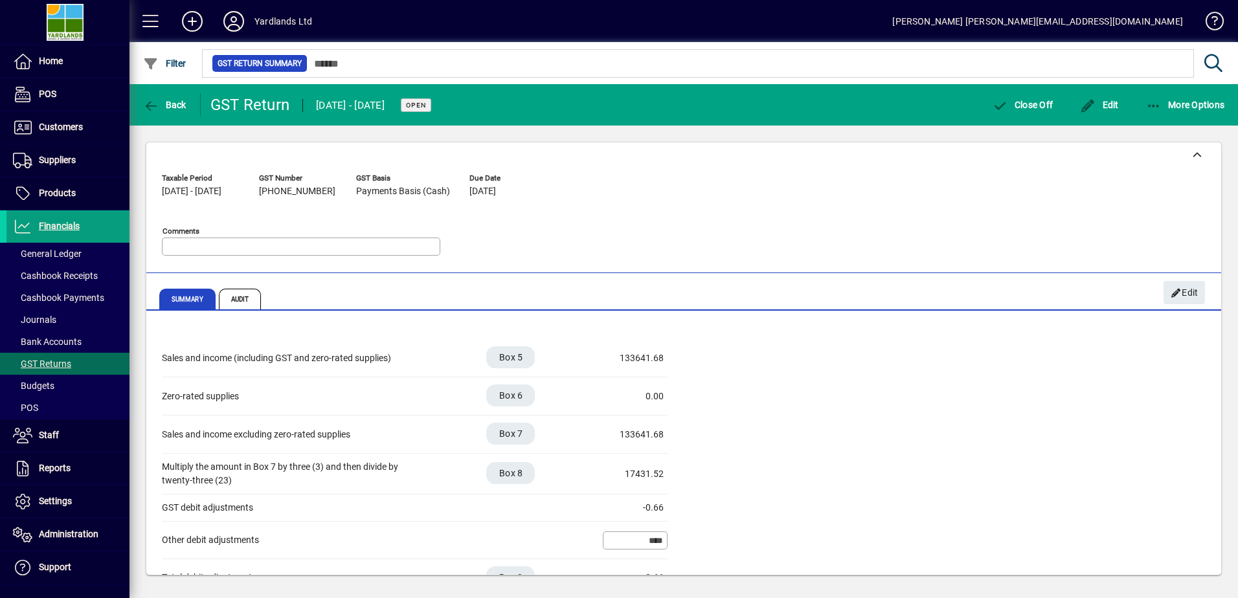
click at [164, 64] on span "Filter" at bounding box center [164, 63] width 43 height 10
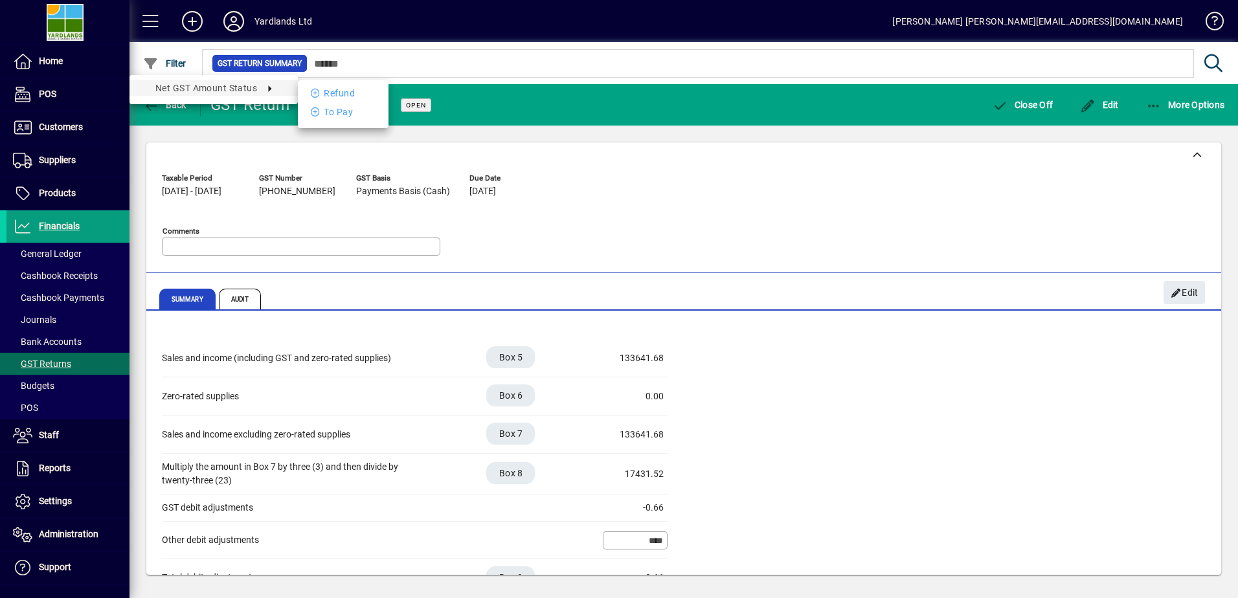
click at [337, 91] on li "Refund" at bounding box center [343, 93] width 91 height 16
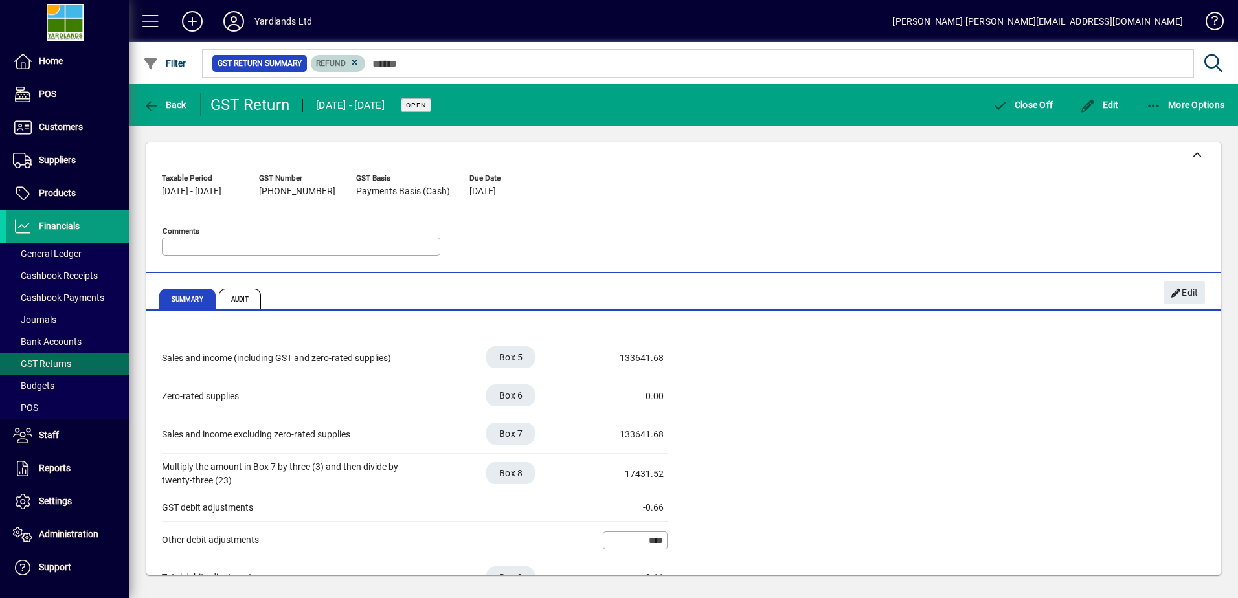
click at [351, 59] on icon at bounding box center [355, 63] width 12 height 12
click at [1160, 107] on icon "button" at bounding box center [1154, 106] width 16 height 13
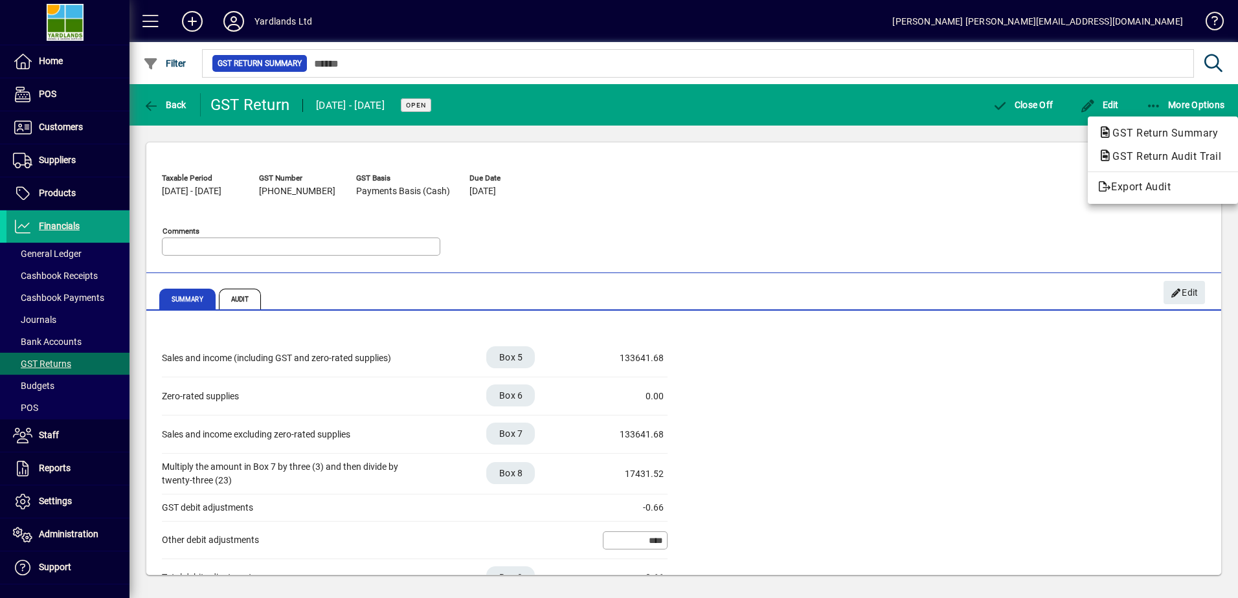
click at [1157, 103] on div at bounding box center [619, 299] width 1238 height 598
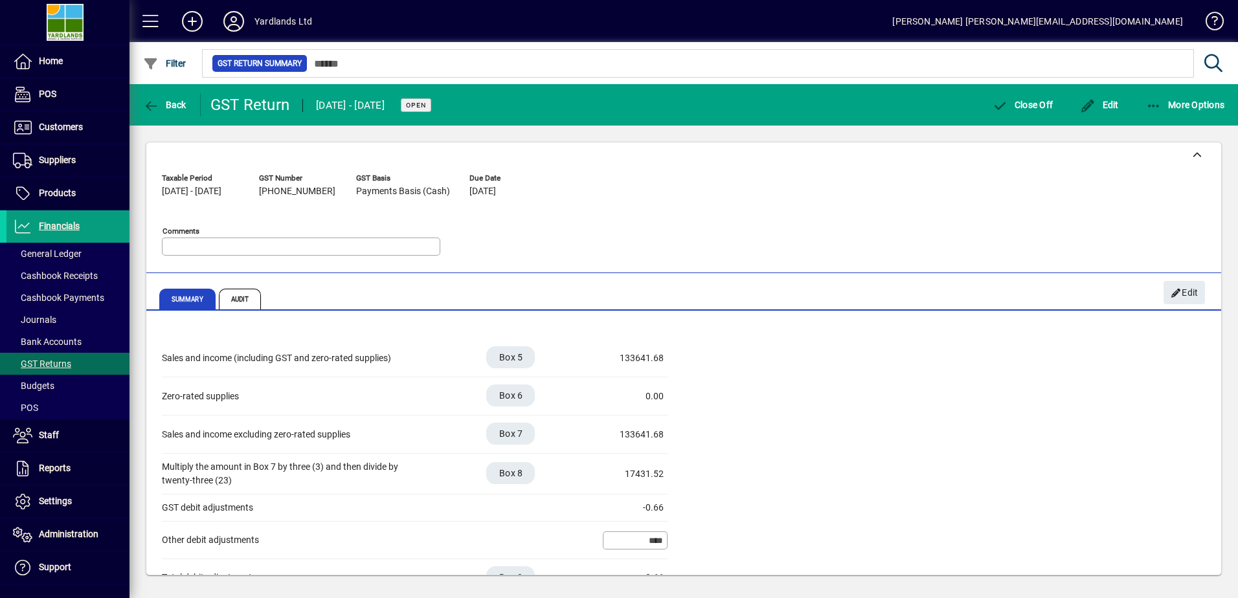
click at [1207, 155] on div at bounding box center [1196, 155] width 49 height 26
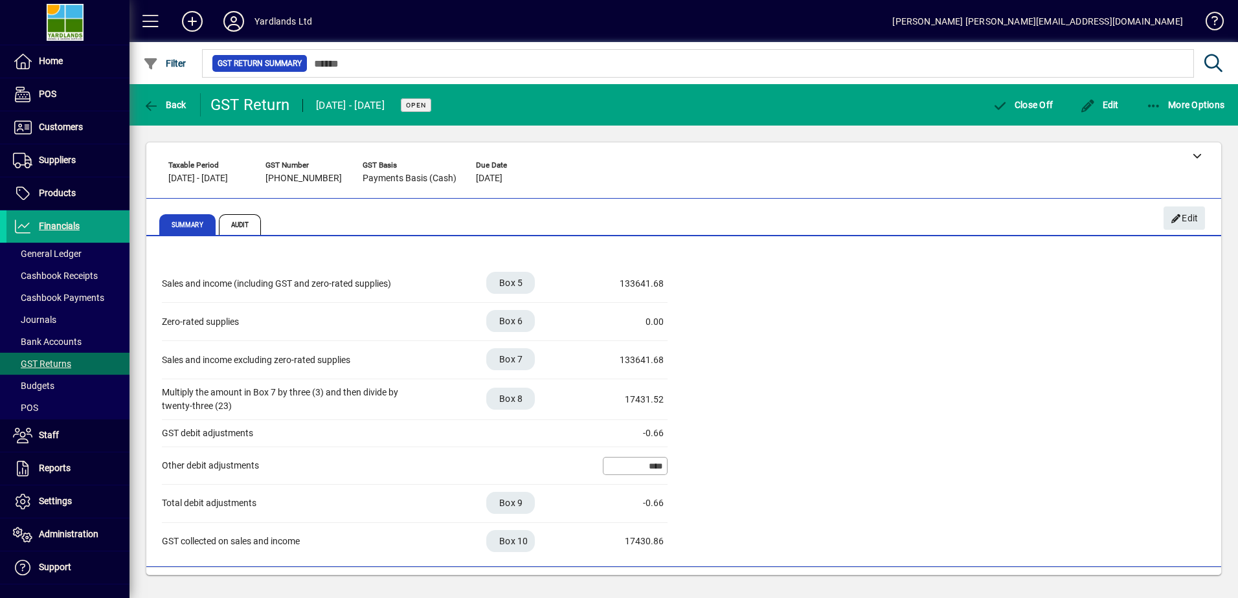
click at [1194, 151] on icon at bounding box center [1196, 155] width 9 height 9
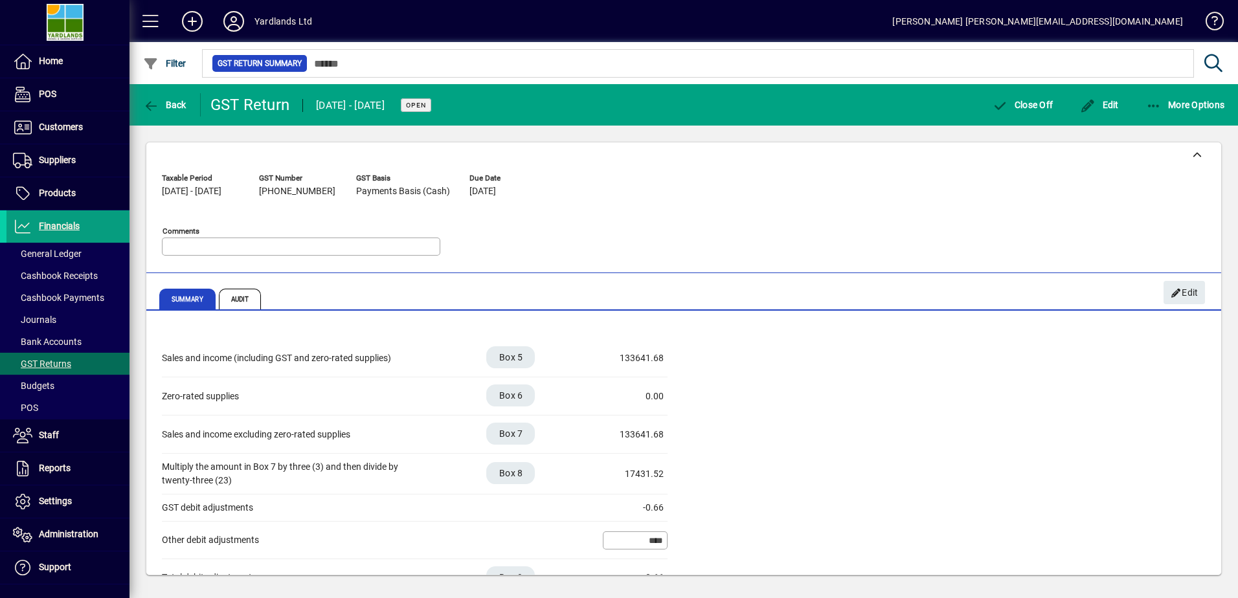
click at [1195, 153] on icon at bounding box center [1196, 155] width 9 height 9
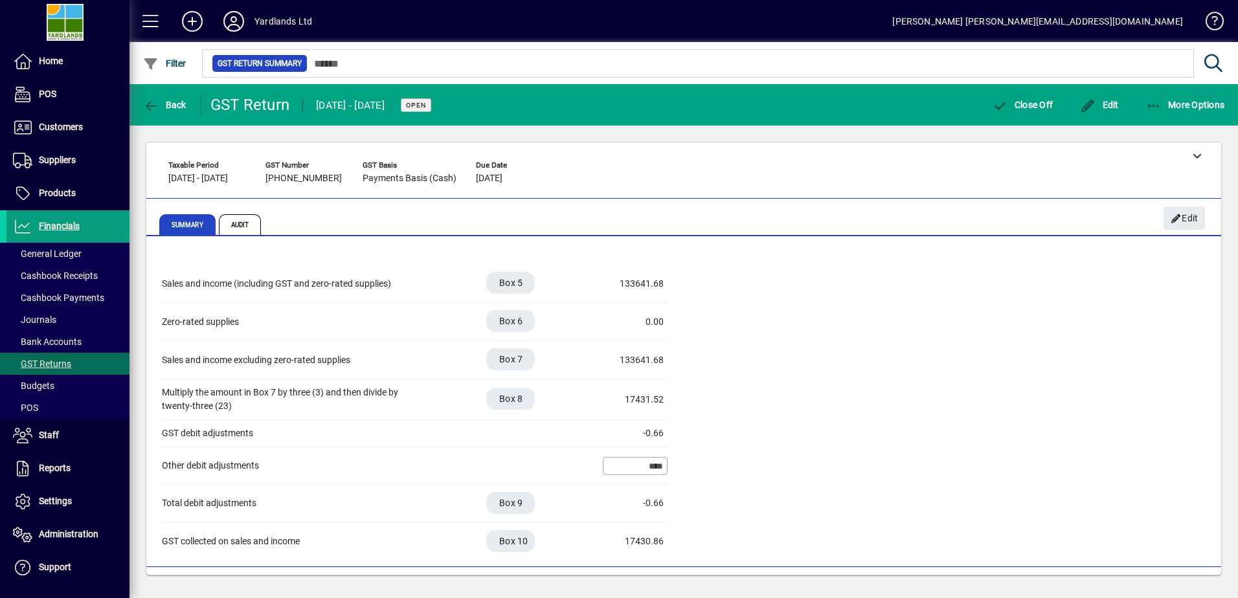
click at [1187, 214] on span "Edit" at bounding box center [1184, 218] width 28 height 21
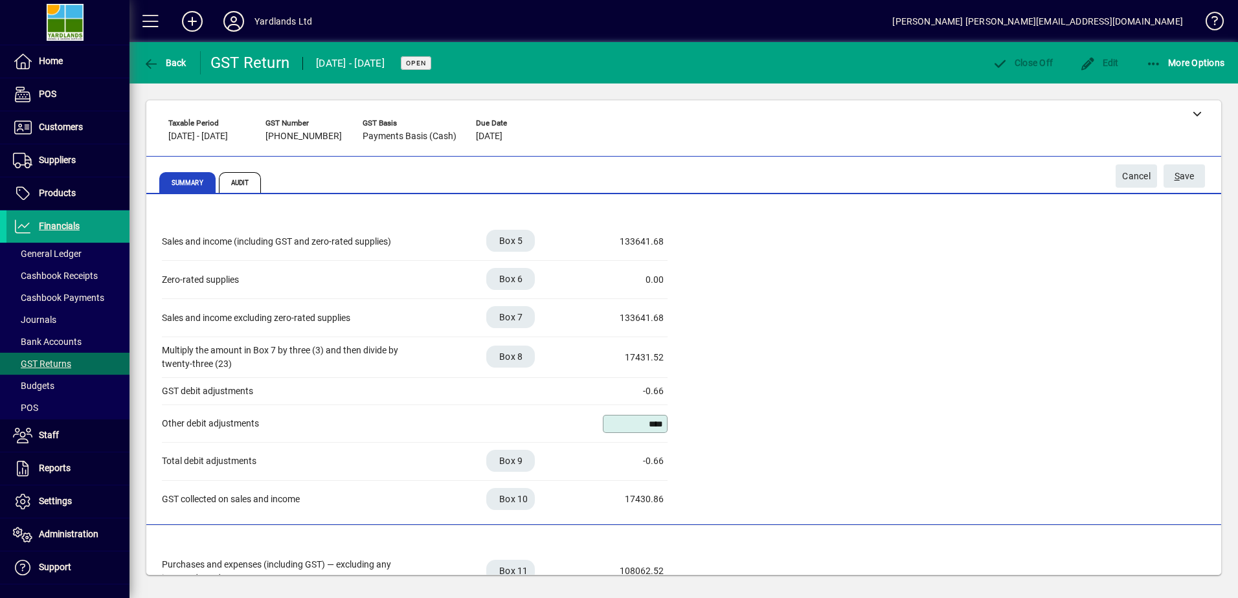
click at [643, 395] on div "-0.66" at bounding box center [631, 392] width 65 height 14
click at [656, 388] on div "-0.66" at bounding box center [631, 392] width 65 height 14
click at [1137, 173] on span "Cancel" at bounding box center [1136, 176] width 28 height 21
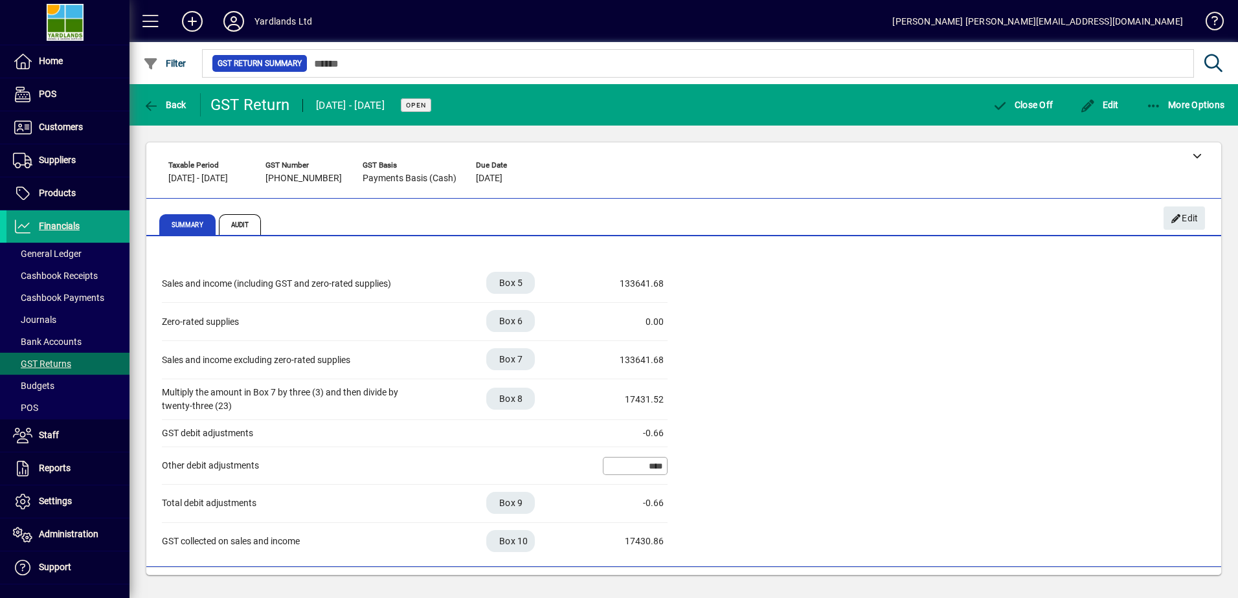
click at [1156, 102] on icon "button" at bounding box center [1154, 106] width 16 height 13
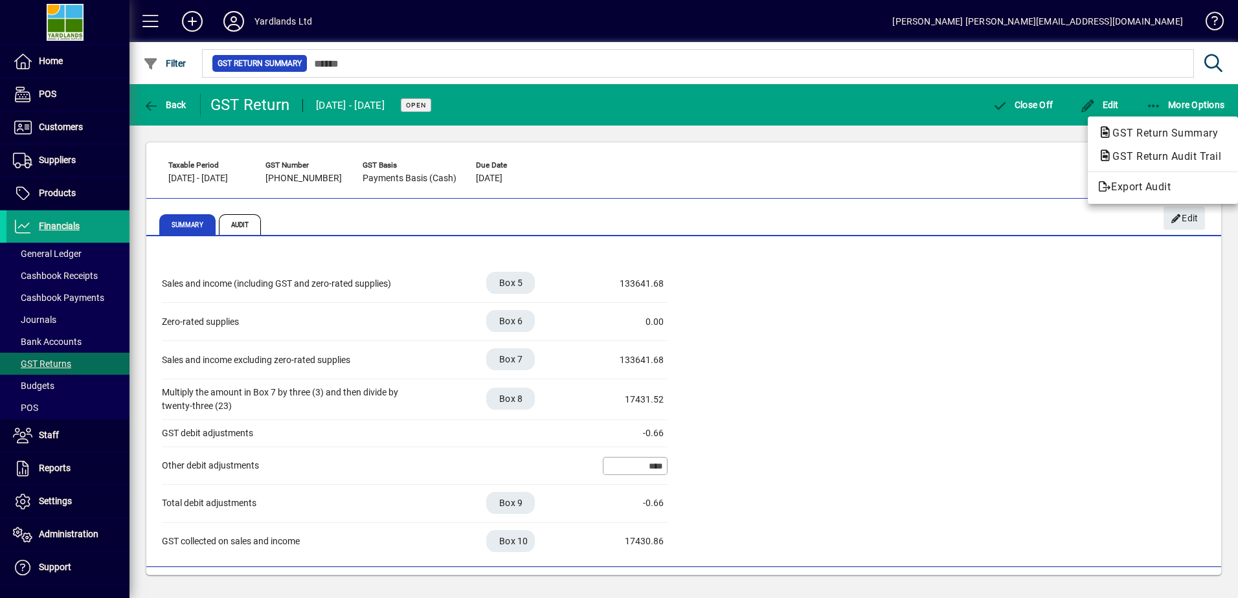
click at [1104, 101] on div at bounding box center [619, 299] width 1238 height 598
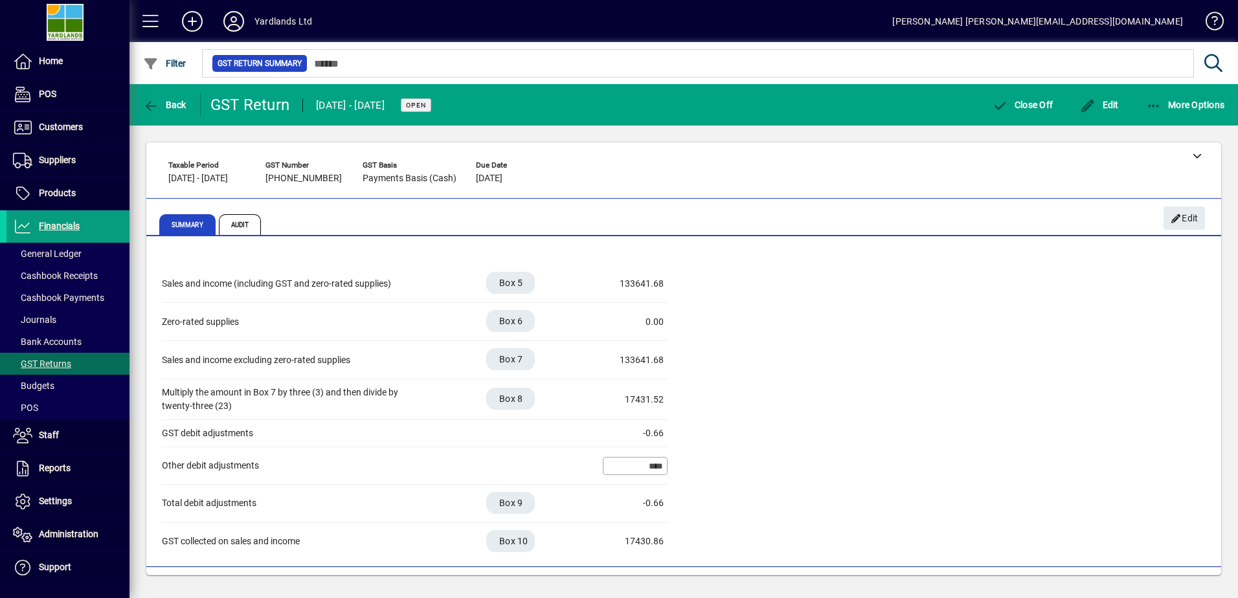
click at [1102, 101] on span "Edit" at bounding box center [1099, 105] width 39 height 10
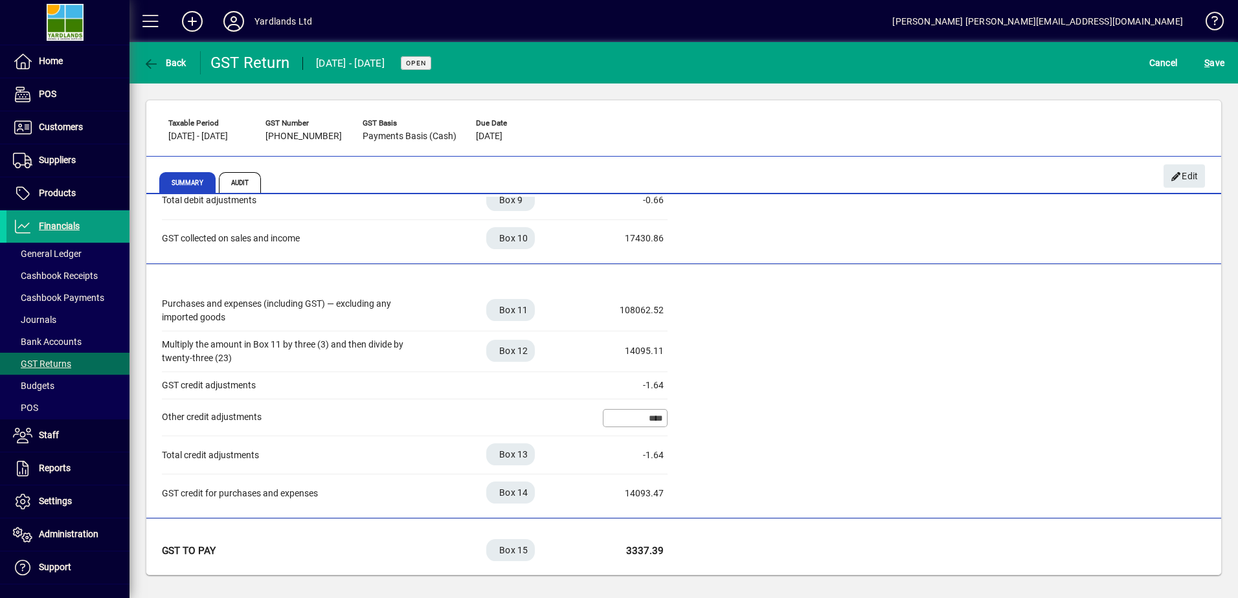
scroll to position [262, 0]
drag, startPoint x: 632, startPoint y: 405, endPoint x: 632, endPoint y: 417, distance: 11.7
click at [632, 405] on div "****" at bounding box center [635, 417] width 65 height 24
click at [632, 417] on input "****" at bounding box center [636, 417] width 61 height 10
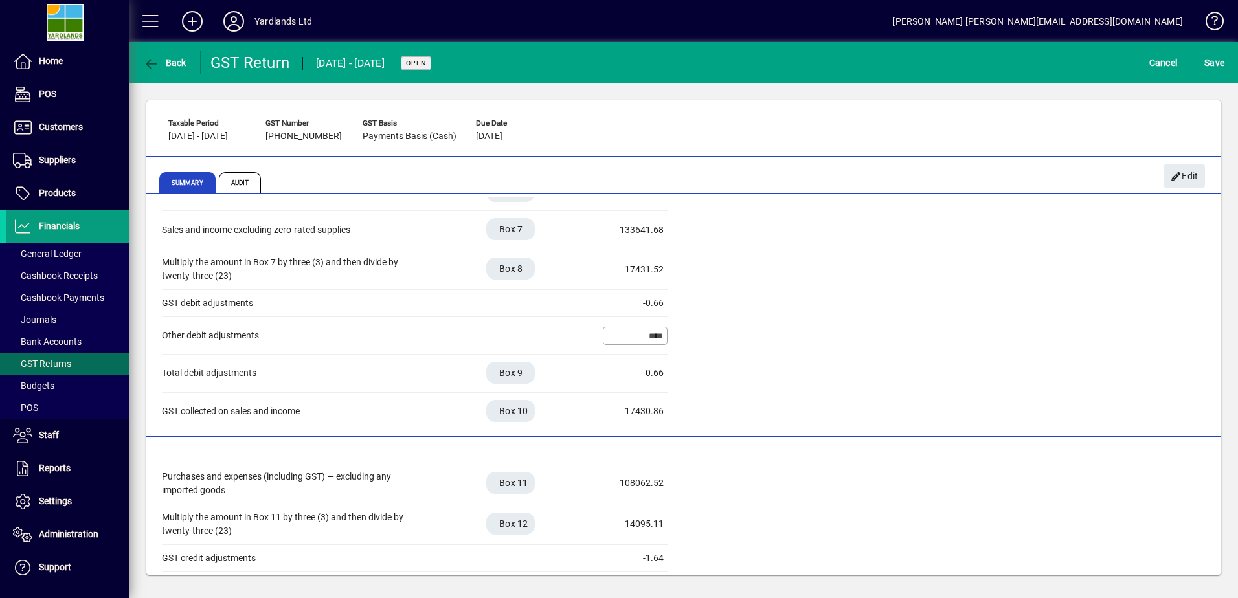
scroll to position [0, 0]
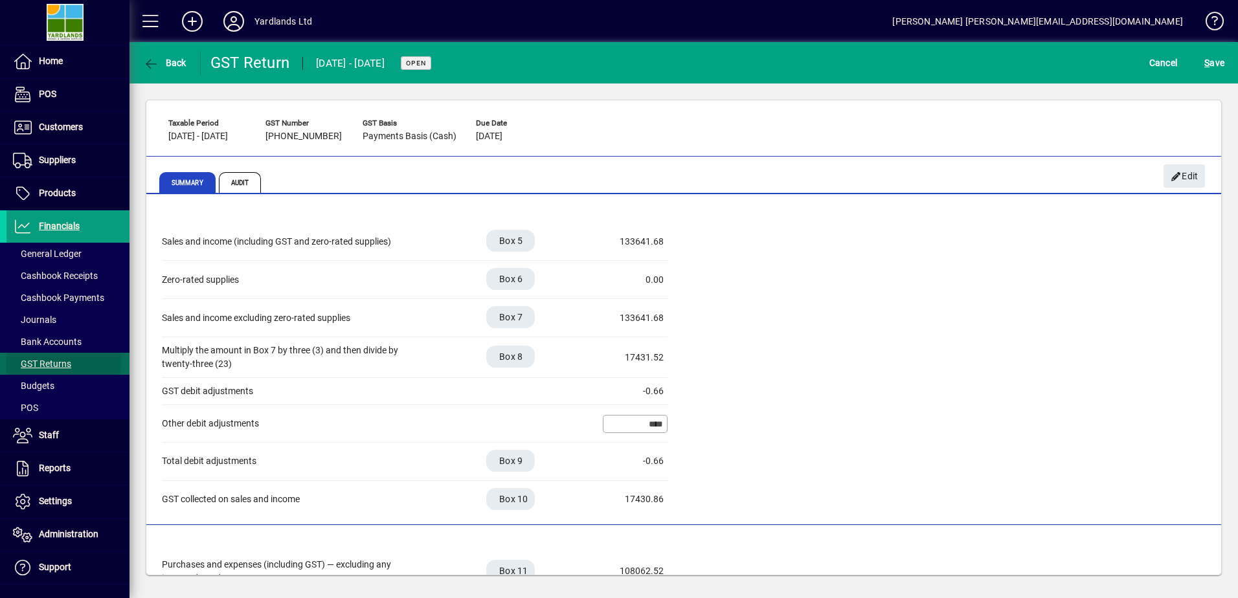
click at [60, 362] on span "GST Returns" at bounding box center [42, 364] width 58 height 10
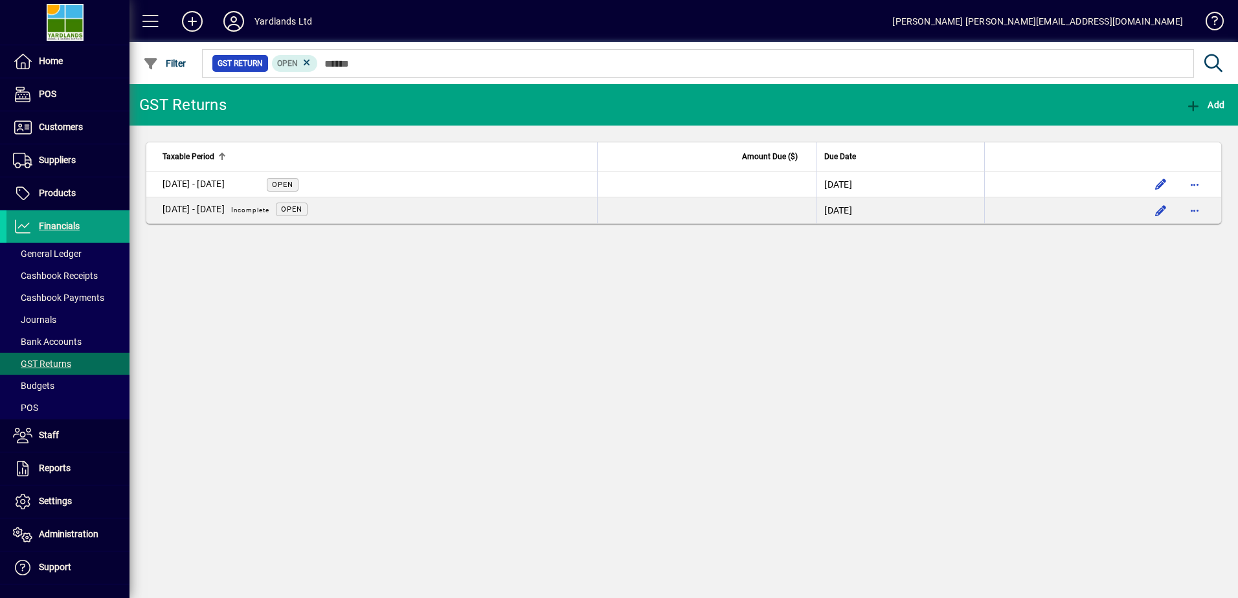
click at [219, 206] on div "01 Aug - 30 Sept 2025 Incomplete" at bounding box center [218, 210] width 113 height 17
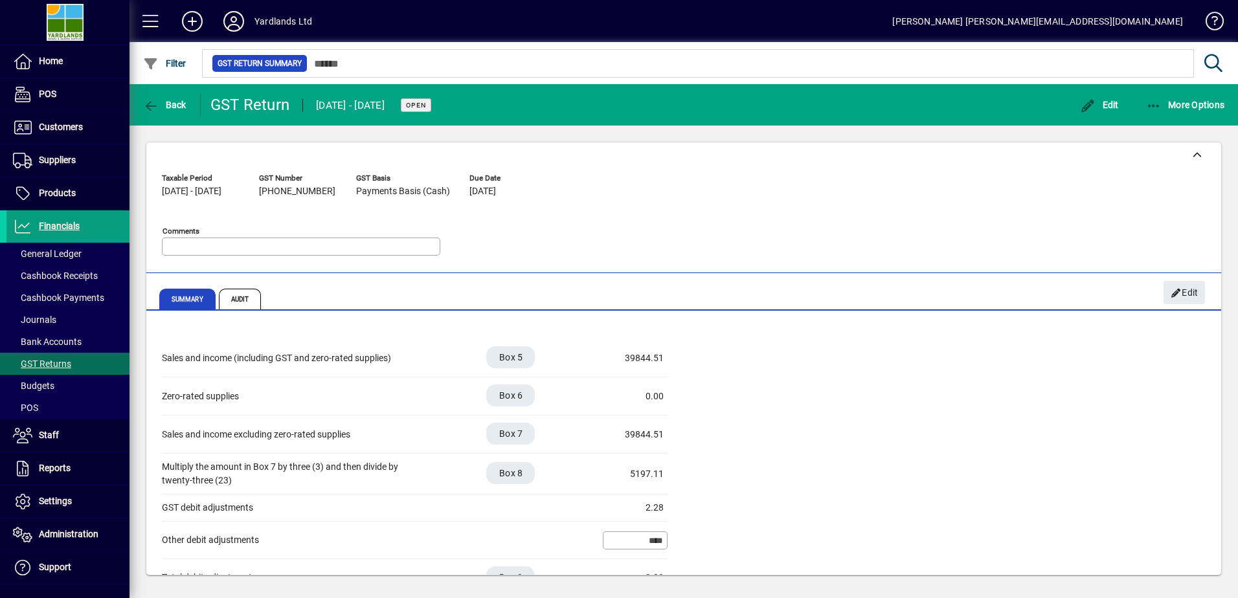
click at [240, 293] on span "Audit" at bounding box center [240, 299] width 43 height 21
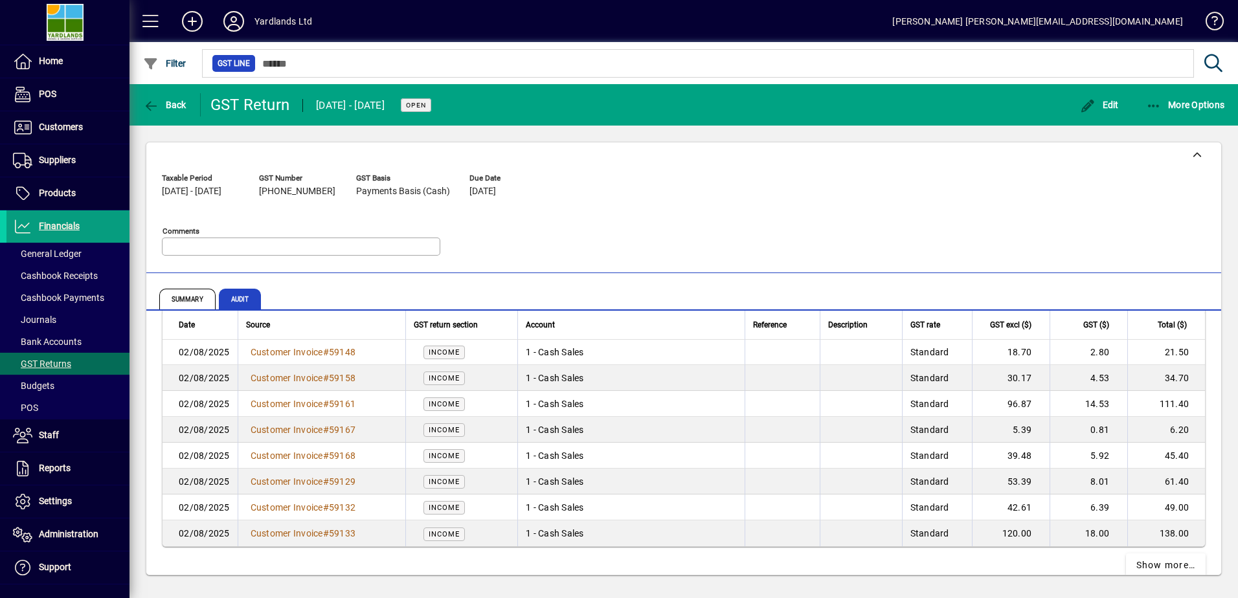
scroll to position [2415, 0]
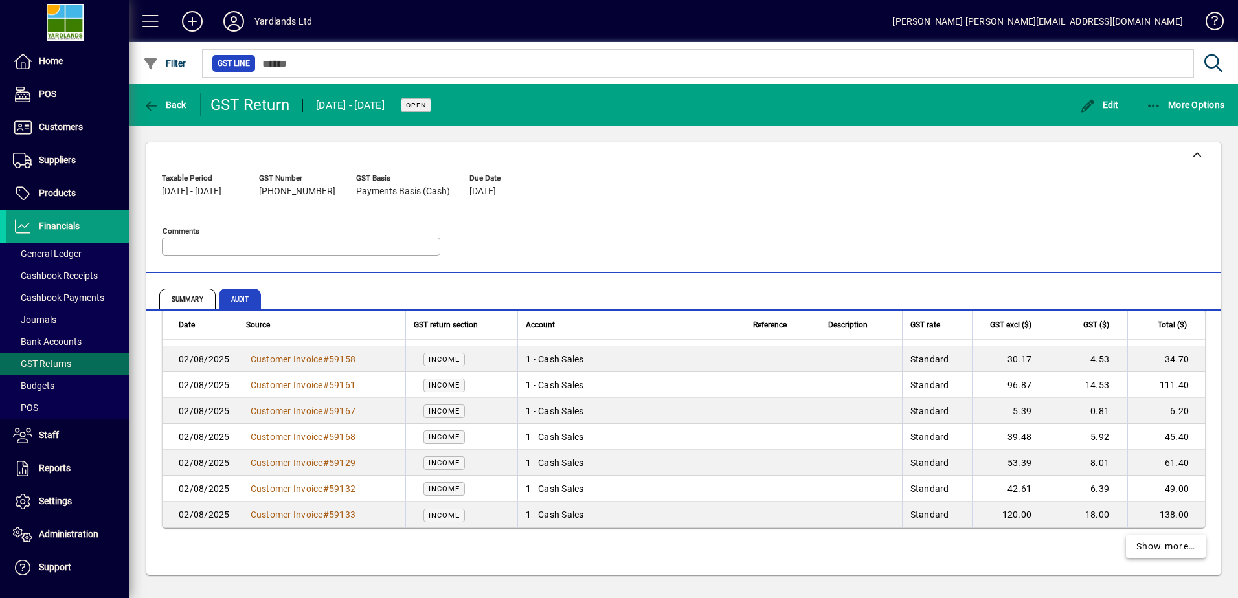
click at [1151, 550] on span "Show more…" at bounding box center [1166, 547] width 60 height 14
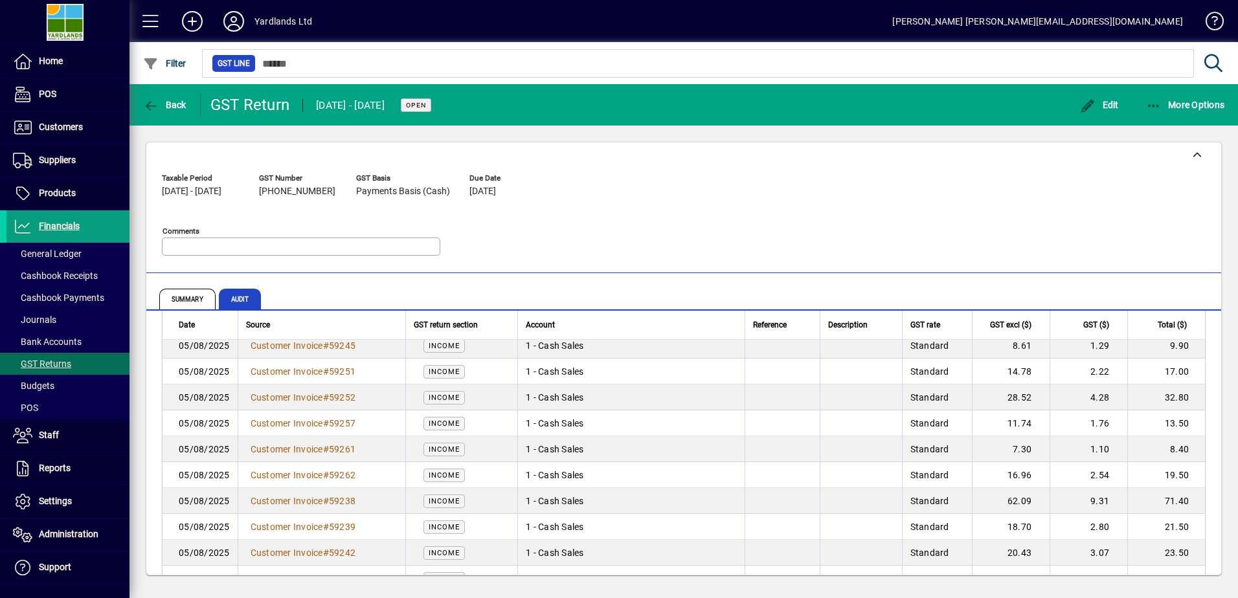
scroll to position [5004, 0]
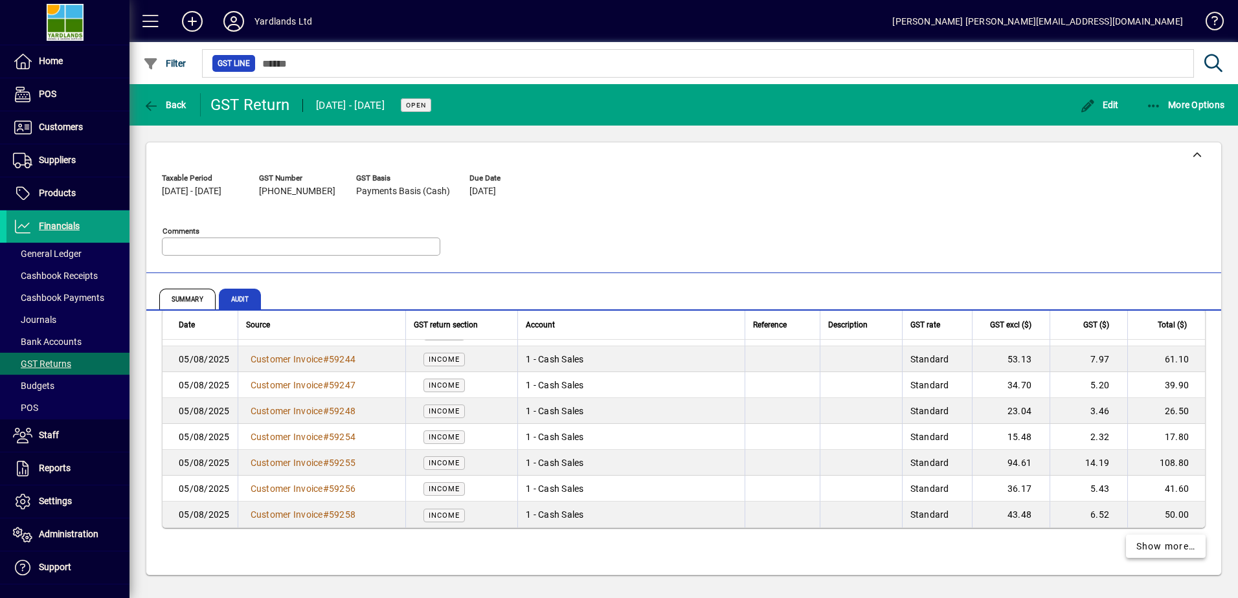
click at [1159, 552] on span "Show more…" at bounding box center [1166, 547] width 60 height 14
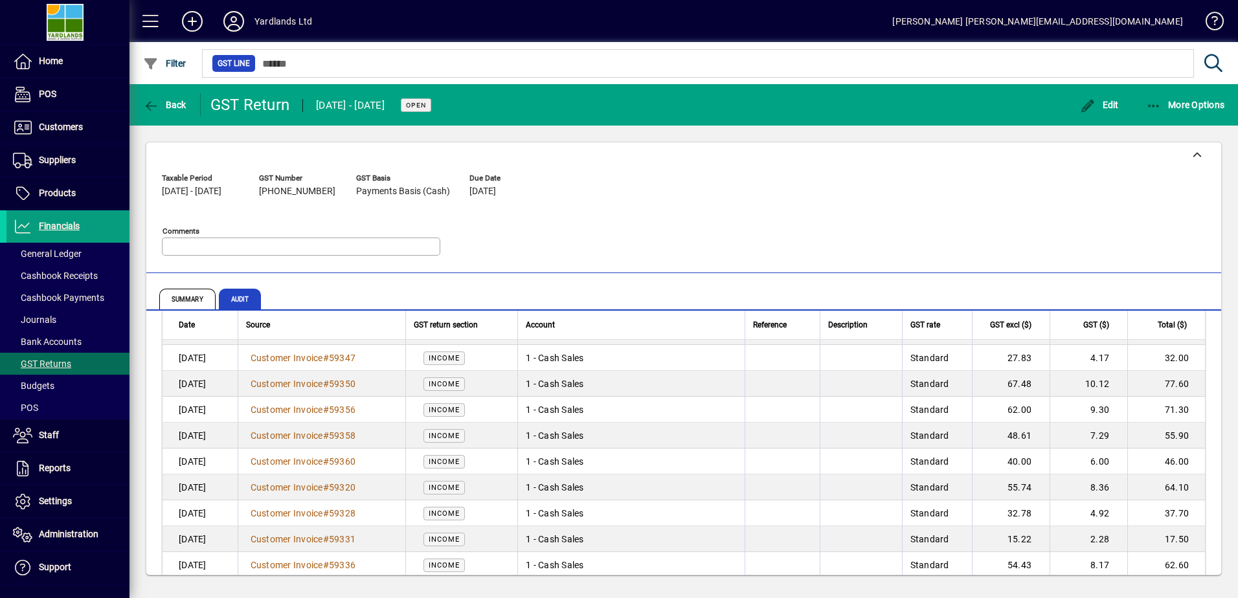
scroll to position [7594, 0]
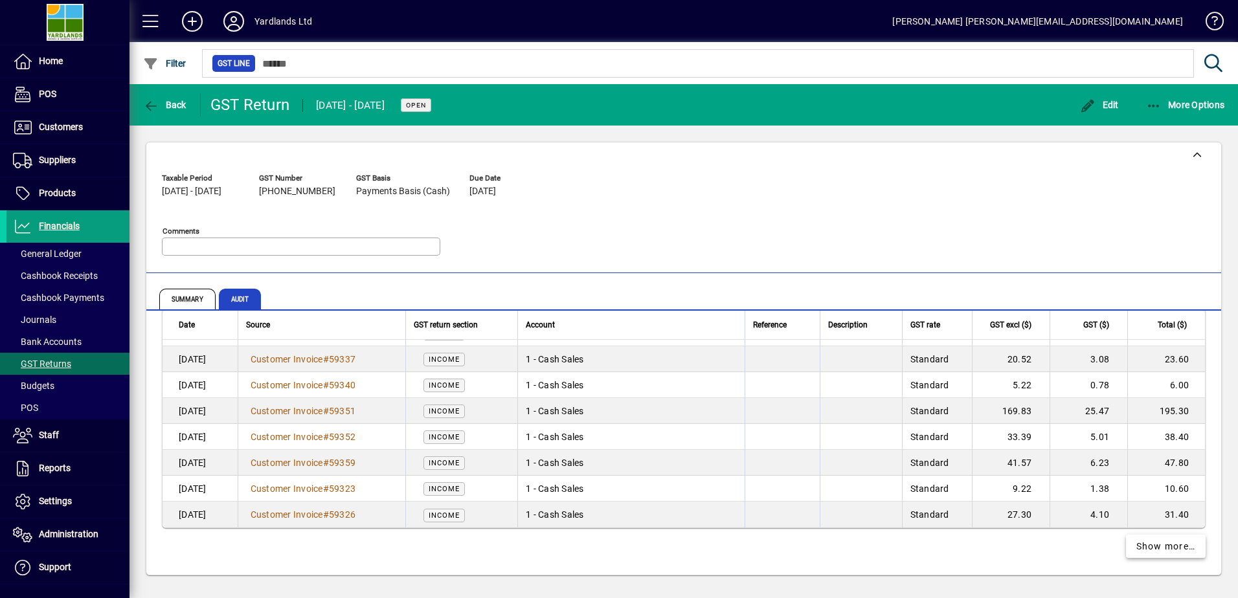
click at [1172, 545] on span "Show more…" at bounding box center [1166, 547] width 60 height 14
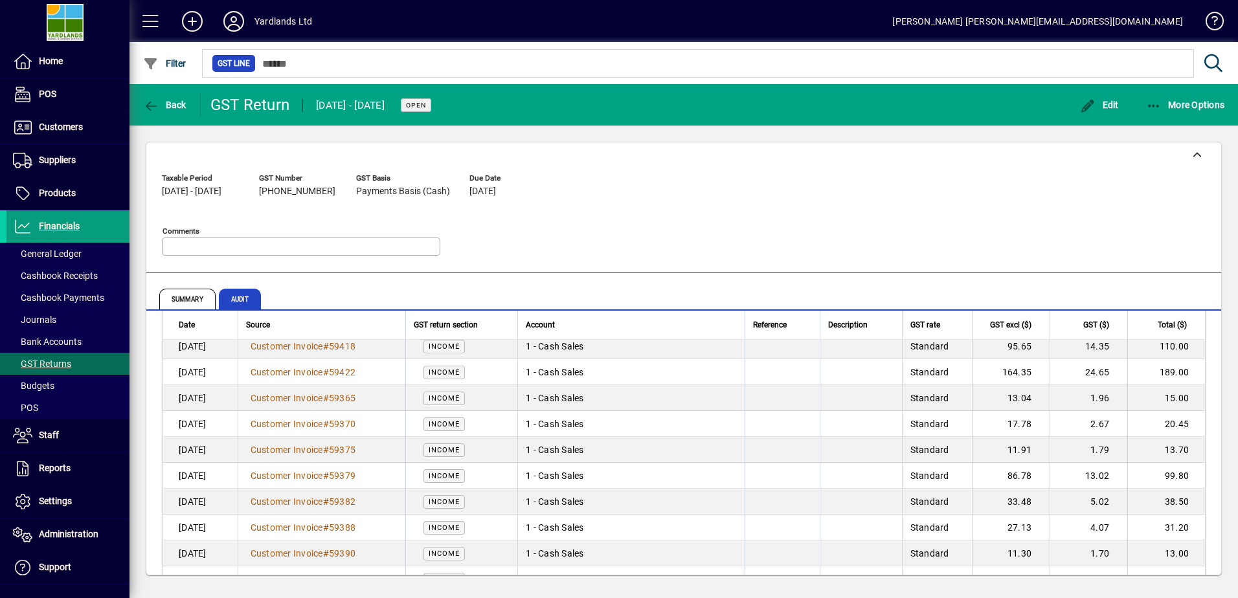
scroll to position [10183, 0]
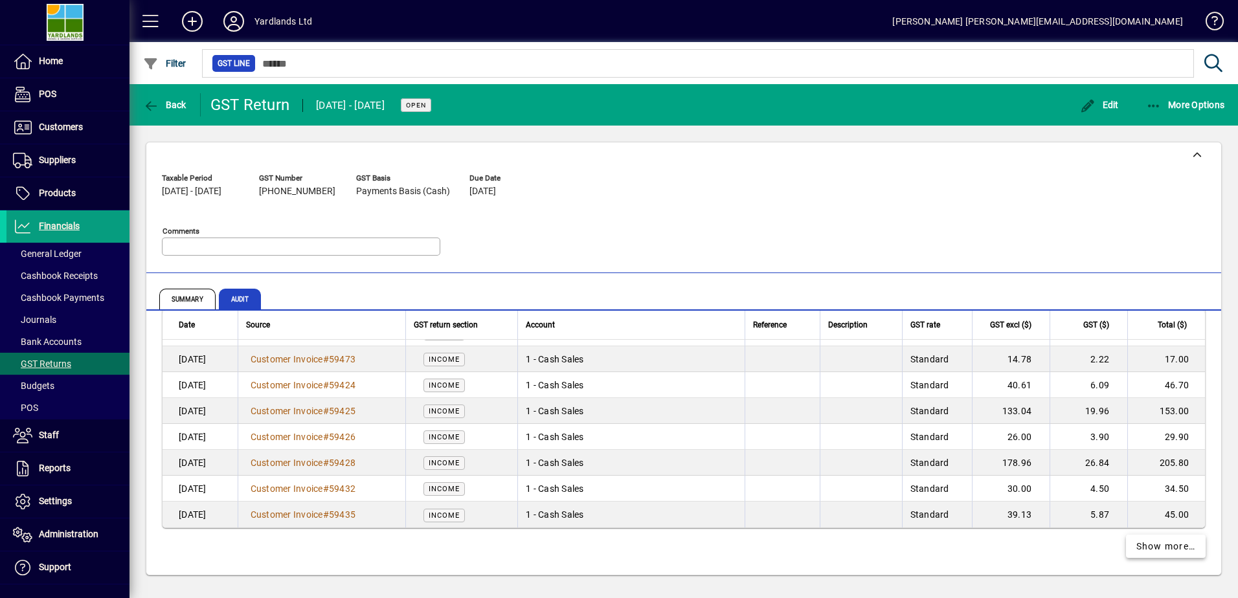
click at [1148, 552] on span "Show more…" at bounding box center [1166, 547] width 60 height 14
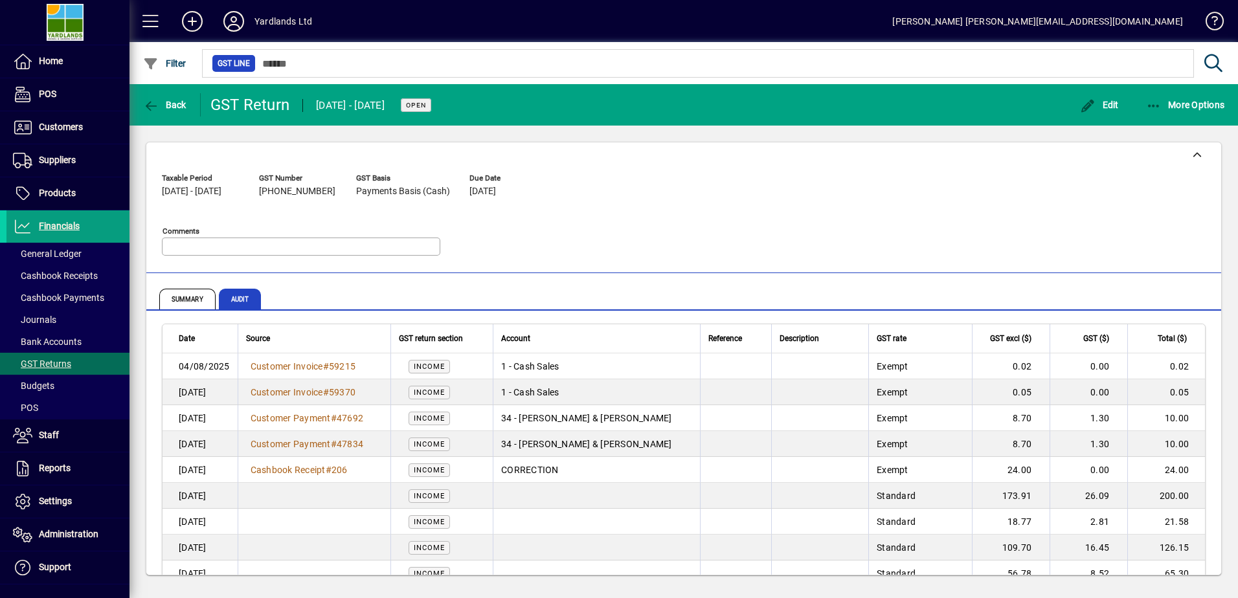
click at [38, 320] on span "Journals" at bounding box center [34, 320] width 43 height 10
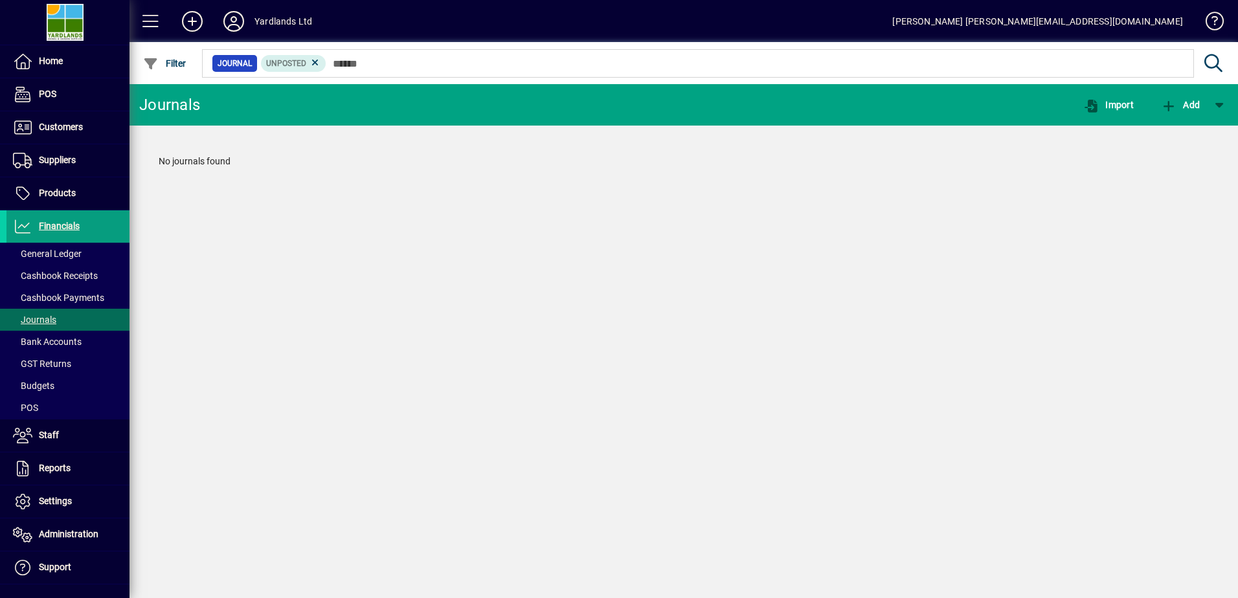
click at [57, 368] on span "GST Returns" at bounding box center [42, 364] width 58 height 10
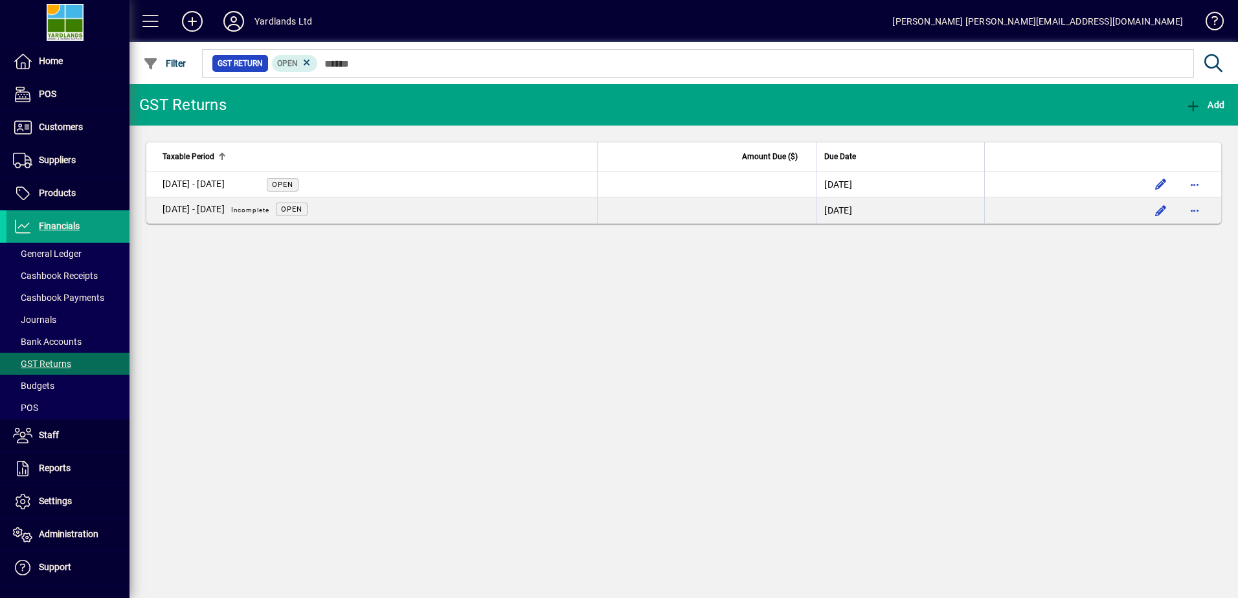
click at [47, 323] on span "Journals" at bounding box center [34, 320] width 43 height 10
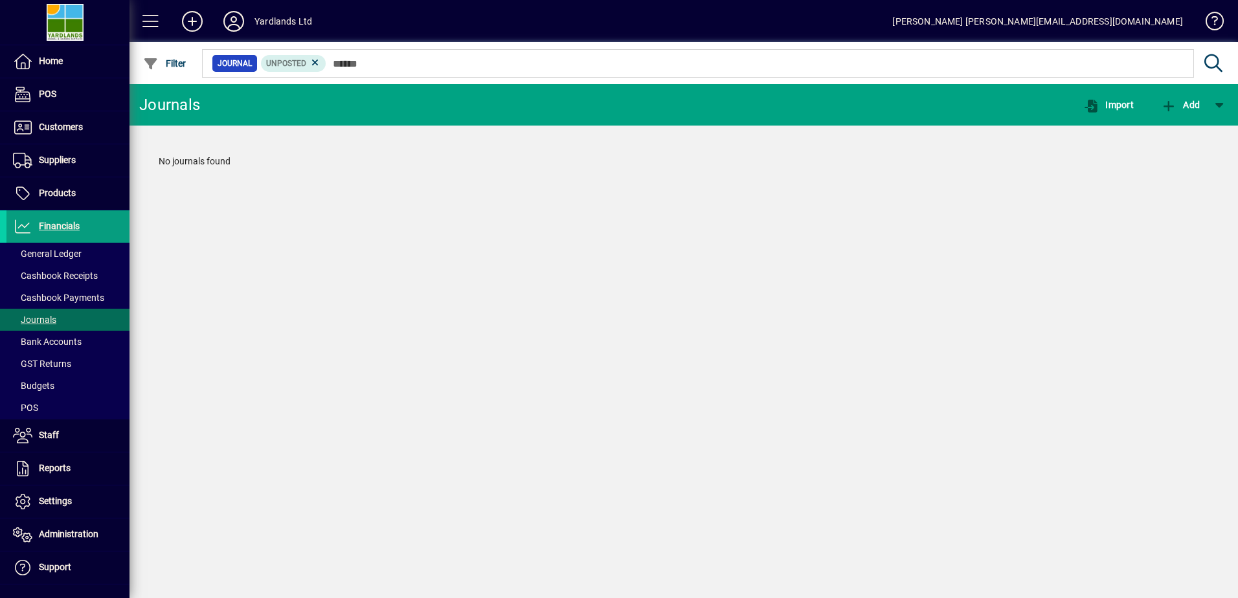
click at [310, 59] on icon at bounding box center [315, 63] width 12 height 12
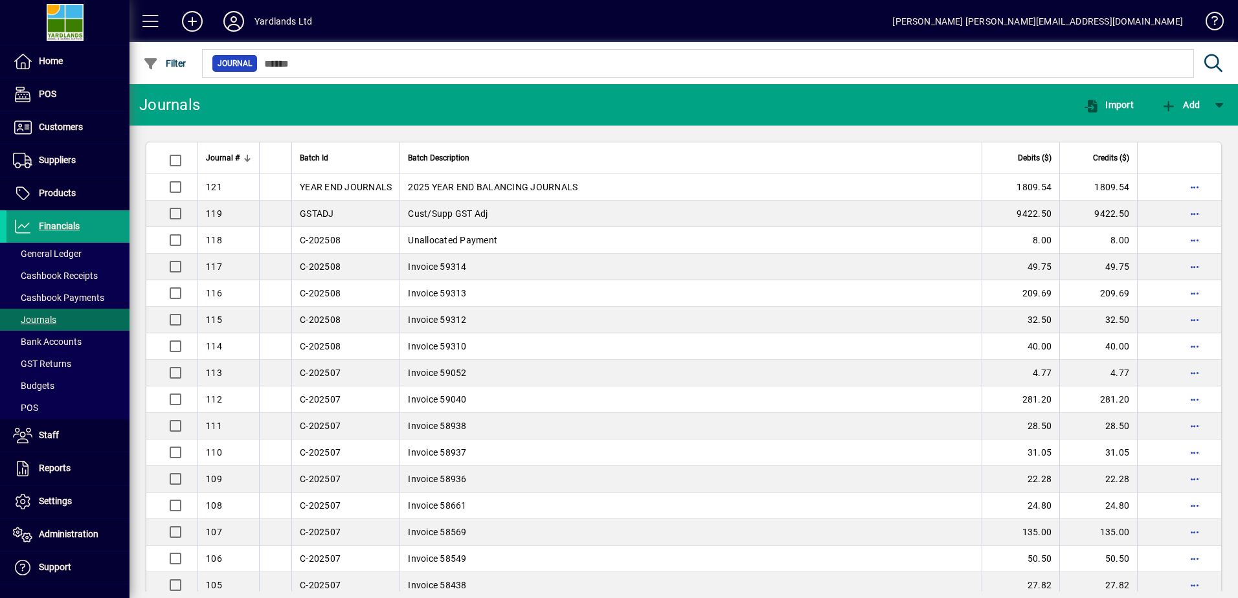
click at [472, 186] on td "2025 YEAR END BALANCING JOURNALS" at bounding box center [690, 187] width 582 height 27
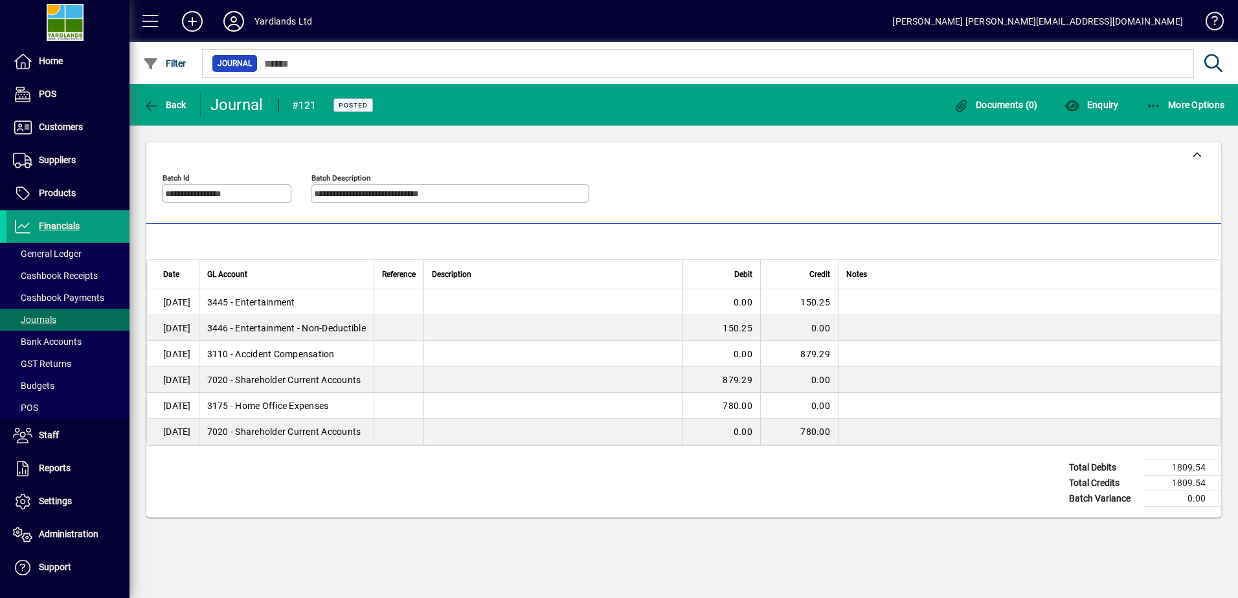
click at [52, 322] on span "Journals" at bounding box center [34, 320] width 43 height 10
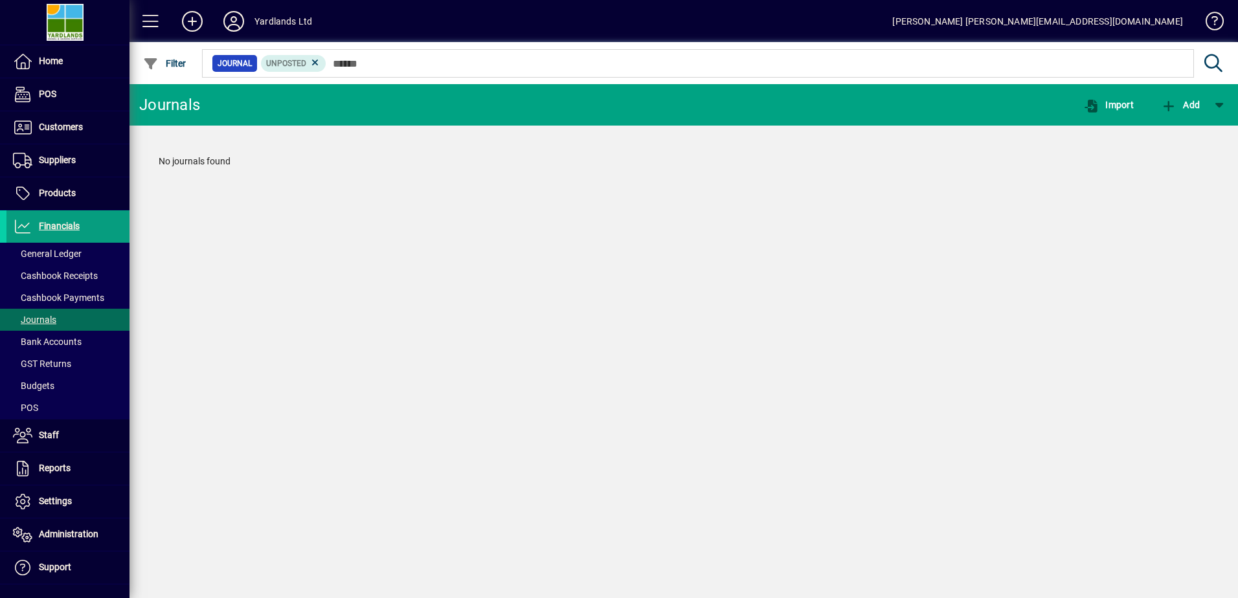
click at [316, 59] on icon at bounding box center [315, 63] width 12 height 12
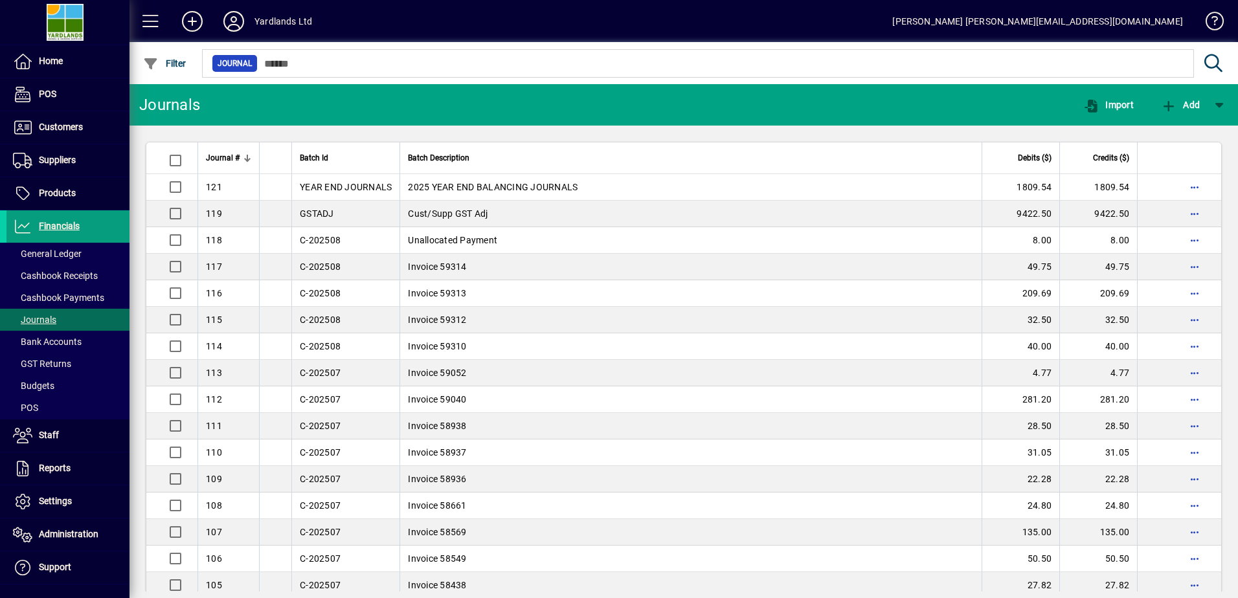
click at [515, 214] on td "Cust/Supp GST Adj" at bounding box center [690, 214] width 582 height 27
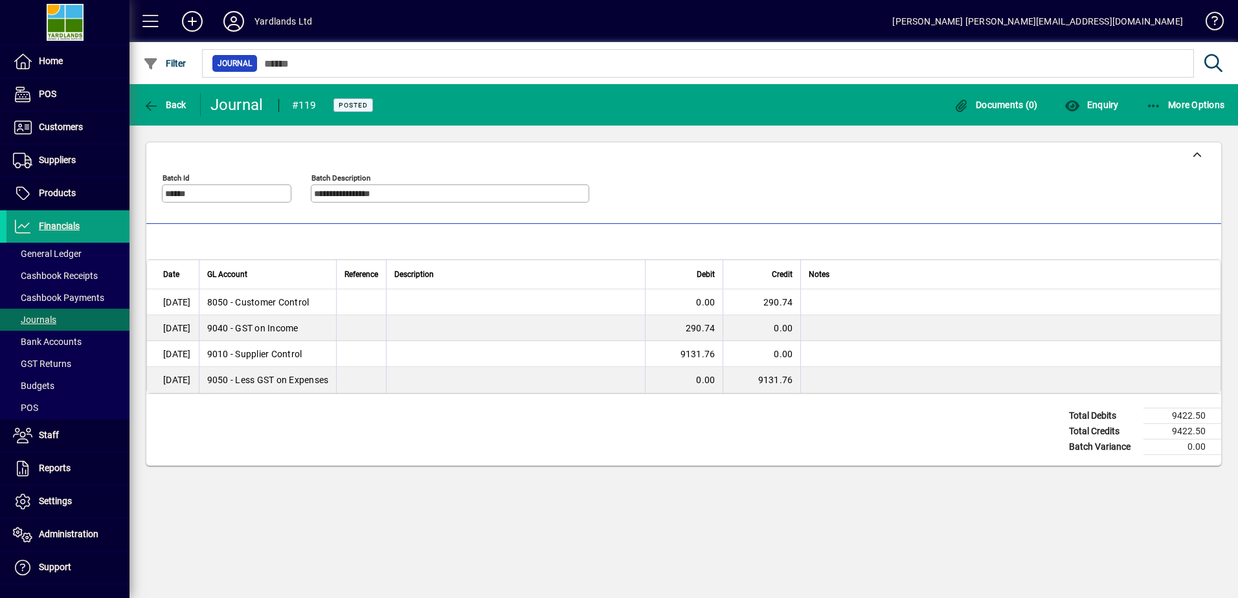
click at [1155, 102] on icon "button" at bounding box center [1154, 106] width 16 height 13
drag, startPoint x: 1155, startPoint y: 102, endPoint x: 1168, endPoint y: 120, distance: 22.8
click at [1155, 102] on div at bounding box center [619, 299] width 1238 height 598
click at [1197, 153] on icon at bounding box center [1196, 155] width 9 height 9
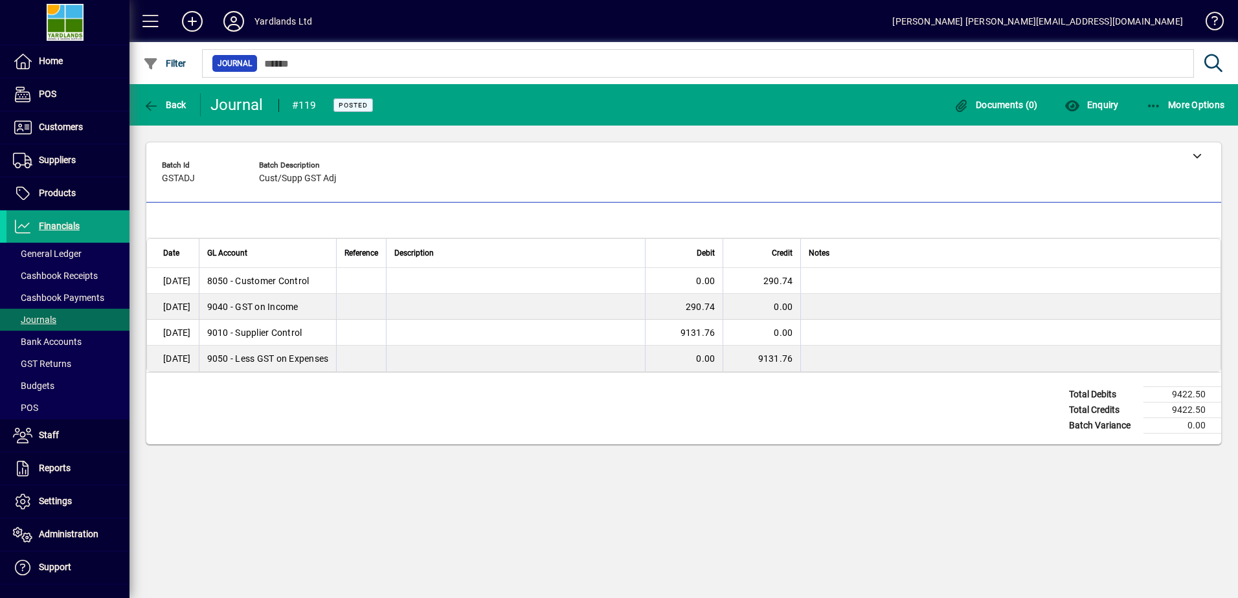
click at [43, 321] on span "Journals" at bounding box center [34, 320] width 43 height 10
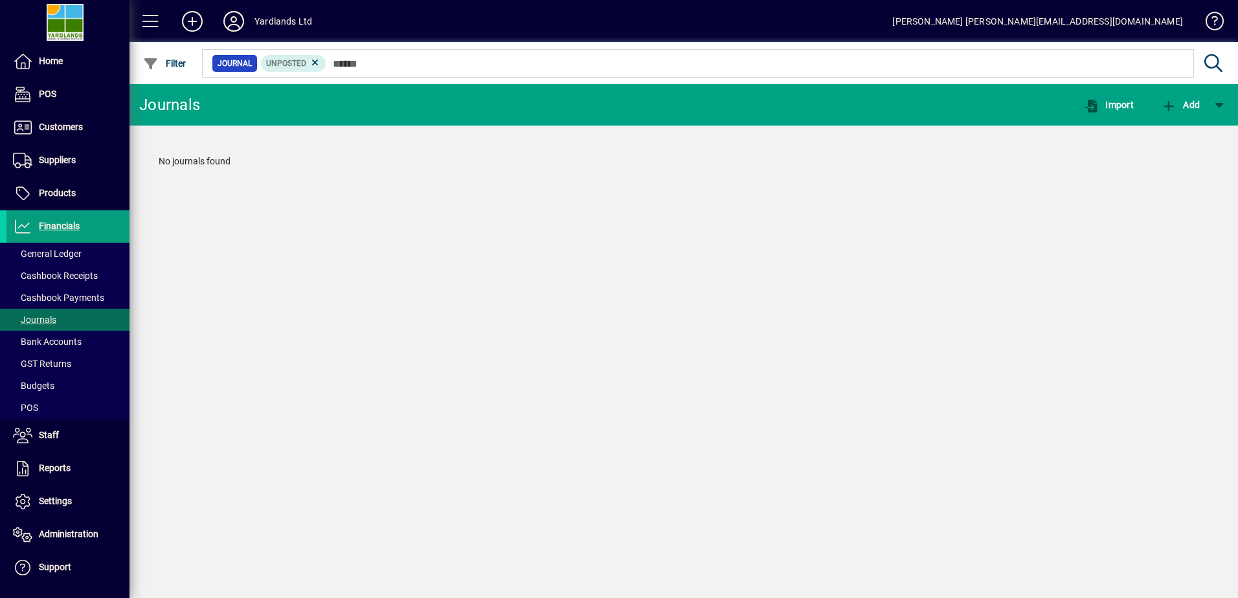
click at [313, 60] on icon at bounding box center [315, 63] width 12 height 12
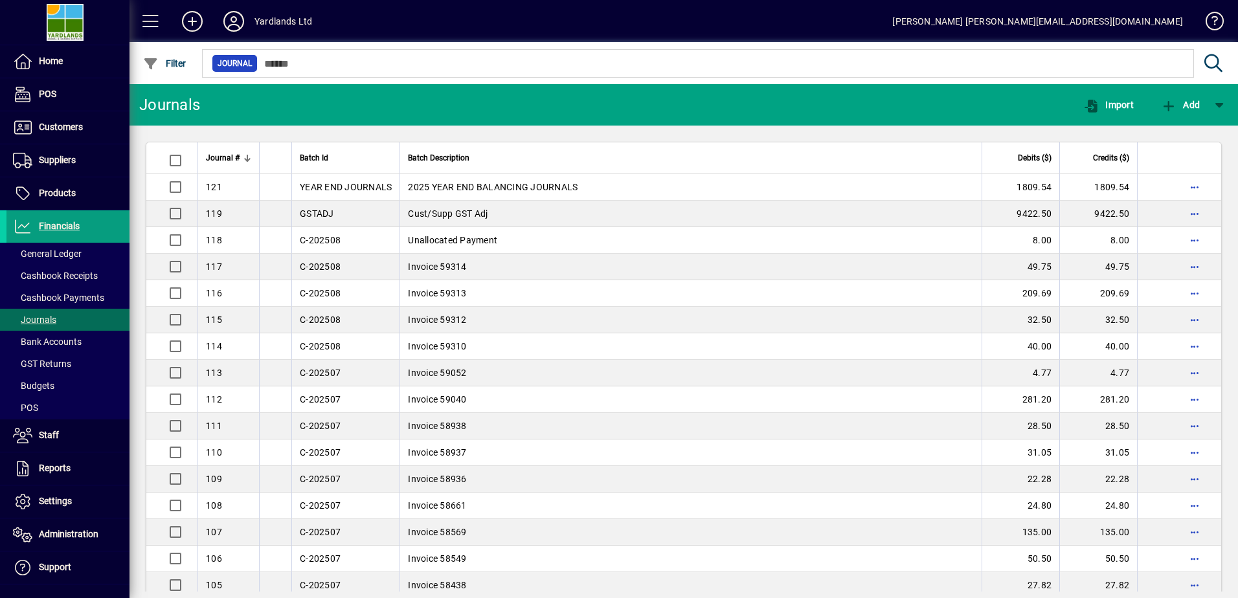
click at [422, 183] on td "2025 YEAR END BALANCING JOURNALS" at bounding box center [690, 187] width 582 height 27
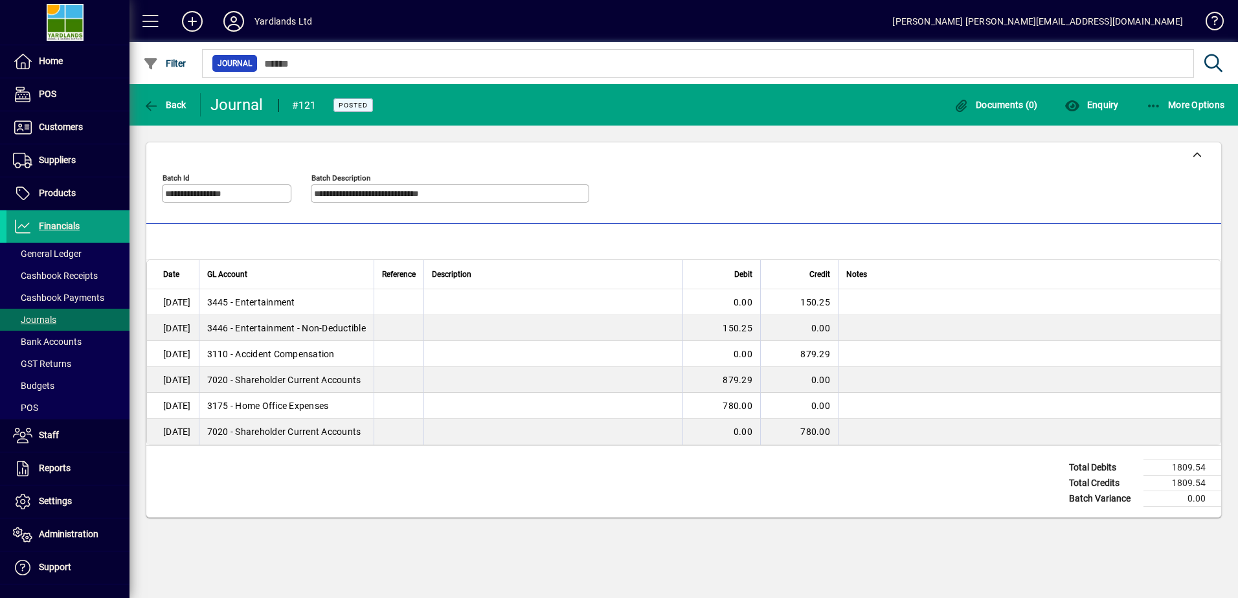
click at [44, 367] on span "GST Returns" at bounding box center [42, 364] width 58 height 10
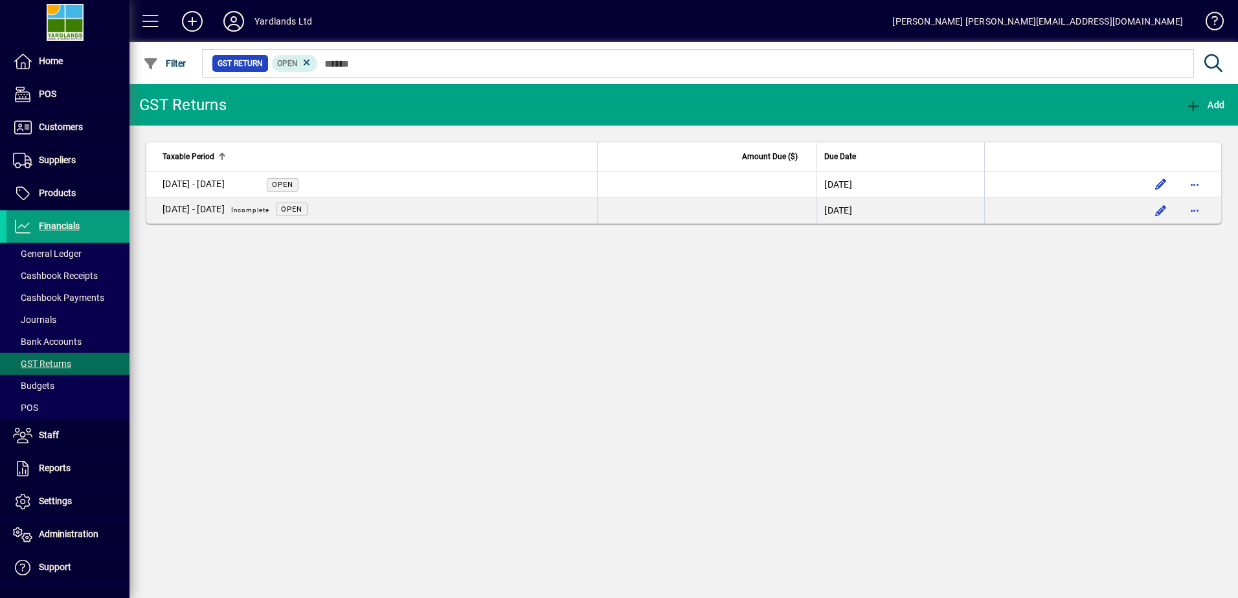
click at [197, 183] on div "[DATE] - [DATE]" at bounding box center [193, 184] width 62 height 14
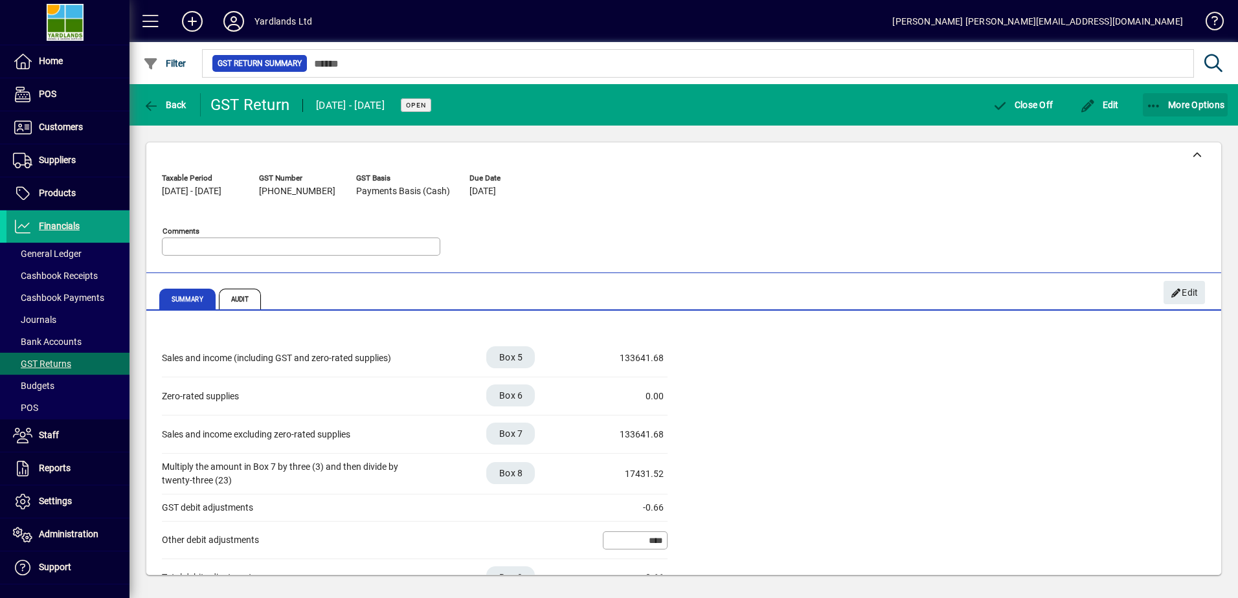
click at [1152, 100] on icon "button" at bounding box center [1154, 106] width 16 height 13
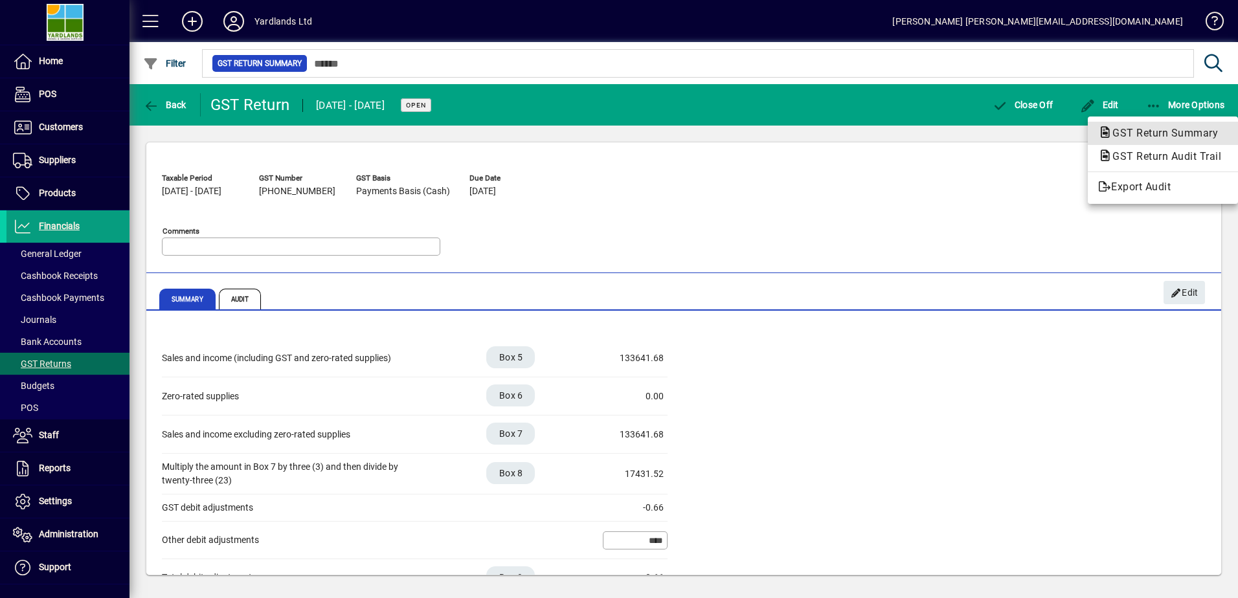
click at [1157, 131] on span "GST Return Summary" at bounding box center [1161, 133] width 126 height 12
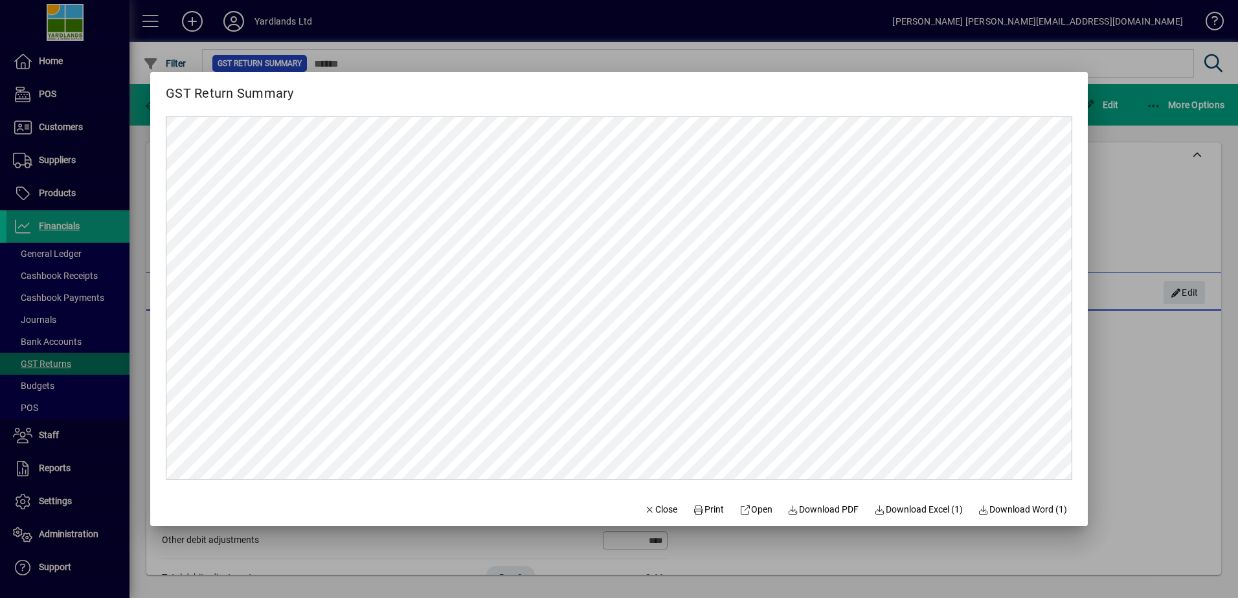
click at [812, 507] on span "Download PDF" at bounding box center [823, 510] width 71 height 14
click at [50, 52] on div at bounding box center [619, 299] width 1238 height 598
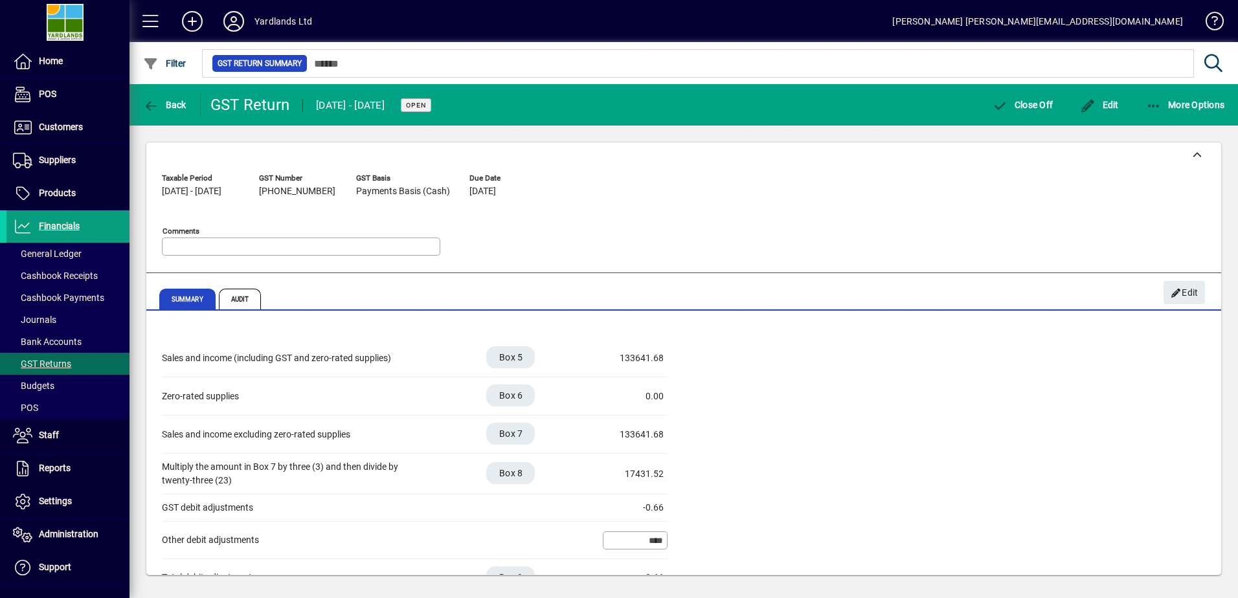
click at [42, 66] on span "Home" at bounding box center [51, 61] width 24 height 10
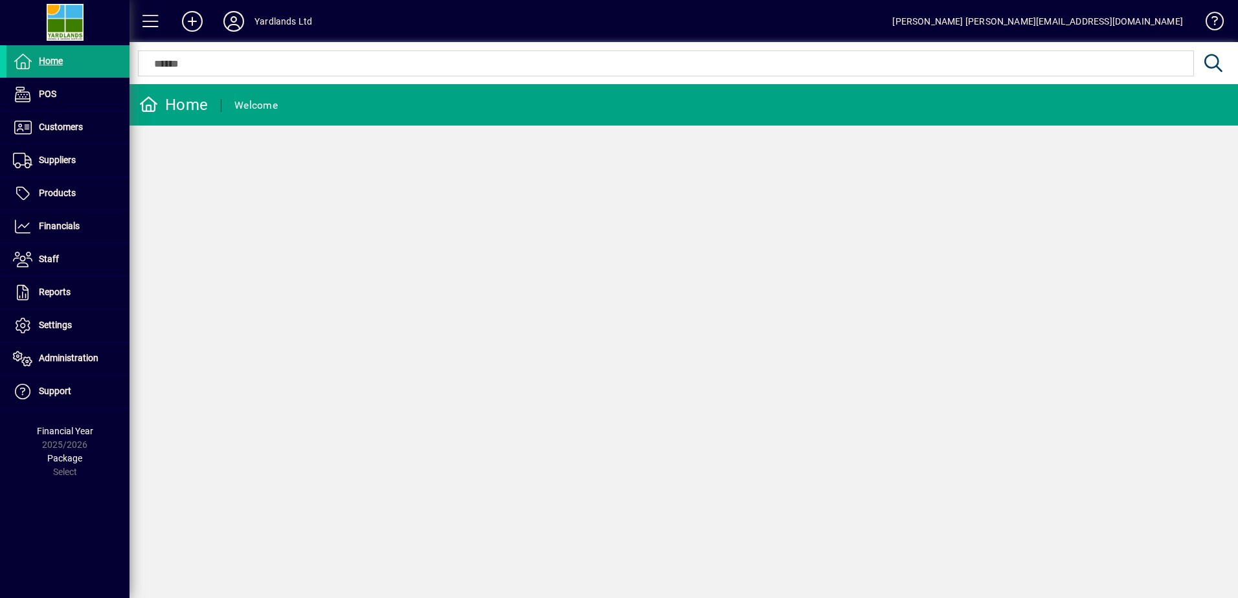
click at [54, 225] on span "Financials" at bounding box center [59, 226] width 41 height 10
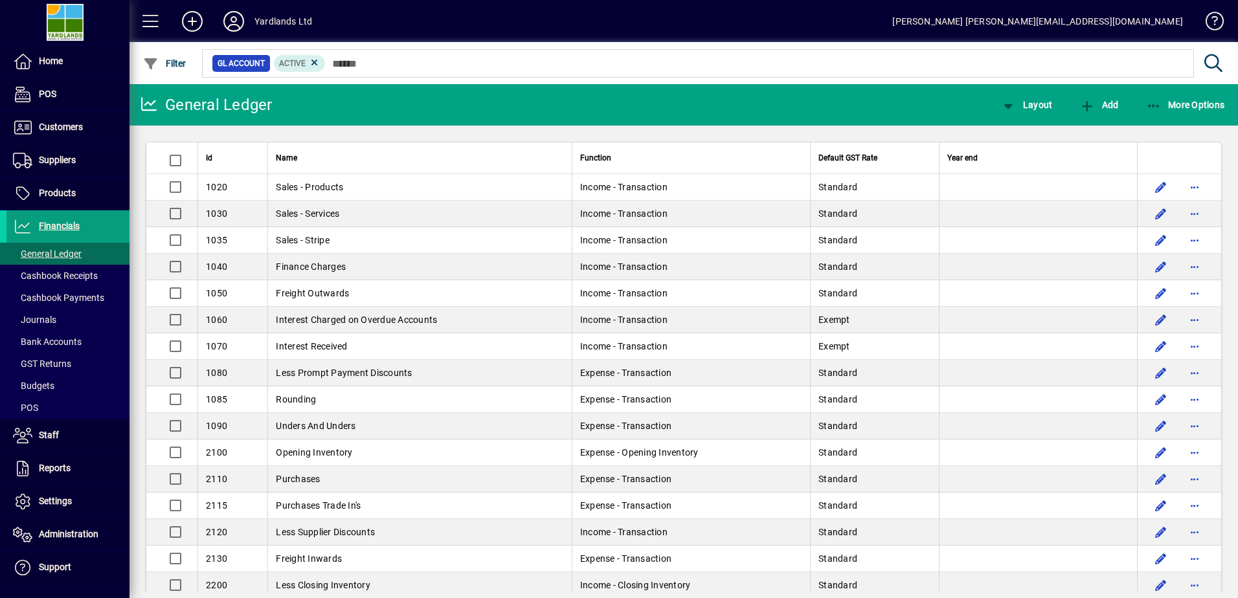
click at [57, 474] on span "Reports" at bounding box center [38, 469] width 64 height 16
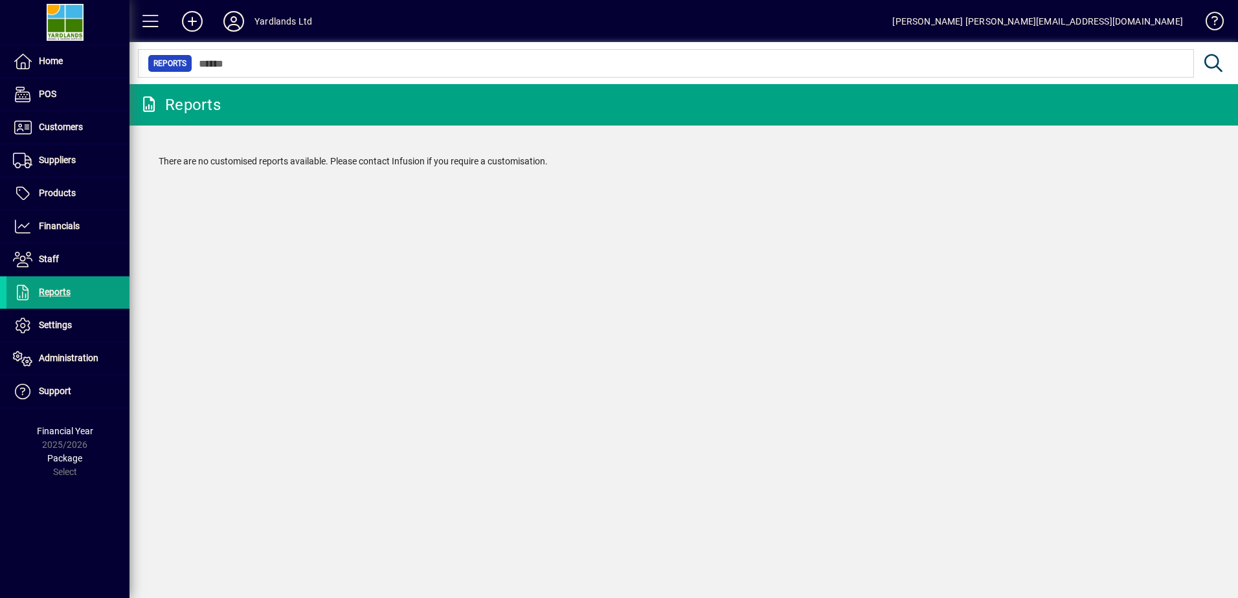
click at [52, 229] on span "Financials" at bounding box center [59, 226] width 41 height 10
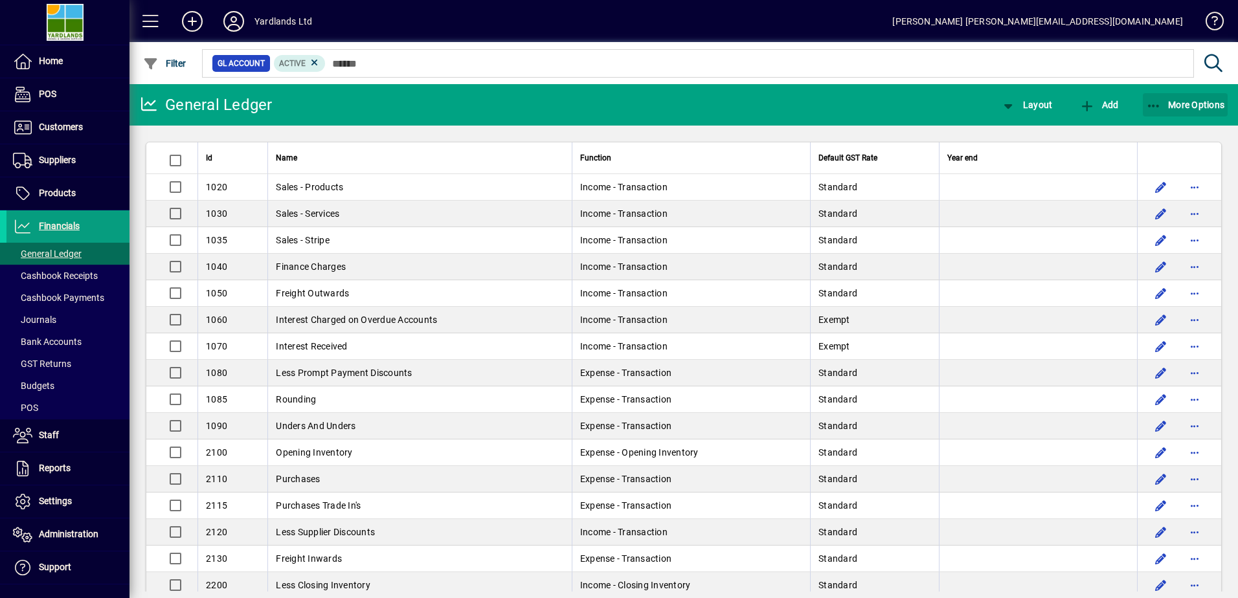
click at [1163, 96] on span "button" at bounding box center [1185, 104] width 85 height 31
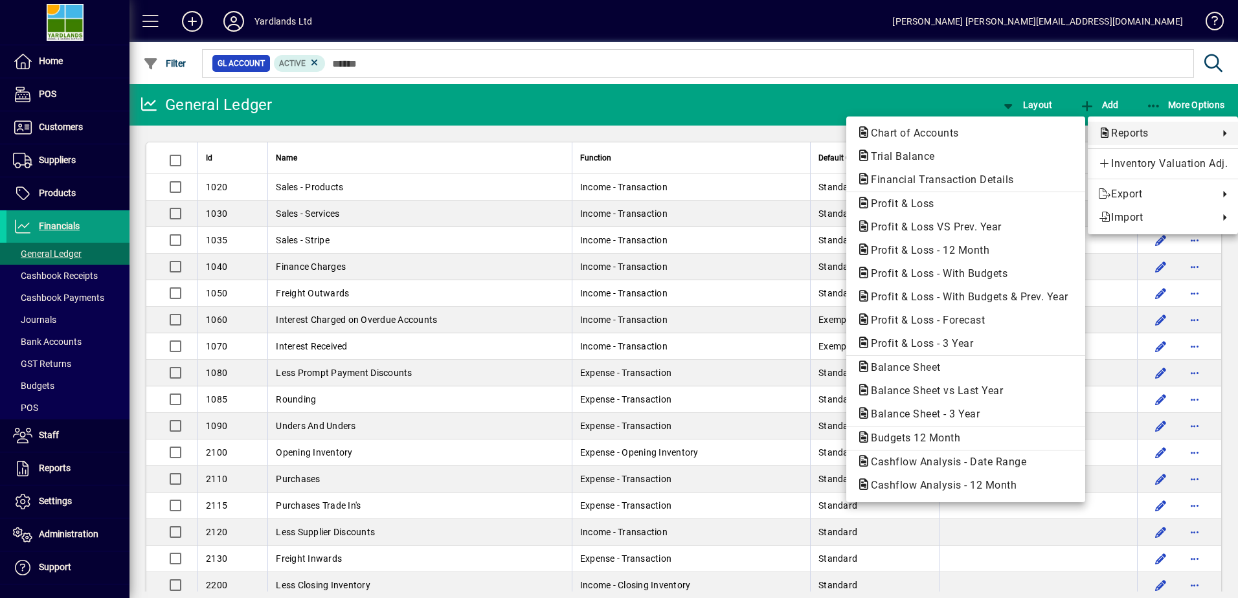
click at [915, 159] on span "Trial Balance" at bounding box center [898, 156] width 85 height 12
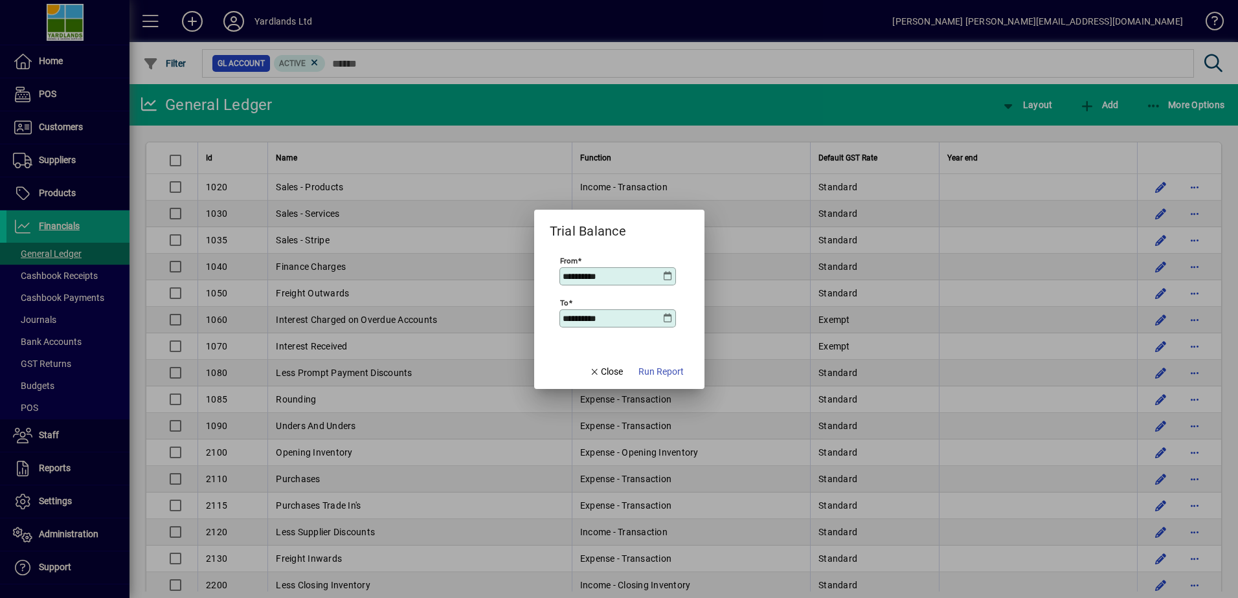
click at [670, 275] on icon at bounding box center [668, 276] width 10 height 10
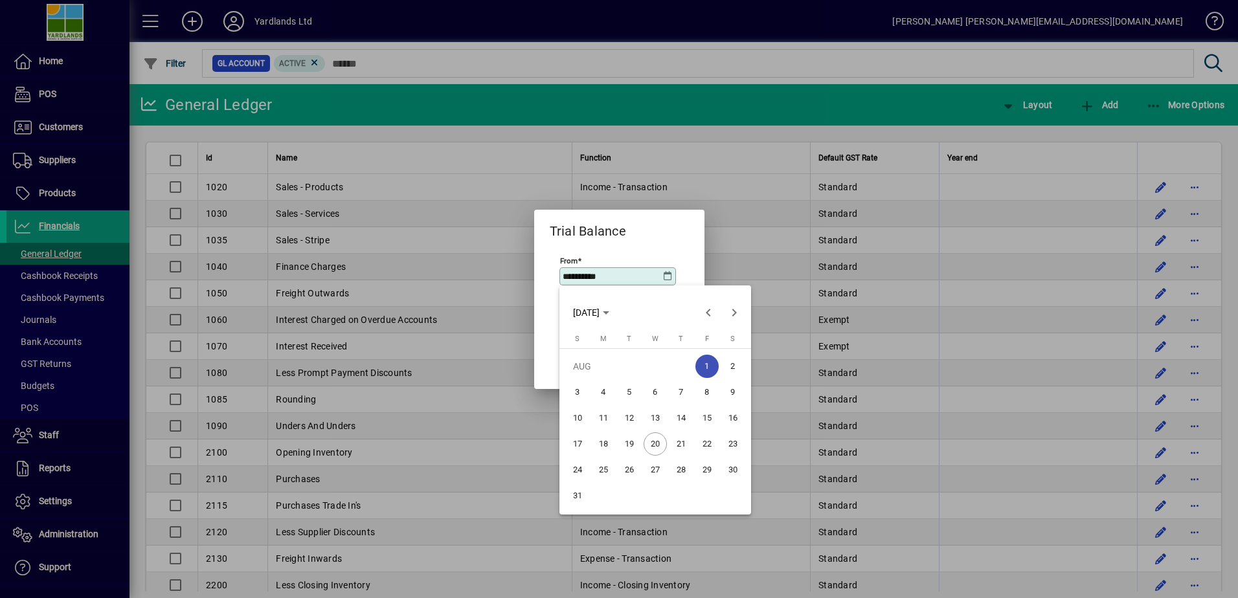
click at [709, 310] on span "Previous month" at bounding box center [708, 313] width 26 height 26
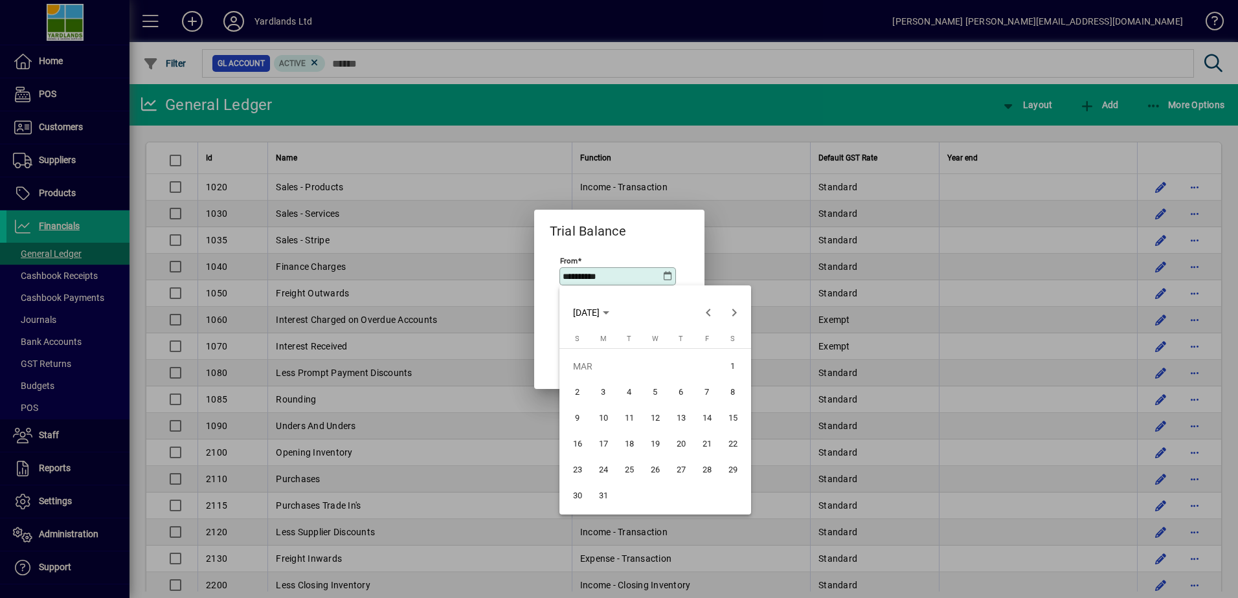
click at [732, 364] on span "1" at bounding box center [732, 366] width 23 height 23
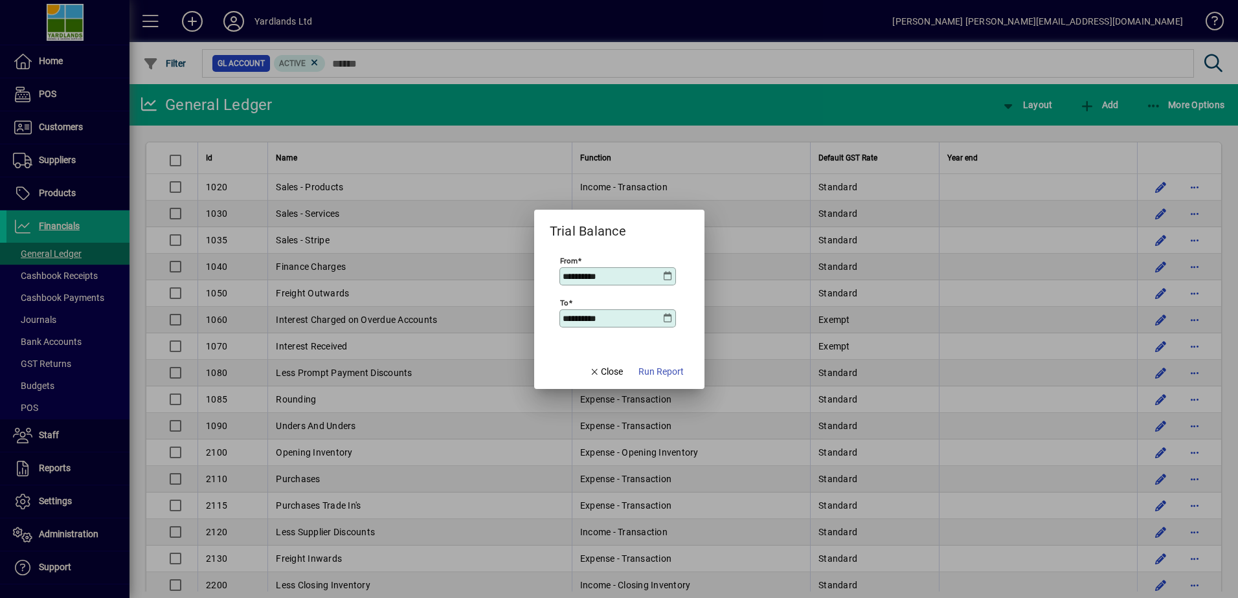
type input "**********"
click at [668, 314] on icon at bounding box center [668, 318] width 10 height 10
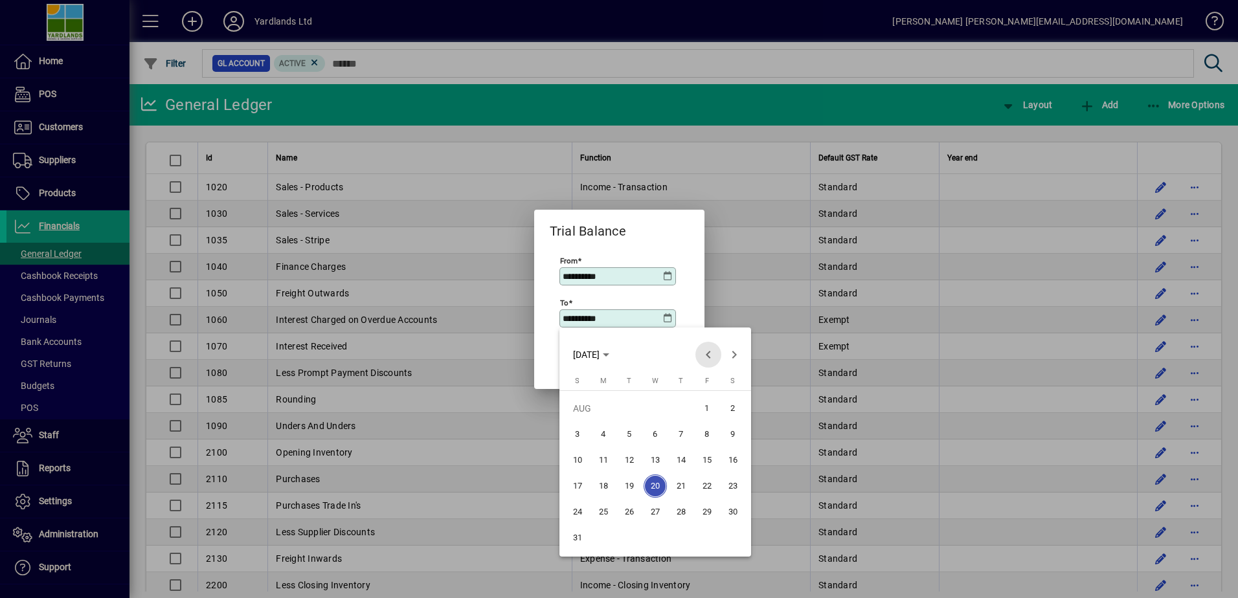
click at [708, 357] on span "Previous month" at bounding box center [708, 355] width 26 height 26
click at [709, 357] on span "Previous month" at bounding box center [708, 355] width 26 height 26
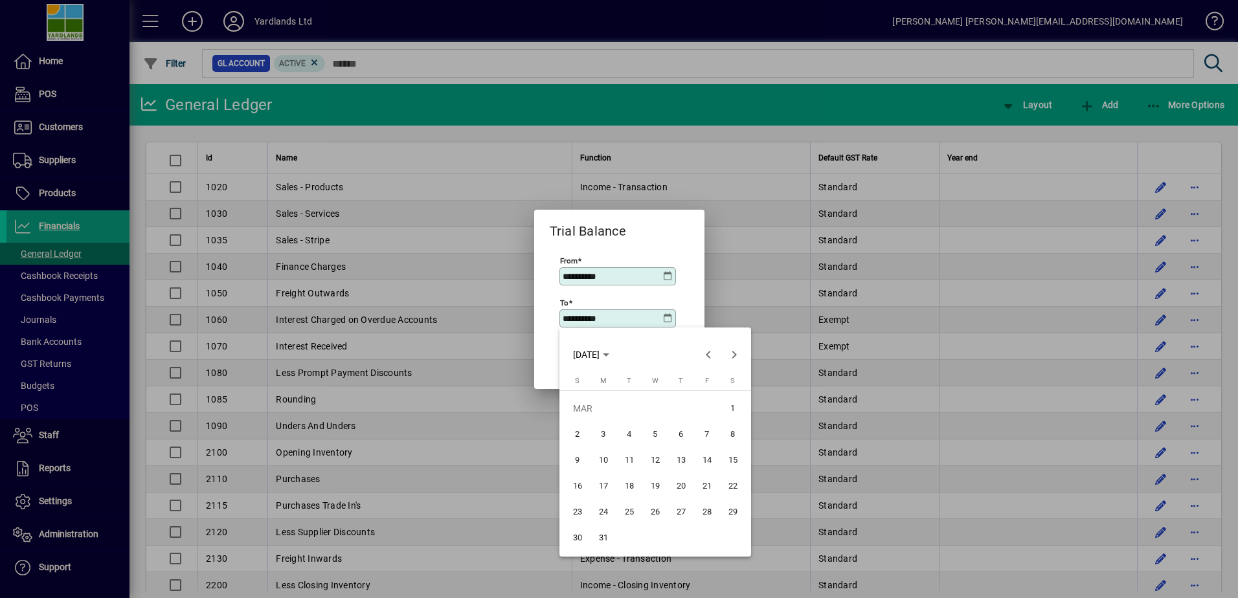
click at [605, 537] on span "31" at bounding box center [603, 537] width 23 height 23
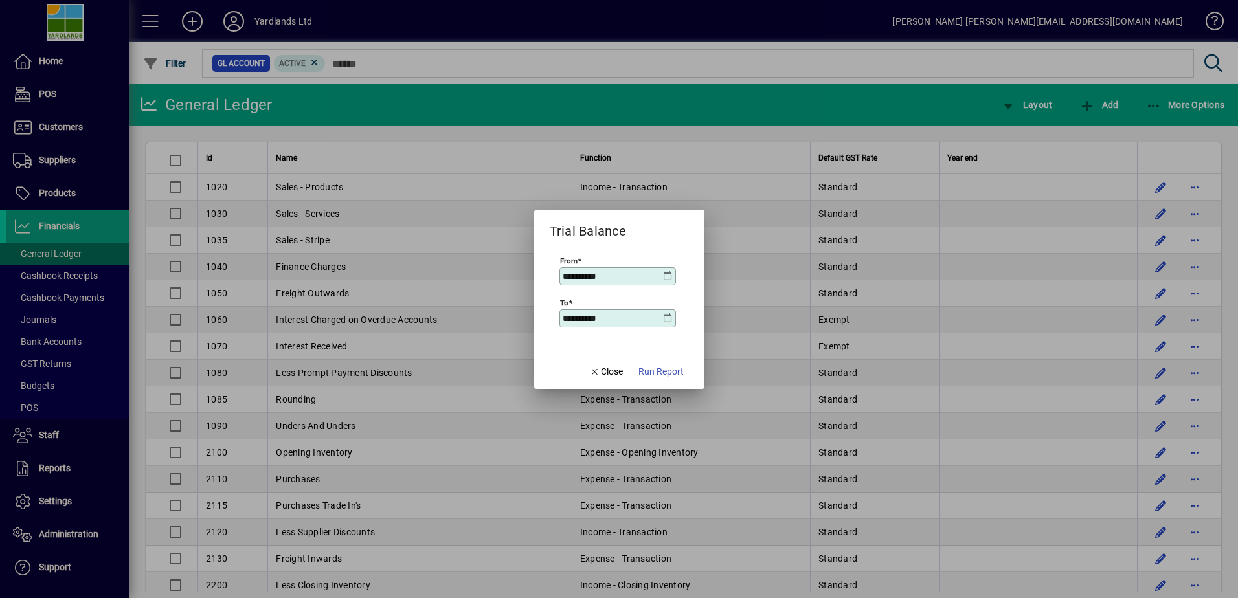
type input "**********"
click at [660, 366] on span "Run Report" at bounding box center [660, 372] width 45 height 14
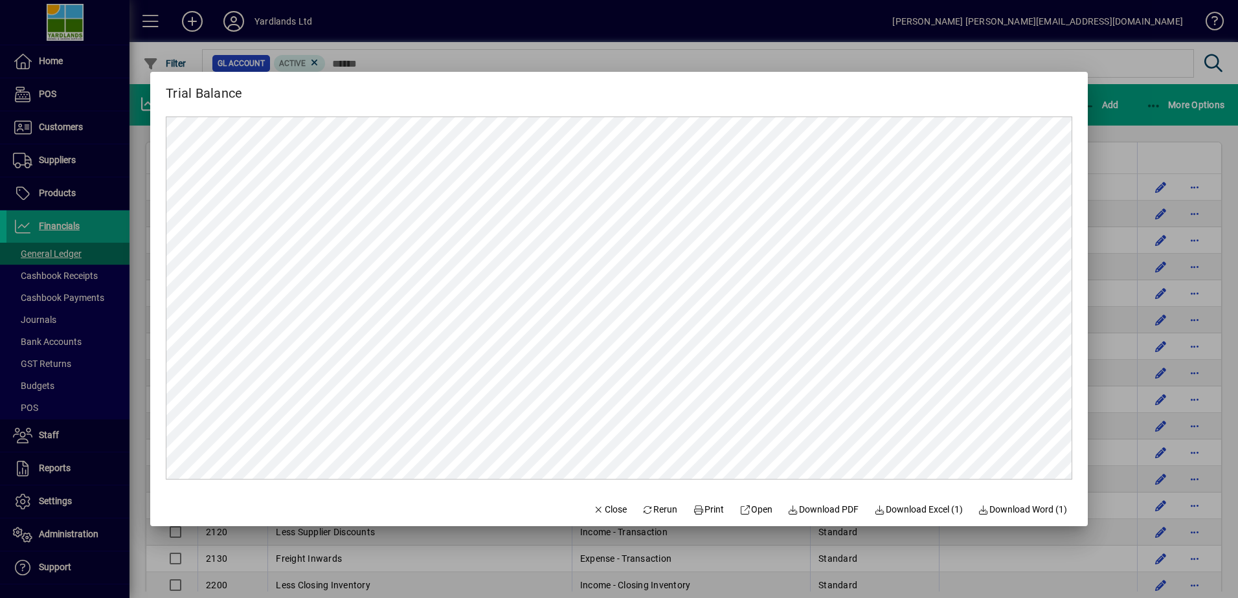
click at [612, 506] on span "Close" at bounding box center [610, 510] width 34 height 14
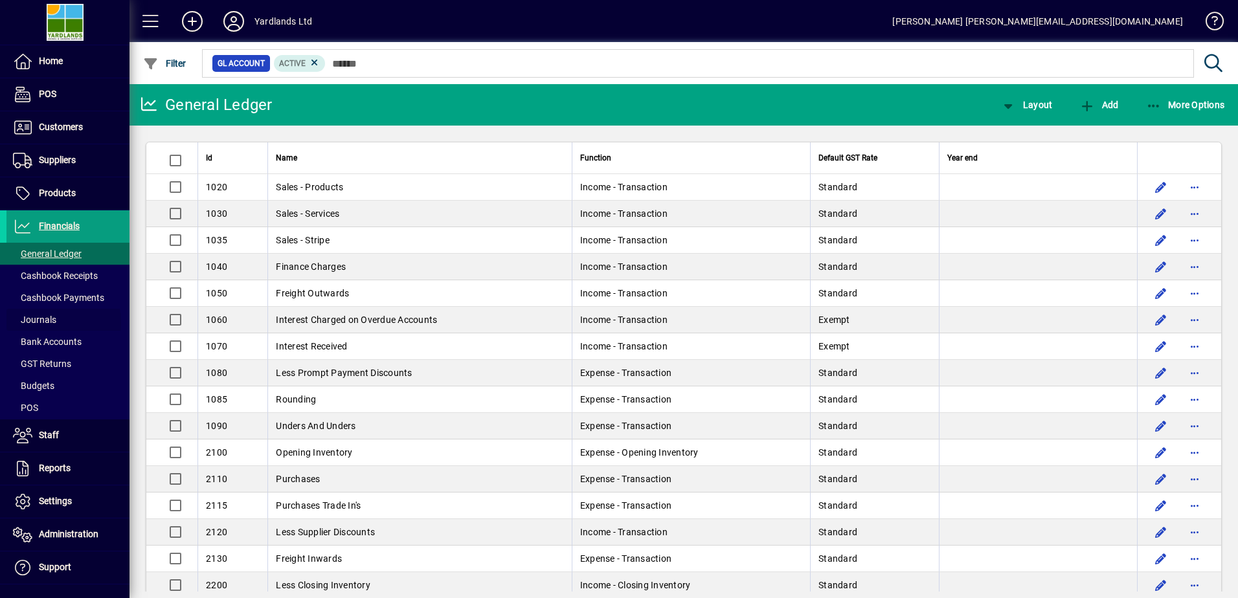
click at [44, 322] on span "Journals" at bounding box center [34, 320] width 43 height 10
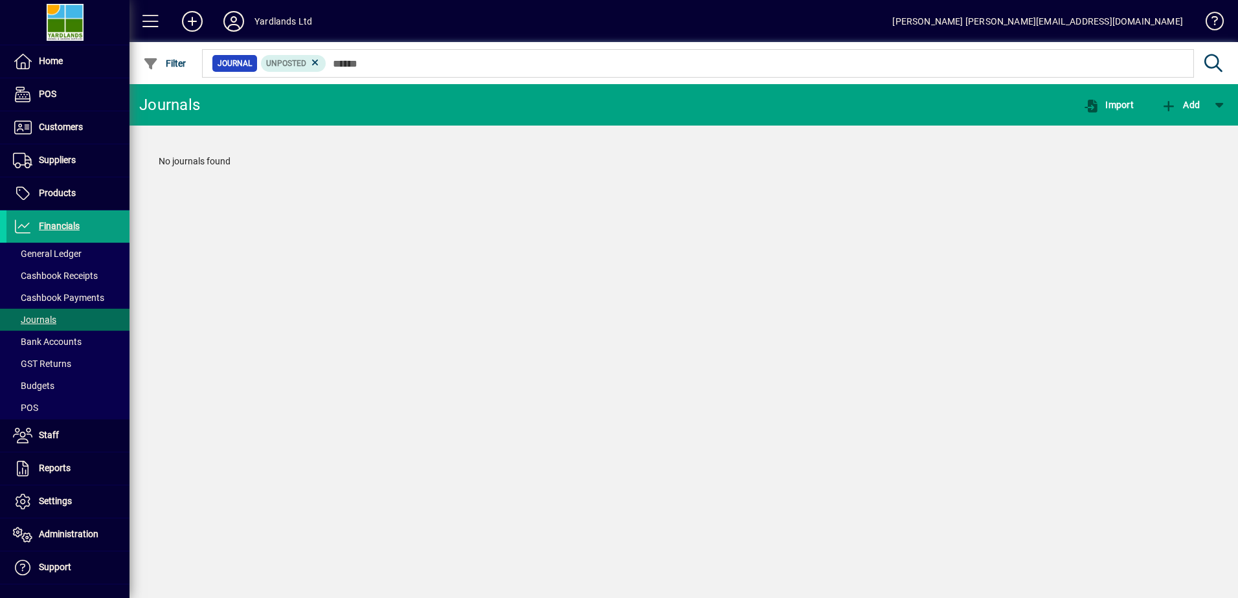
click at [313, 62] on icon at bounding box center [315, 63] width 12 height 12
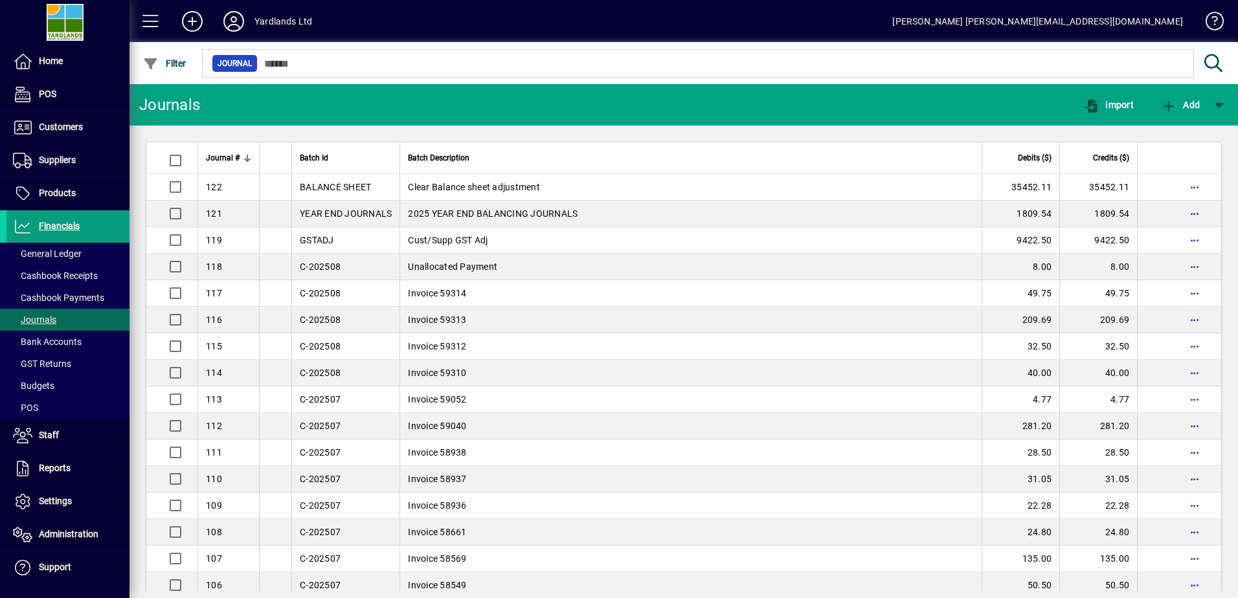
click at [330, 181] on td "BALANCE SHEET" at bounding box center [345, 187] width 108 height 27
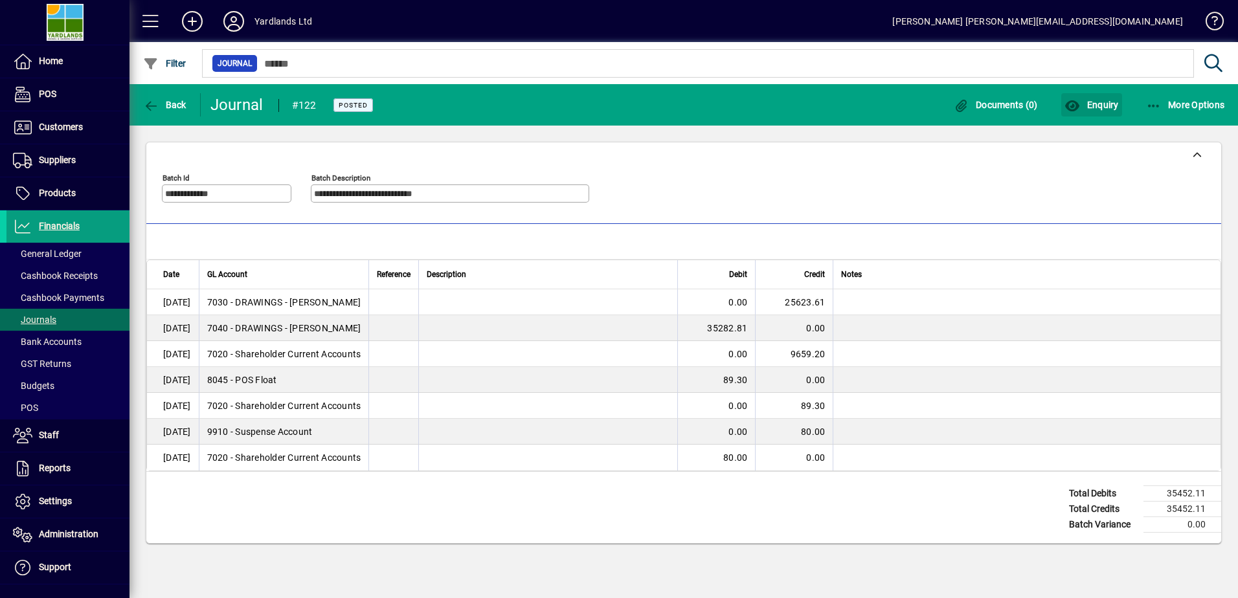
click at [1106, 106] on span "Enquiry" at bounding box center [1091, 105] width 54 height 10
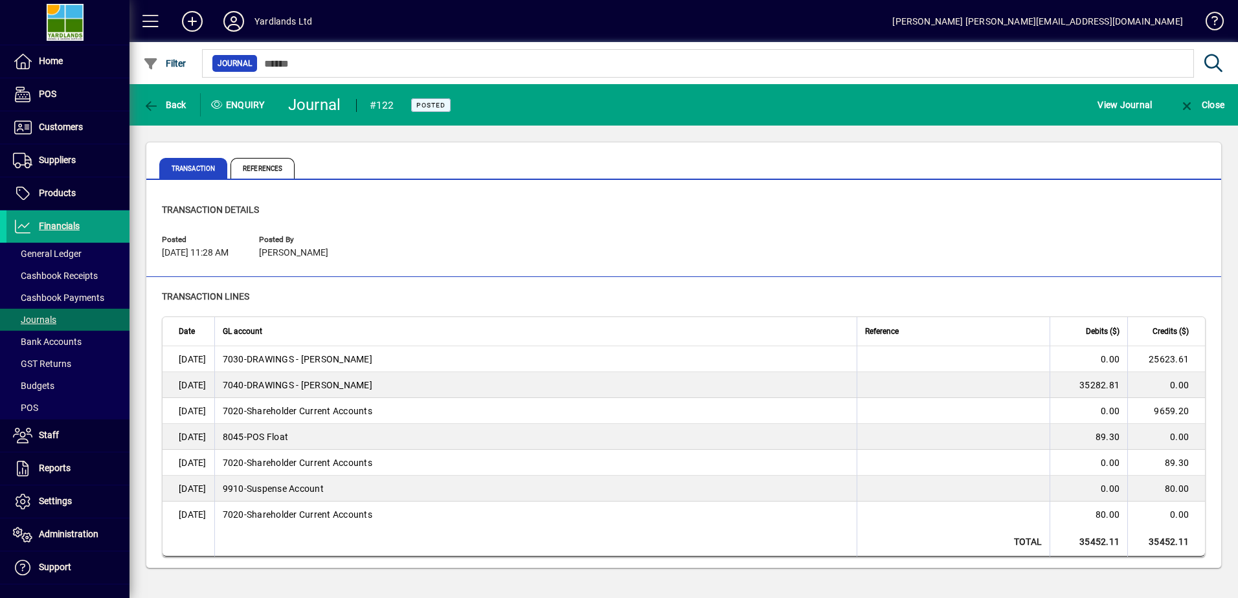
click at [260, 359] on span "7030 - DRAWINGS - [PERSON_NAME]" at bounding box center [298, 359] width 150 height 13
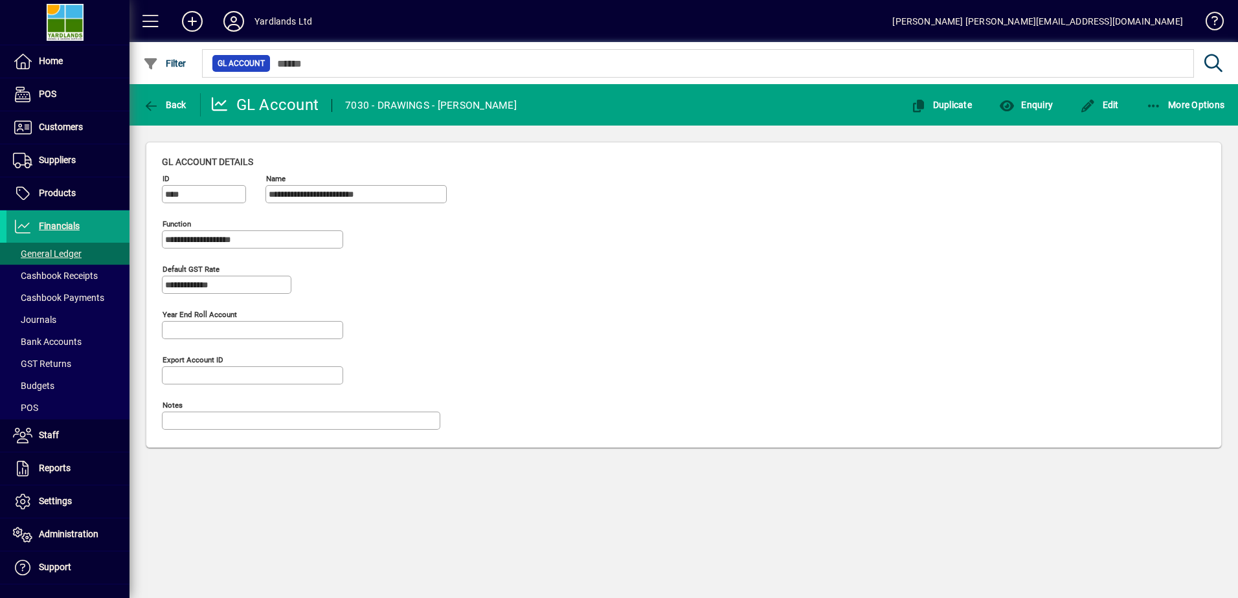
click at [1153, 100] on icon "button" at bounding box center [1154, 106] width 16 height 13
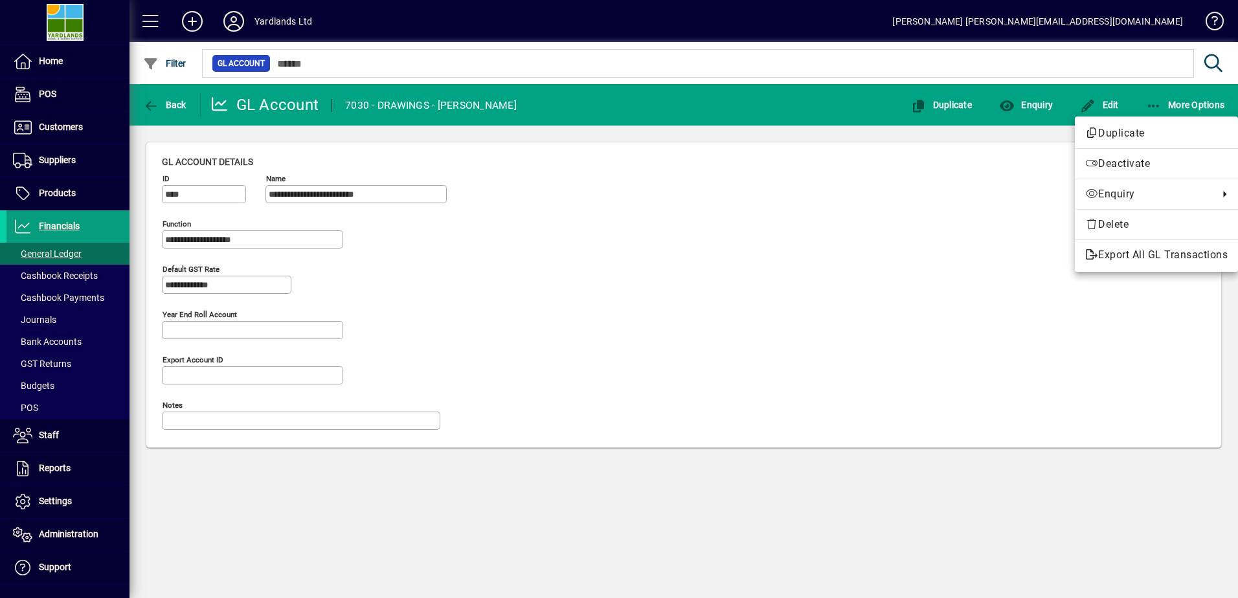
click at [67, 256] on div at bounding box center [619, 299] width 1238 height 598
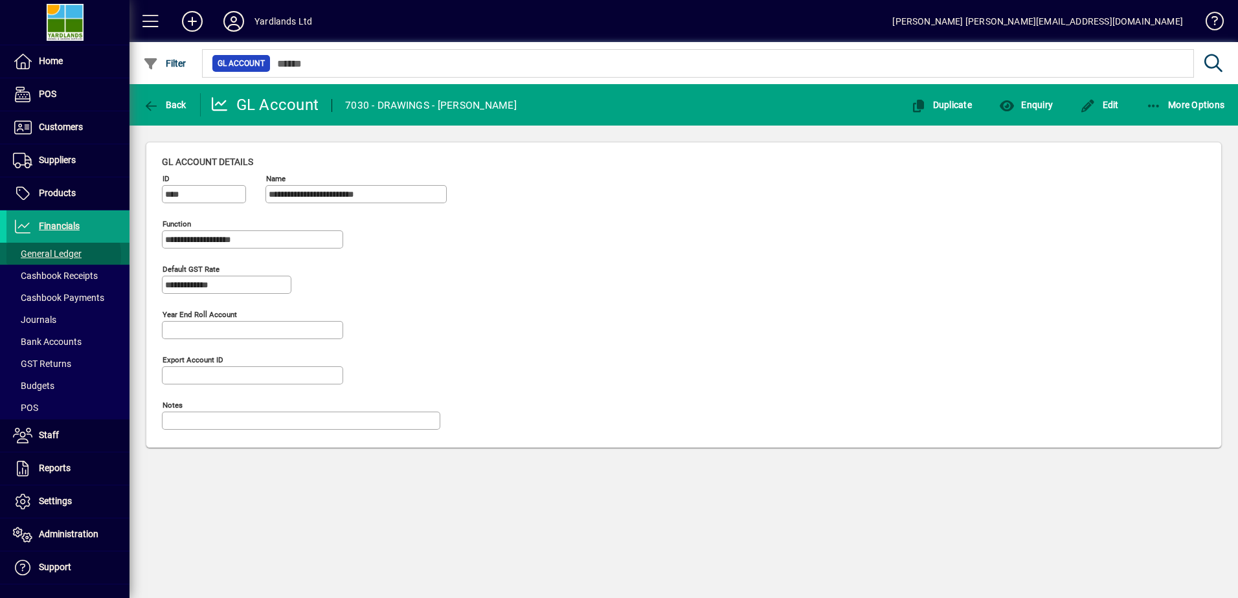
click at [52, 256] on span "General Ledger" at bounding box center [47, 254] width 69 height 10
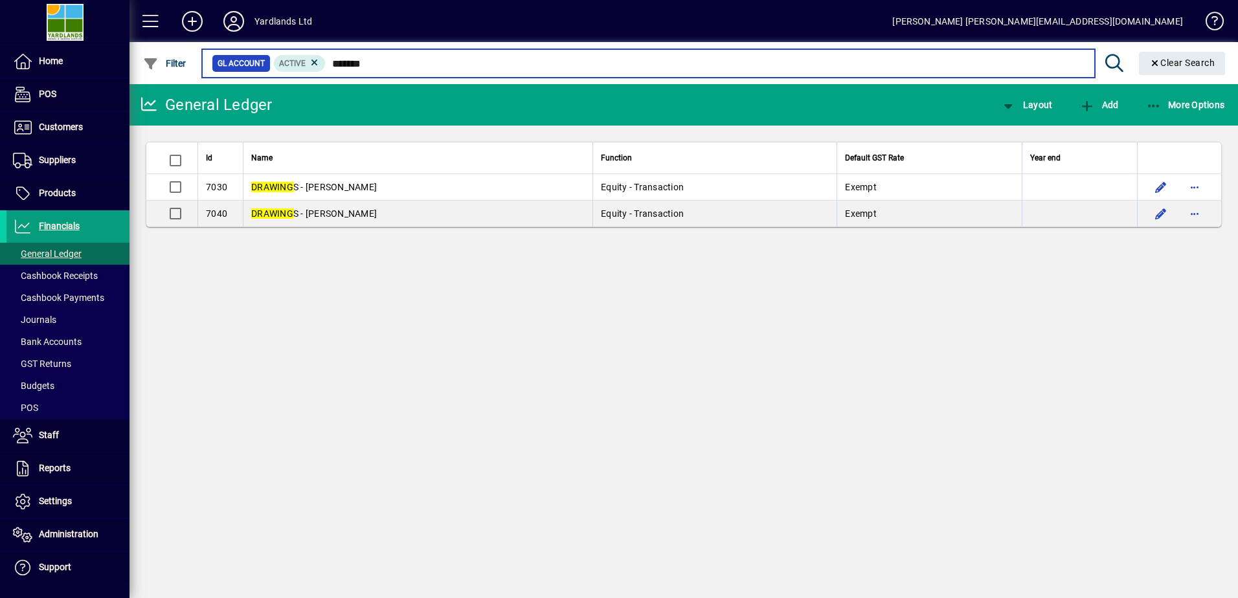
type input "*******"
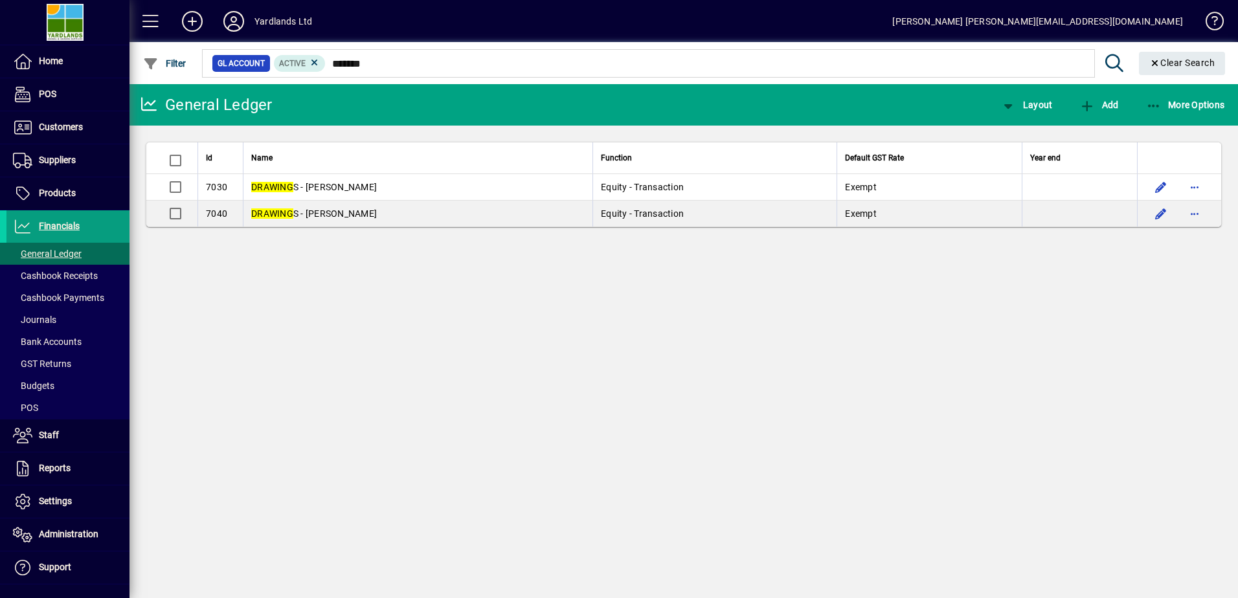
click at [1193, 183] on span "button" at bounding box center [1194, 187] width 31 height 31
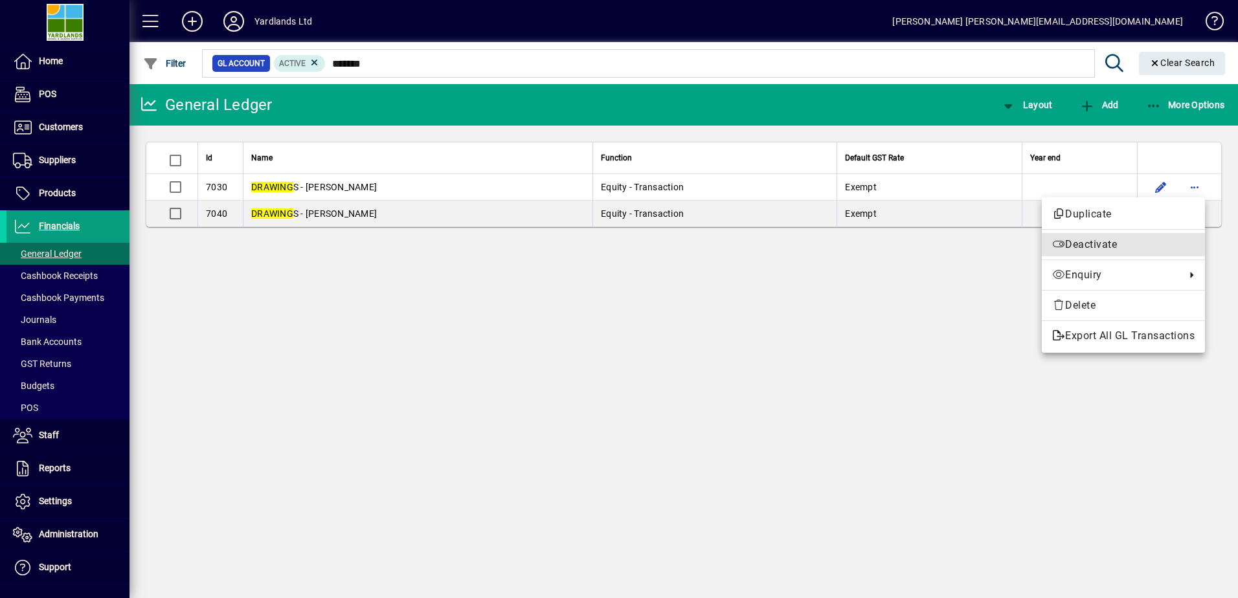
click at [1063, 240] on span "Deactivate" at bounding box center [1123, 245] width 142 height 16
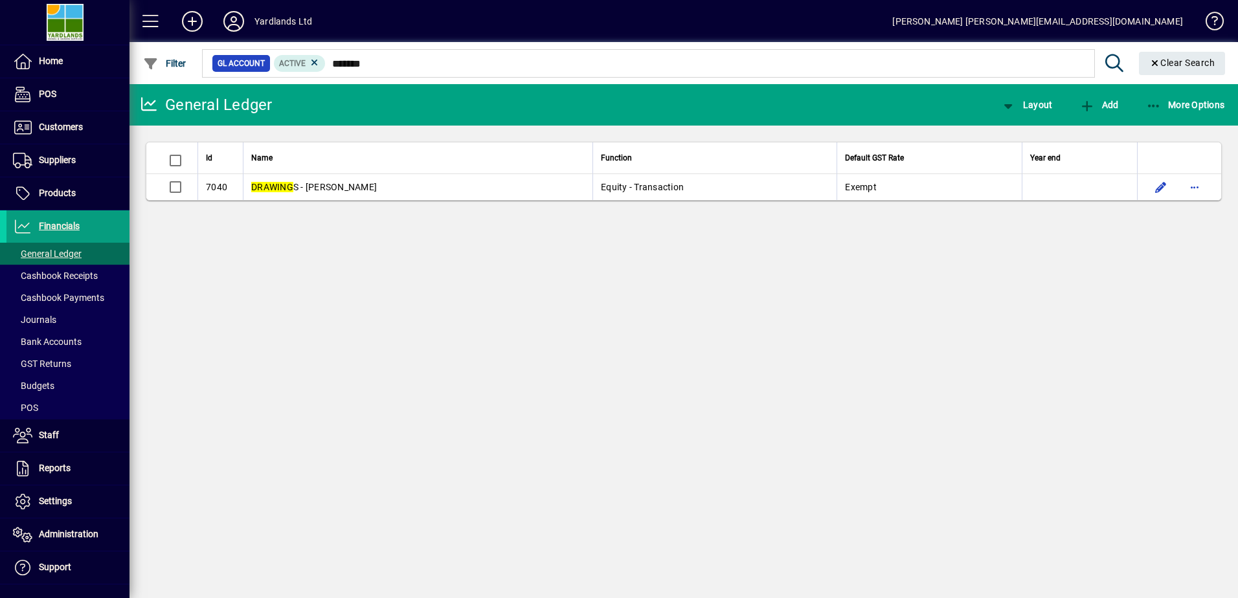
click at [53, 65] on span "Home" at bounding box center [51, 61] width 24 height 10
